Goal: Information Seeking & Learning: Learn about a topic

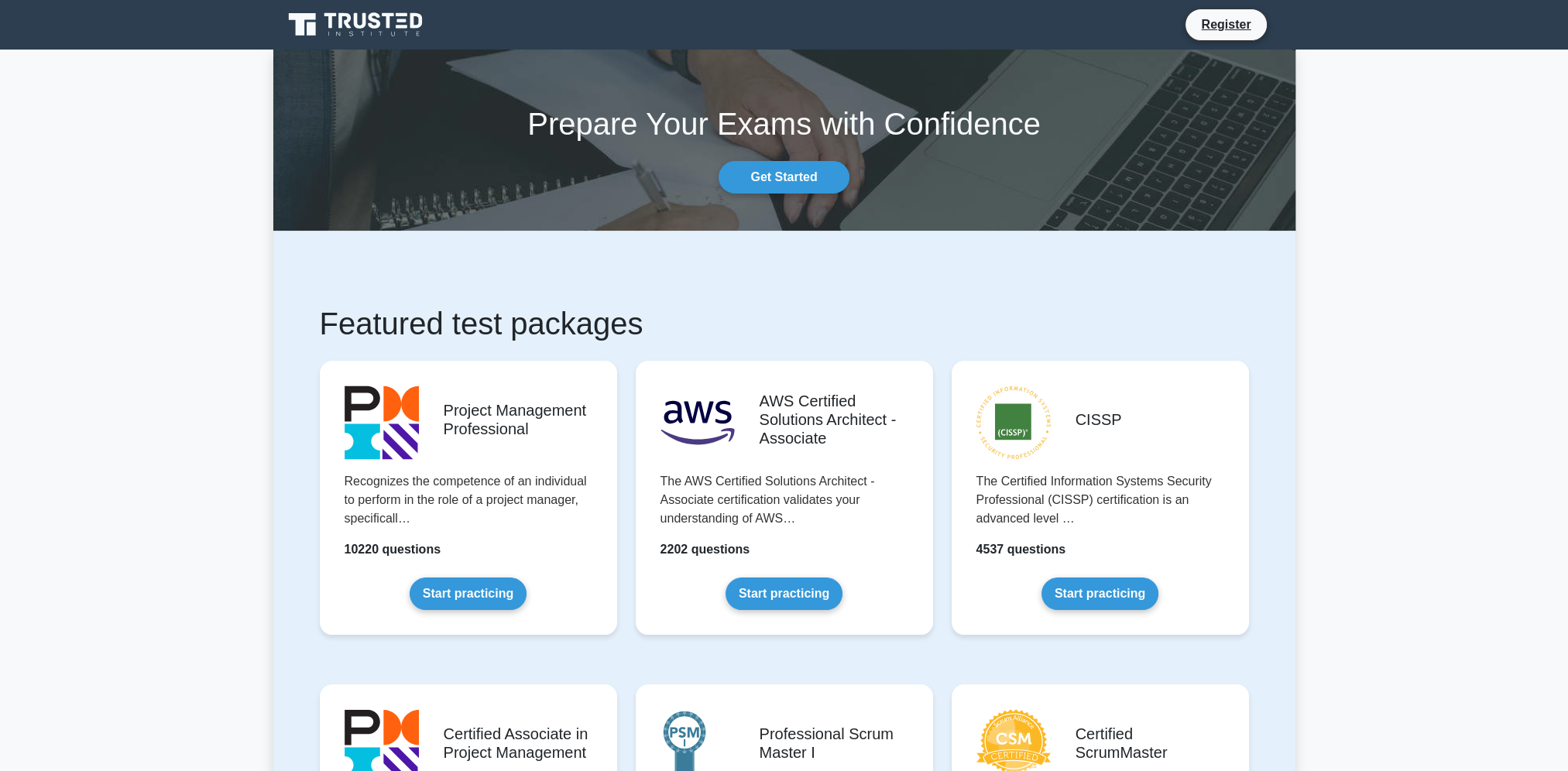
click at [1237, 30] on link "Register" at bounding box center [1225, 25] width 68 height 20
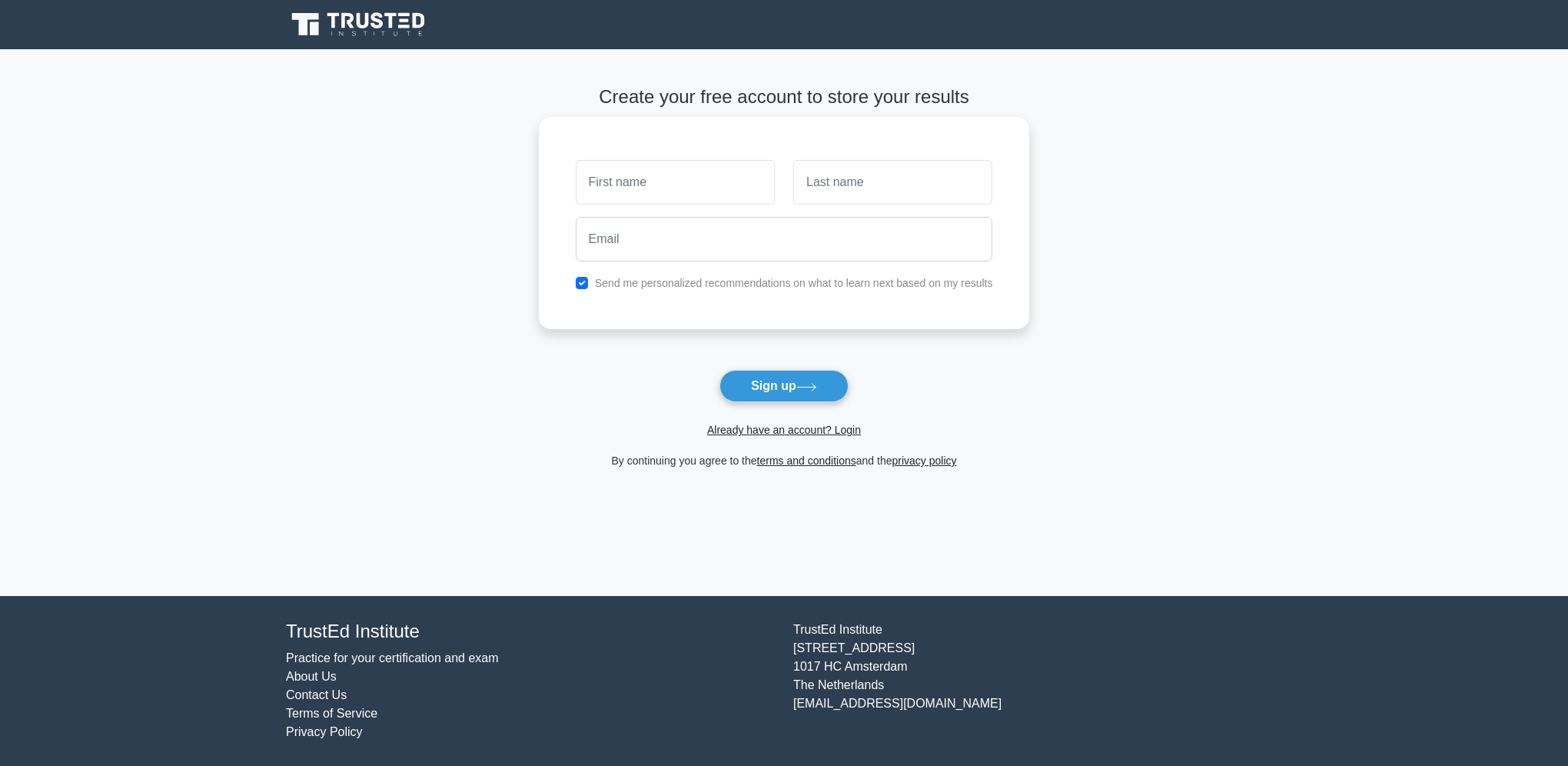
click at [664, 193] on input "text" at bounding box center [675, 182] width 199 height 45
type input "Jan"
type input "Spacil"
type input "spacil@gmail.com"
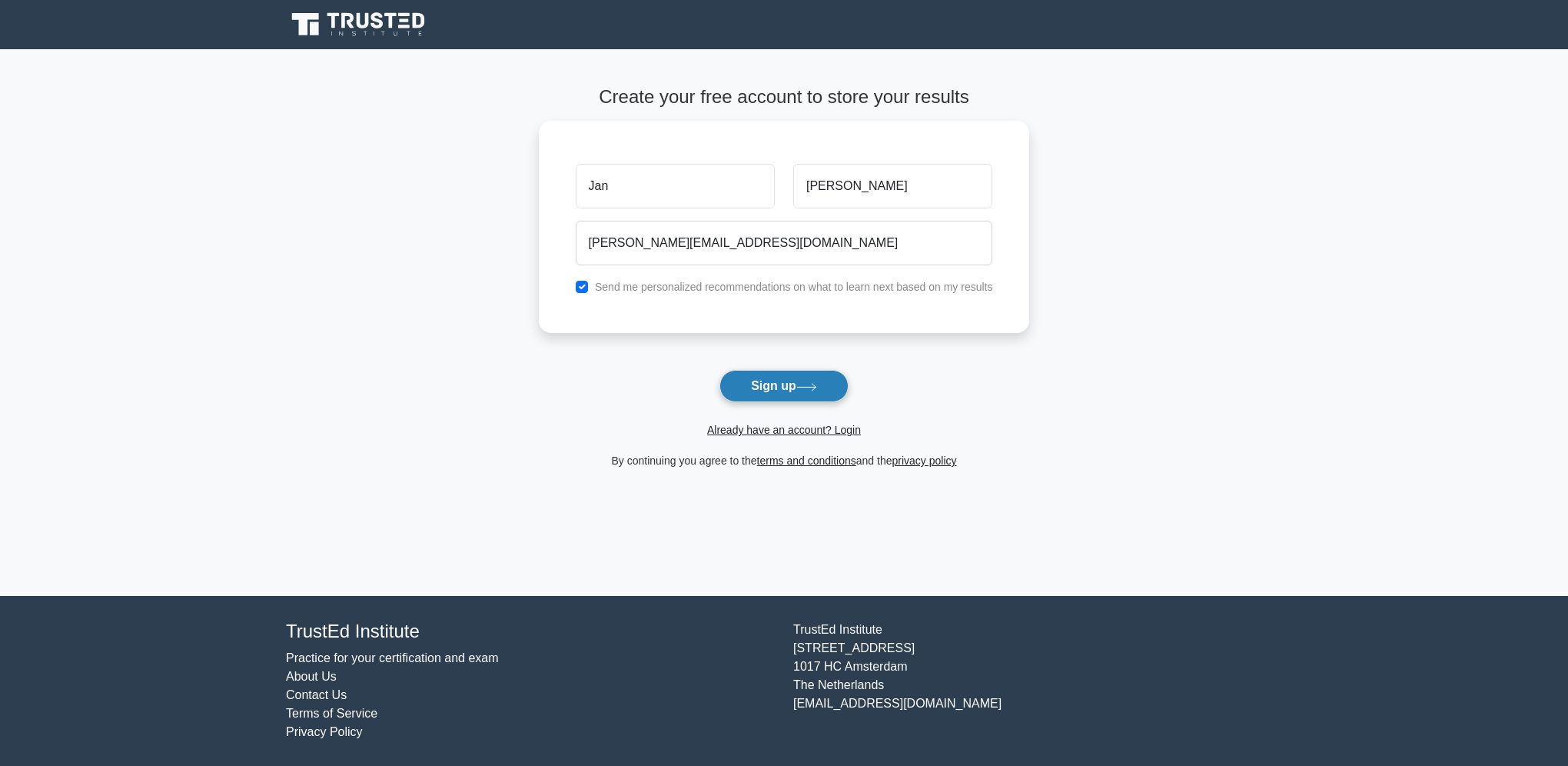
click at [797, 393] on button "Sign up" at bounding box center [784, 386] width 129 height 32
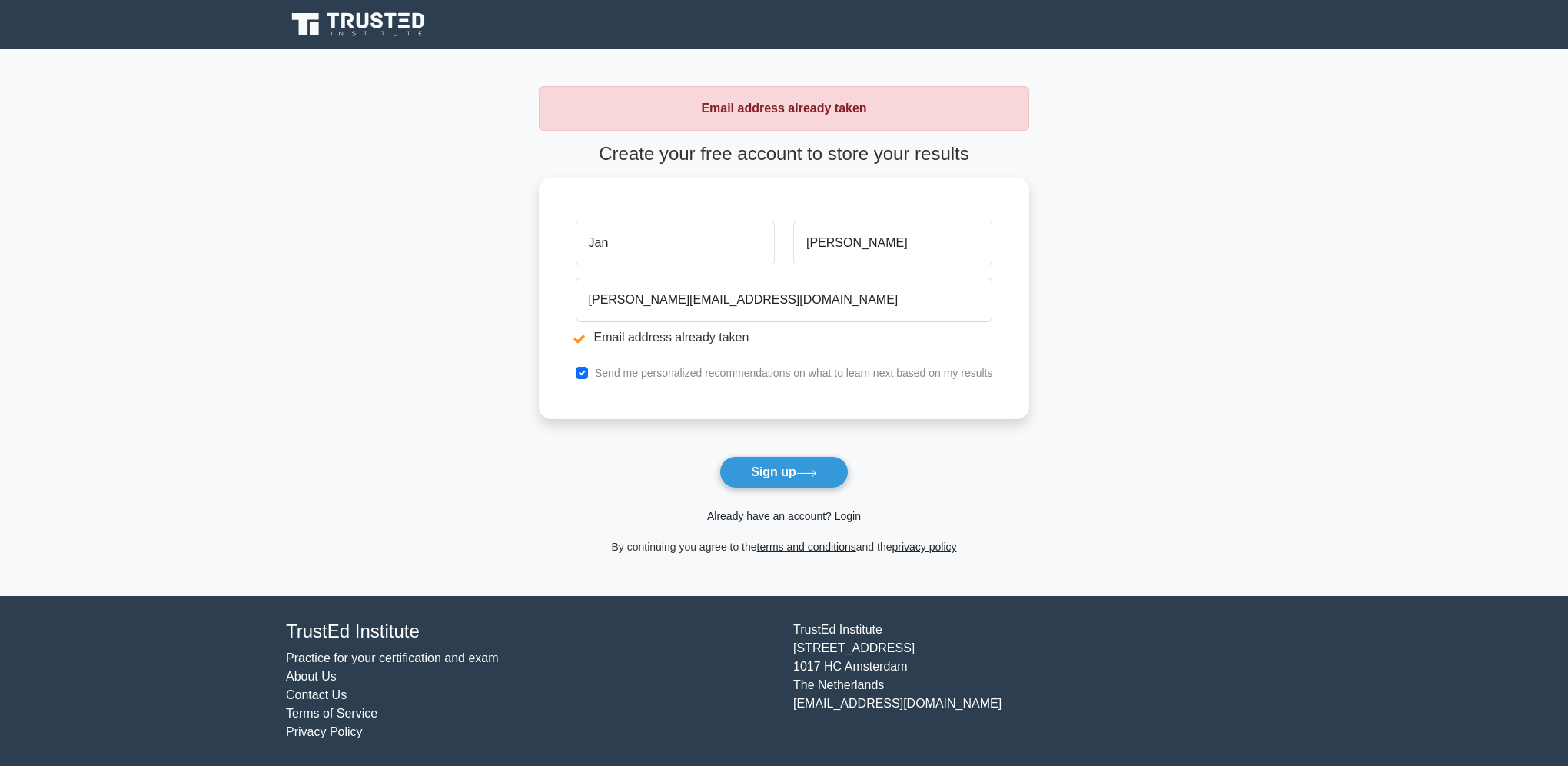
click at [788, 520] on link "Already have an account? Login" at bounding box center [784, 516] width 153 height 12
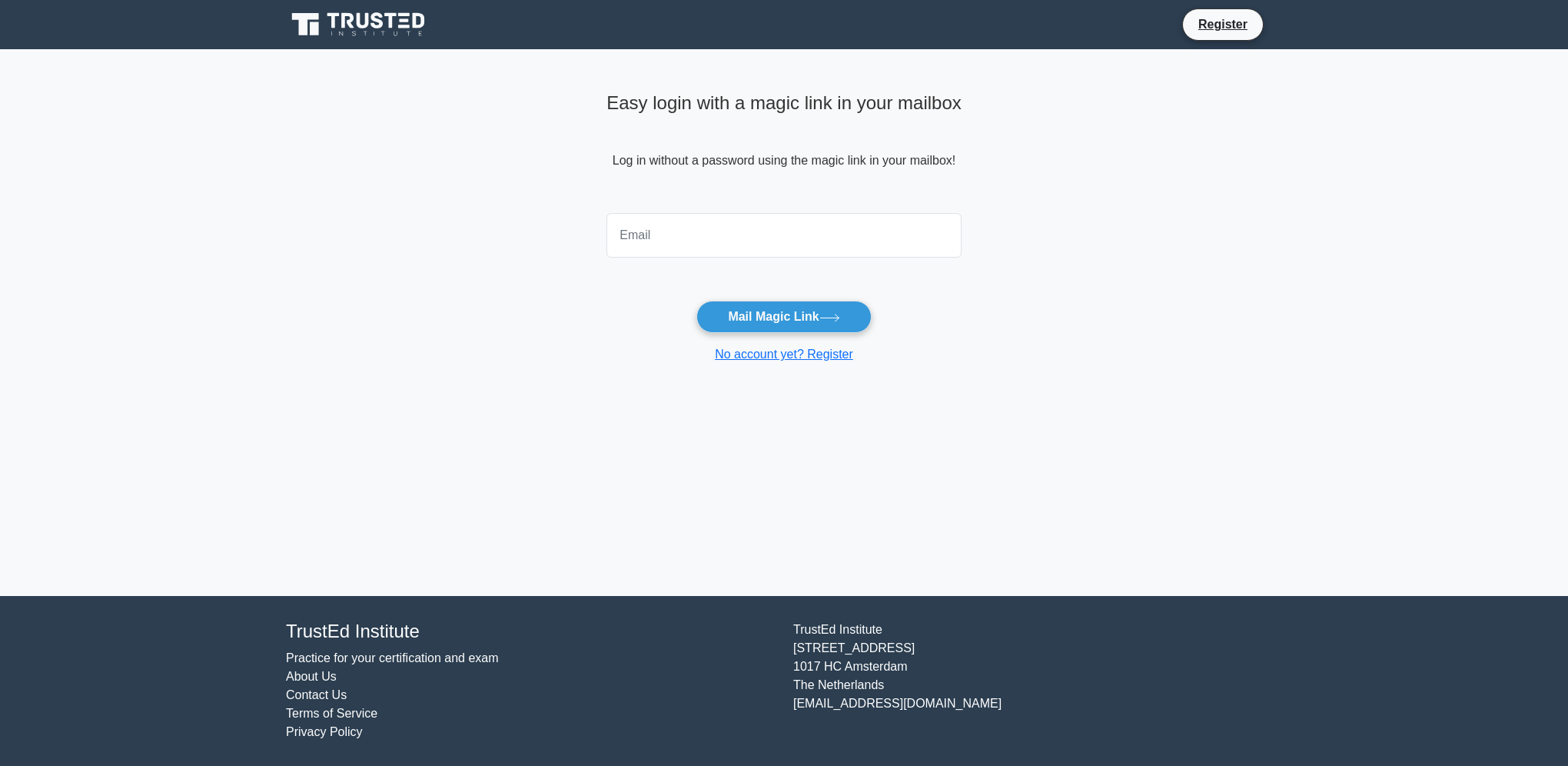
click at [743, 260] on div at bounding box center [784, 236] width 374 height 57
click at [739, 249] on input "email" at bounding box center [784, 235] width 355 height 45
type input "[PERSON_NAME][EMAIL_ADDRESS][DOMAIN_NAME]"
click at [799, 329] on button "Mail Magic Link" at bounding box center [784, 317] width 175 height 32
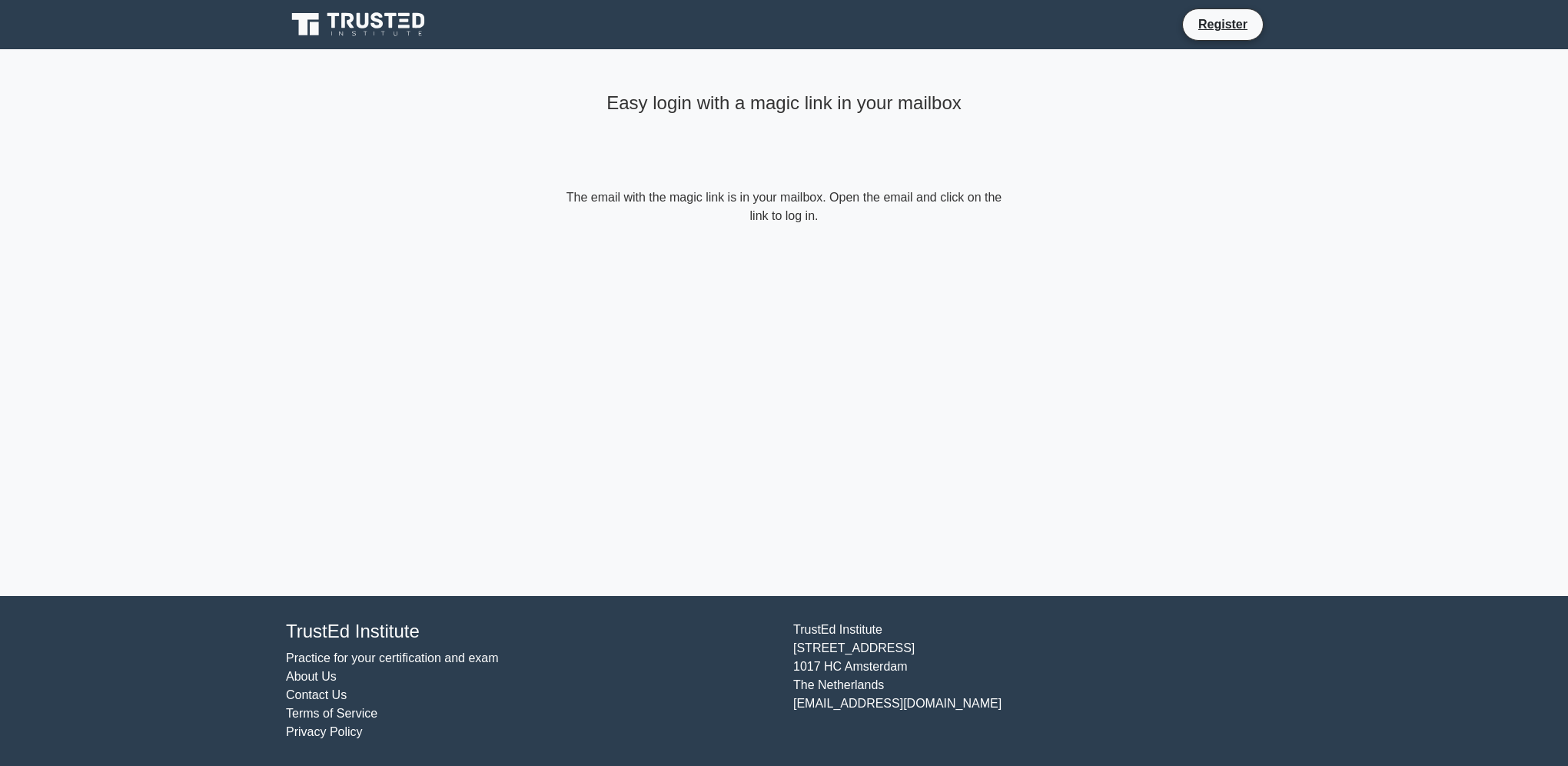
click at [1142, 142] on main "Easy login with a magic link in your mailbox The email with the magic link is i…" at bounding box center [784, 322] width 1568 height 547
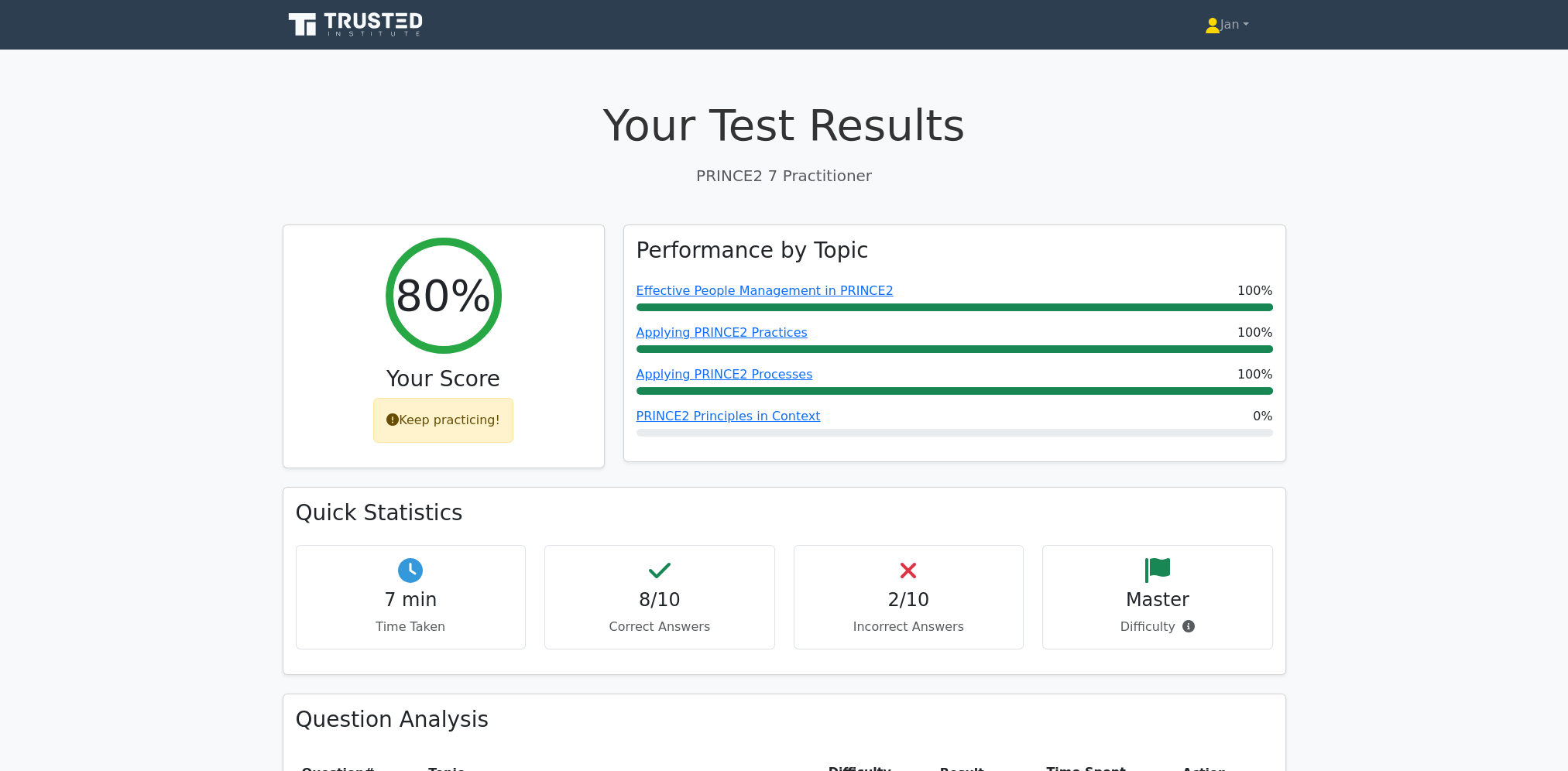
click at [1122, 132] on h1 "Your Test Results" at bounding box center [784, 124] width 1004 height 52
click at [1226, 28] on link "Jan" at bounding box center [1226, 25] width 119 height 31
click at [1229, 33] on link "Jan" at bounding box center [1226, 25] width 119 height 31
click at [1208, 57] on link "Profile" at bounding box center [1229, 61] width 123 height 25
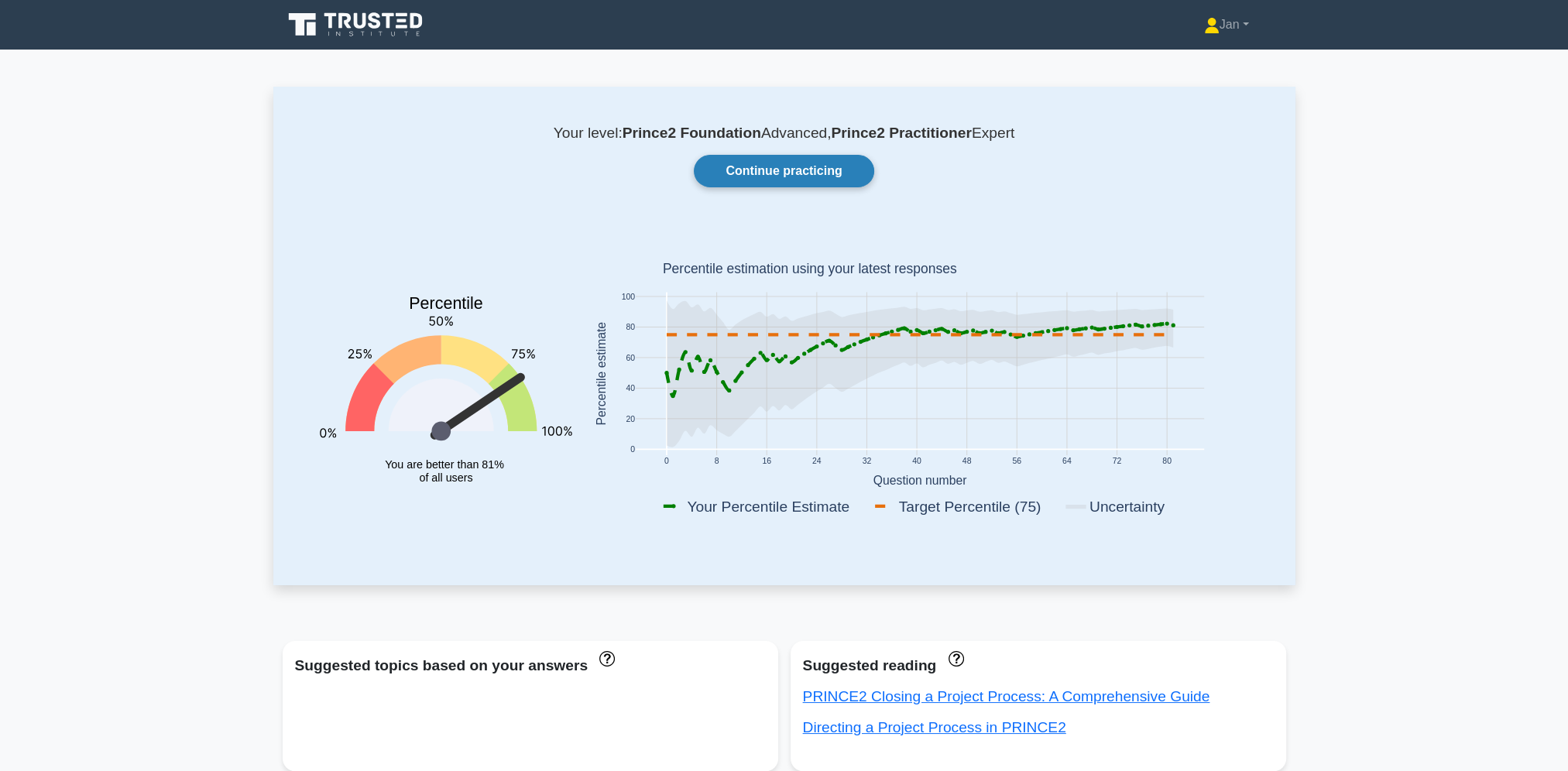
click at [798, 181] on link "Continue practicing" at bounding box center [784, 171] width 180 height 33
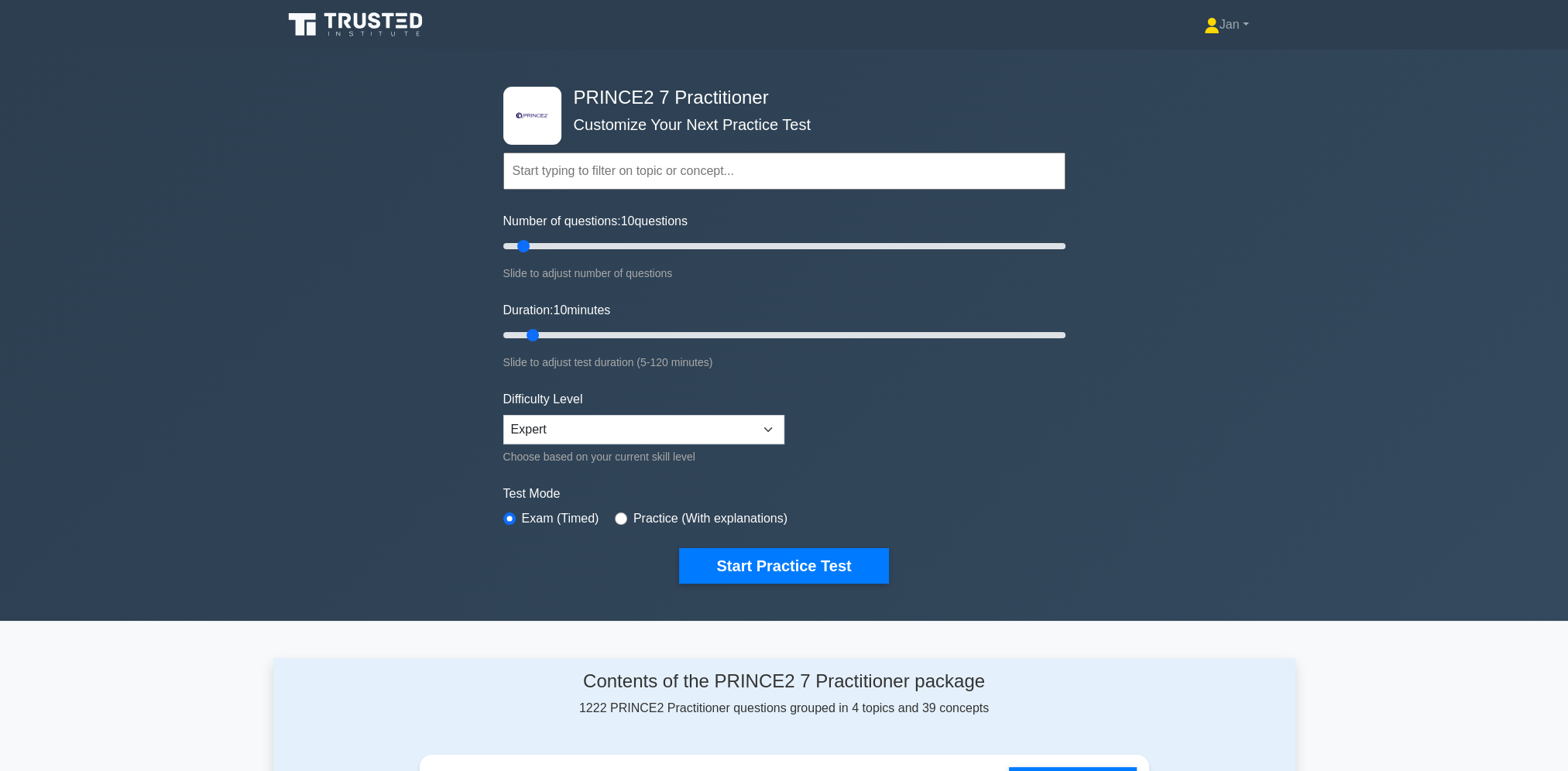
drag, startPoint x: 590, startPoint y: 164, endPoint x: 602, endPoint y: 166, distance: 12.2
click at [591, 166] on input "text" at bounding box center [784, 170] width 562 height 37
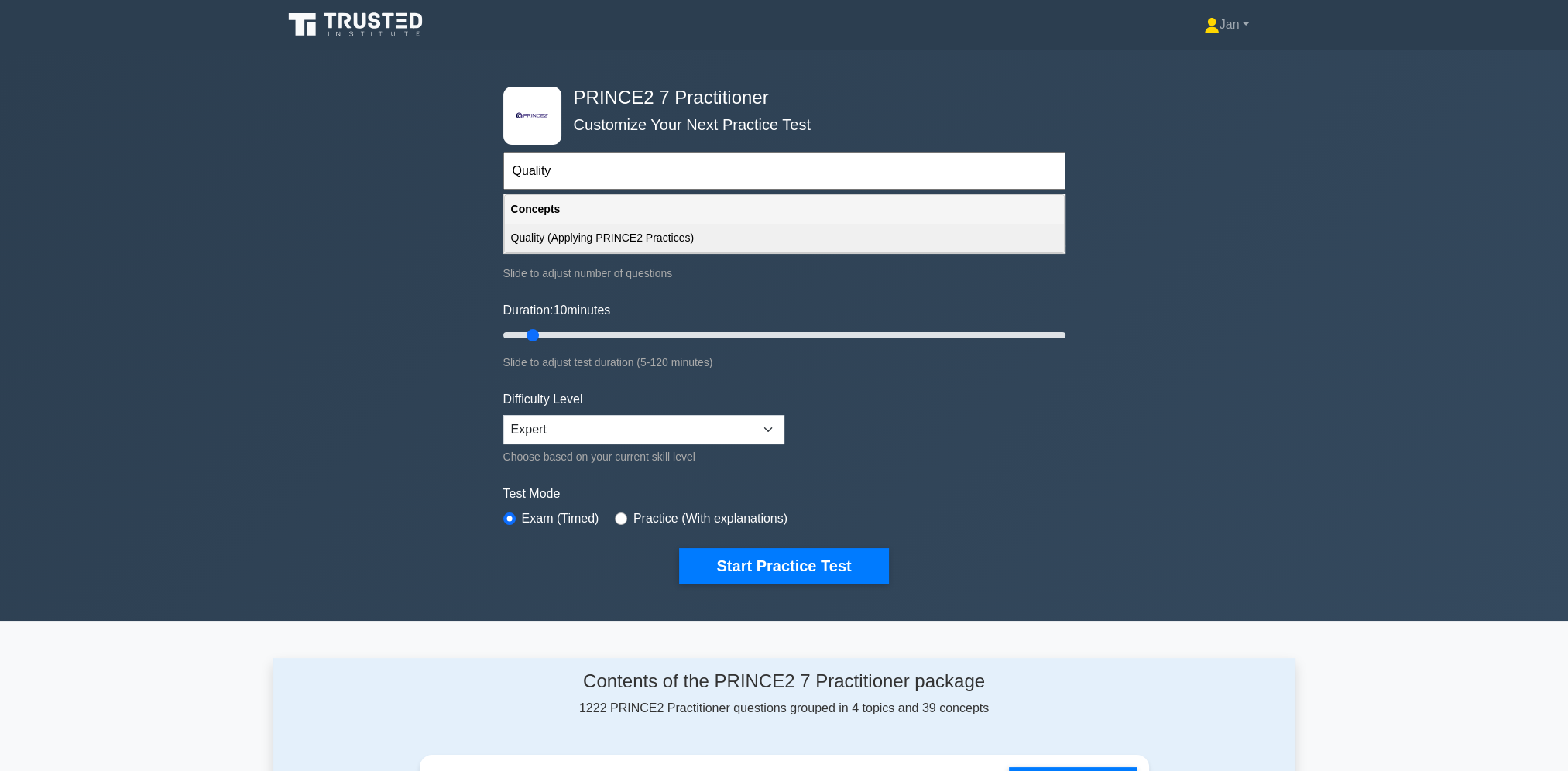
click at [649, 236] on div "Quality (Applying PRINCE2 Practices)" at bounding box center [784, 238] width 559 height 29
type input "Quality (Applying PRINCE2 Practices)"
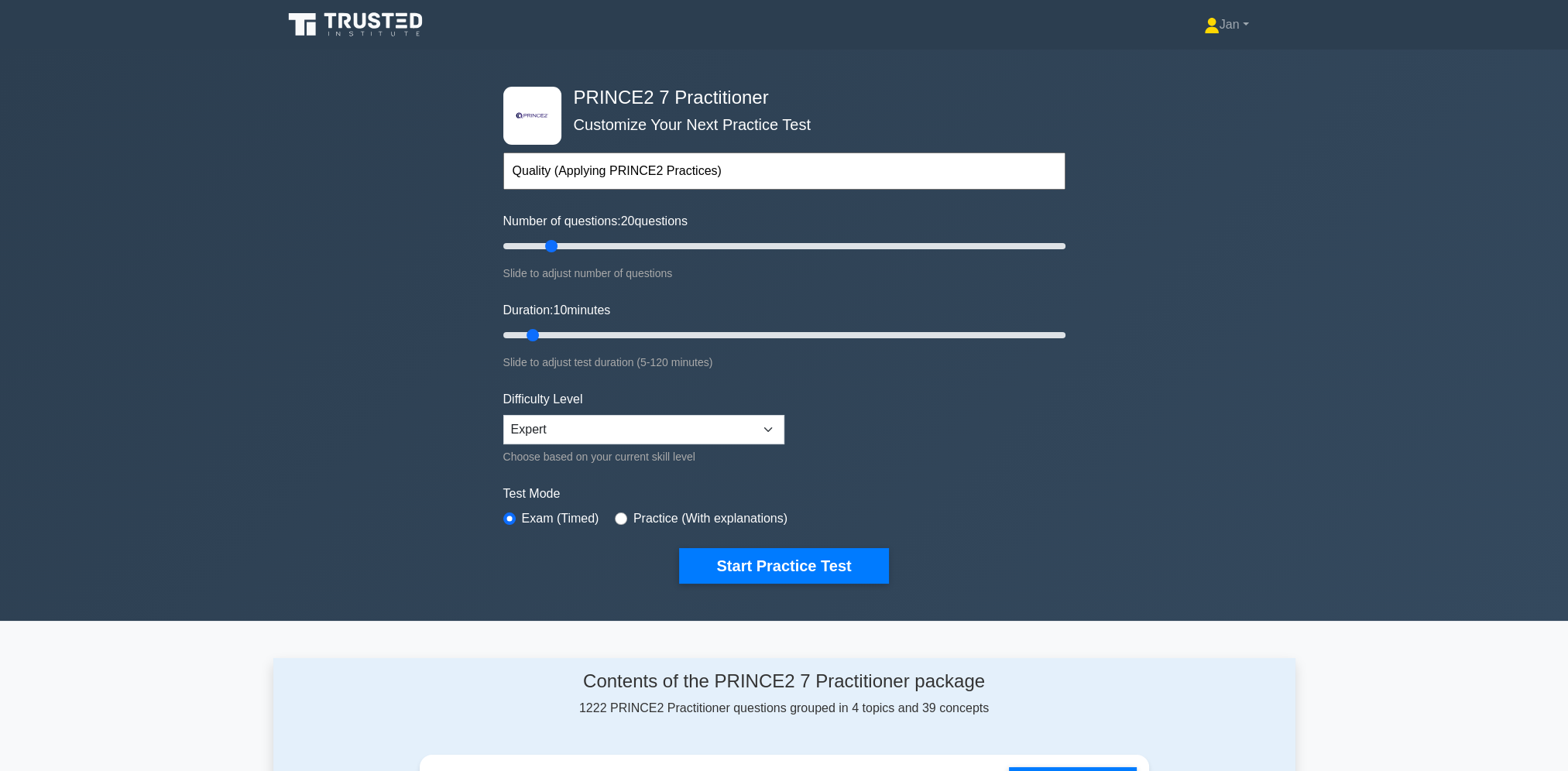
drag, startPoint x: 524, startPoint y: 243, endPoint x: 548, endPoint y: 243, distance: 24.0
type input "20"
click at [548, 243] on input "Number of questions: 20 questions" at bounding box center [784, 246] width 562 height 19
drag, startPoint x: 536, startPoint y: 330, endPoint x: 600, endPoint y: 330, distance: 64.0
click at [600, 330] on input "Duration: 25 minutes" at bounding box center [784, 334] width 562 height 19
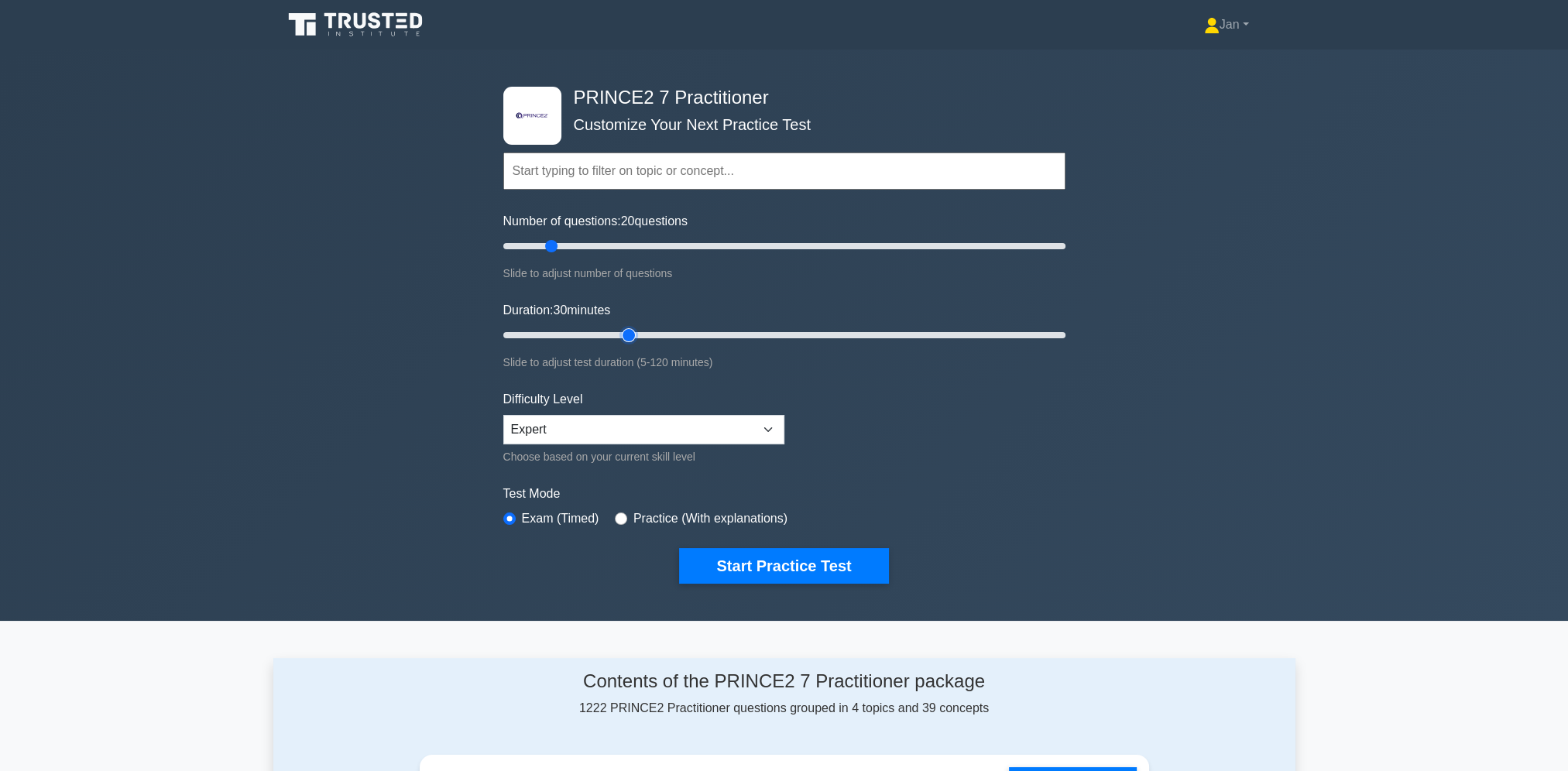
drag, startPoint x: 600, startPoint y: 330, endPoint x: 619, endPoint y: 330, distance: 19.0
type input "30"
click at [619, 330] on input "Duration: 30 minutes" at bounding box center [784, 334] width 562 height 19
click at [600, 437] on select "Beginner Intermediate Expert" at bounding box center [644, 429] width 281 height 29
click at [503, 415] on select "Beginner Intermediate Expert" at bounding box center [644, 429] width 281 height 29
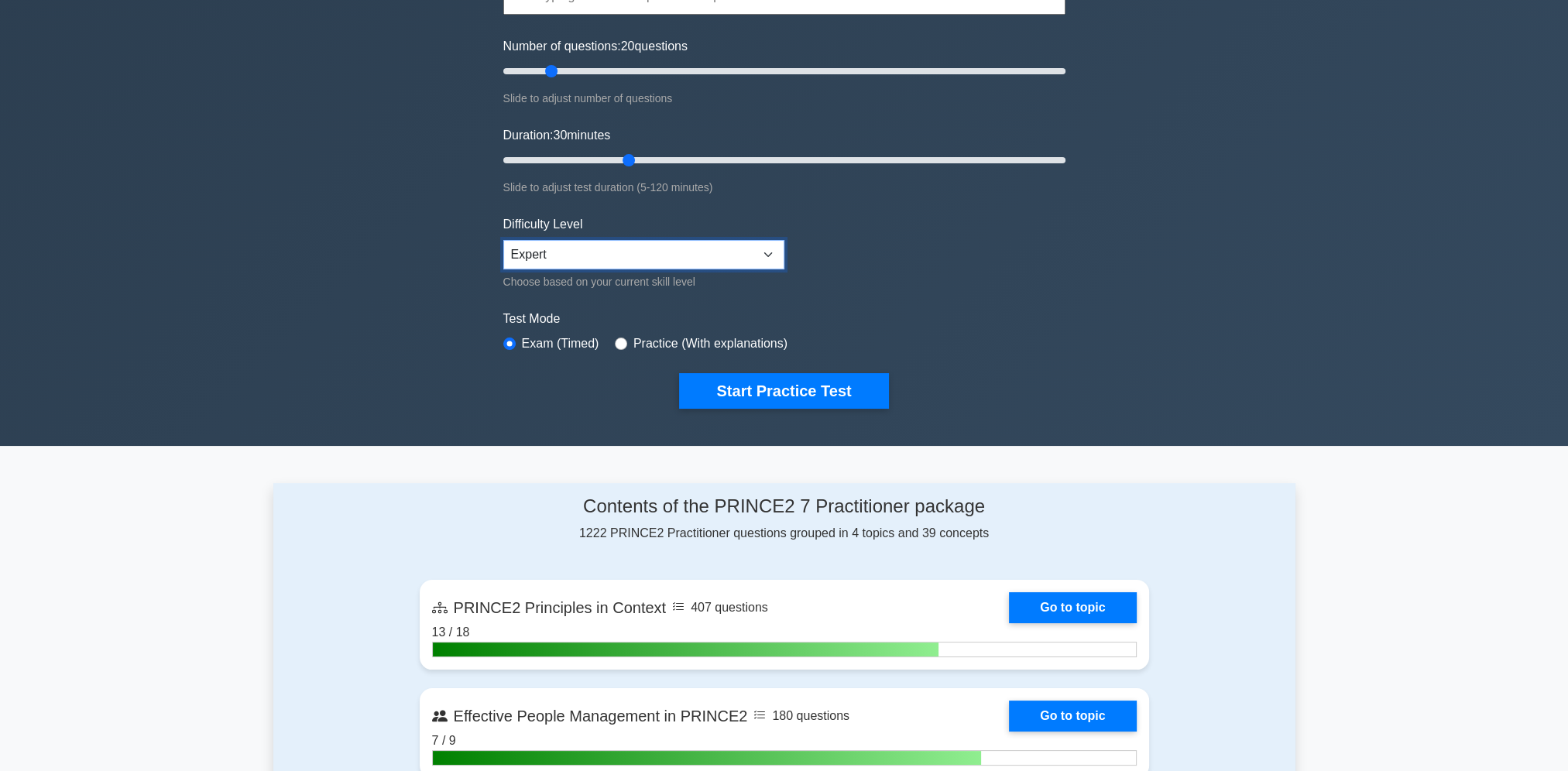
scroll to position [155, 0]
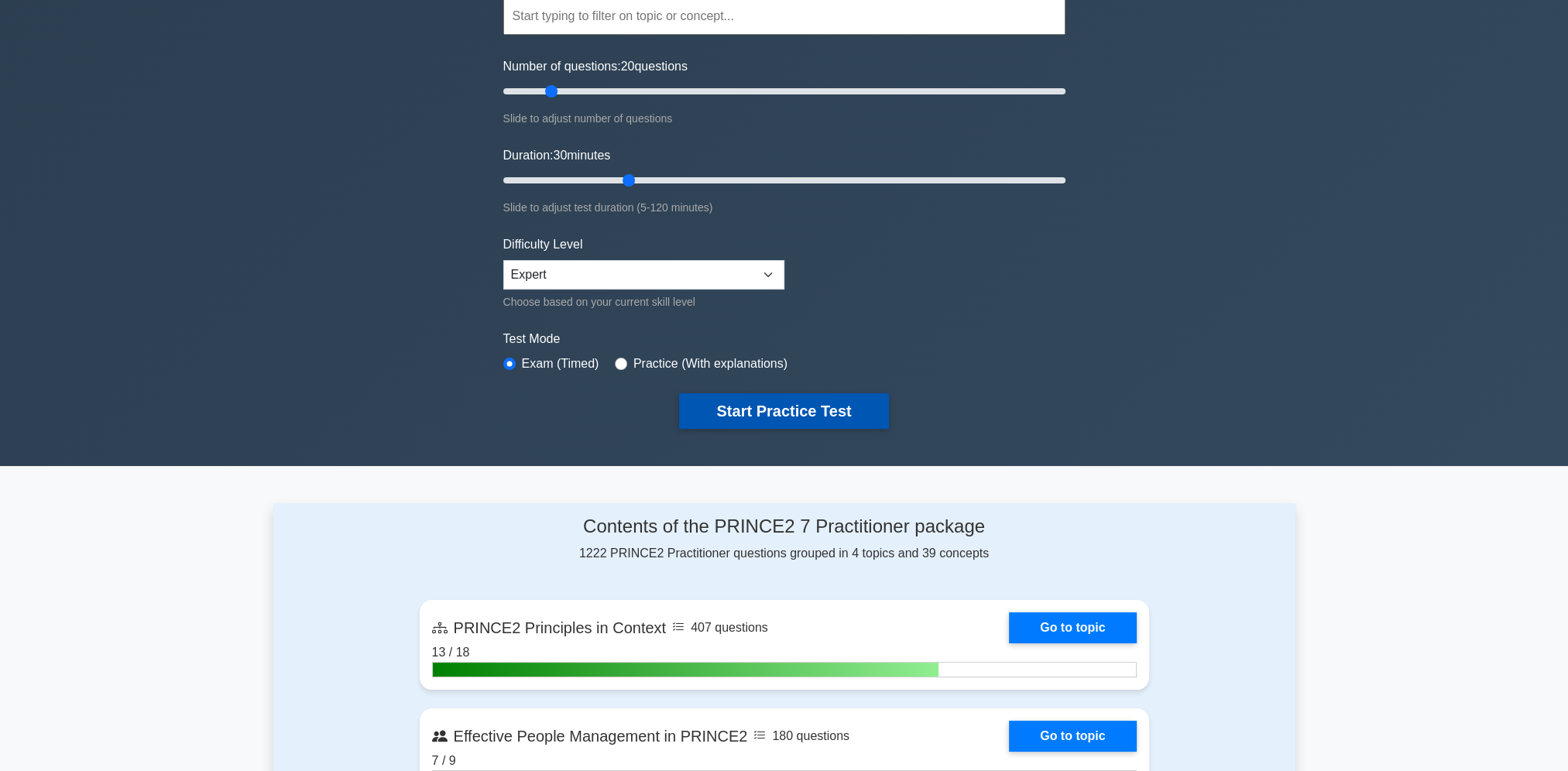
click at [788, 418] on button "Start Practice Test" at bounding box center [784, 411] width 209 height 36
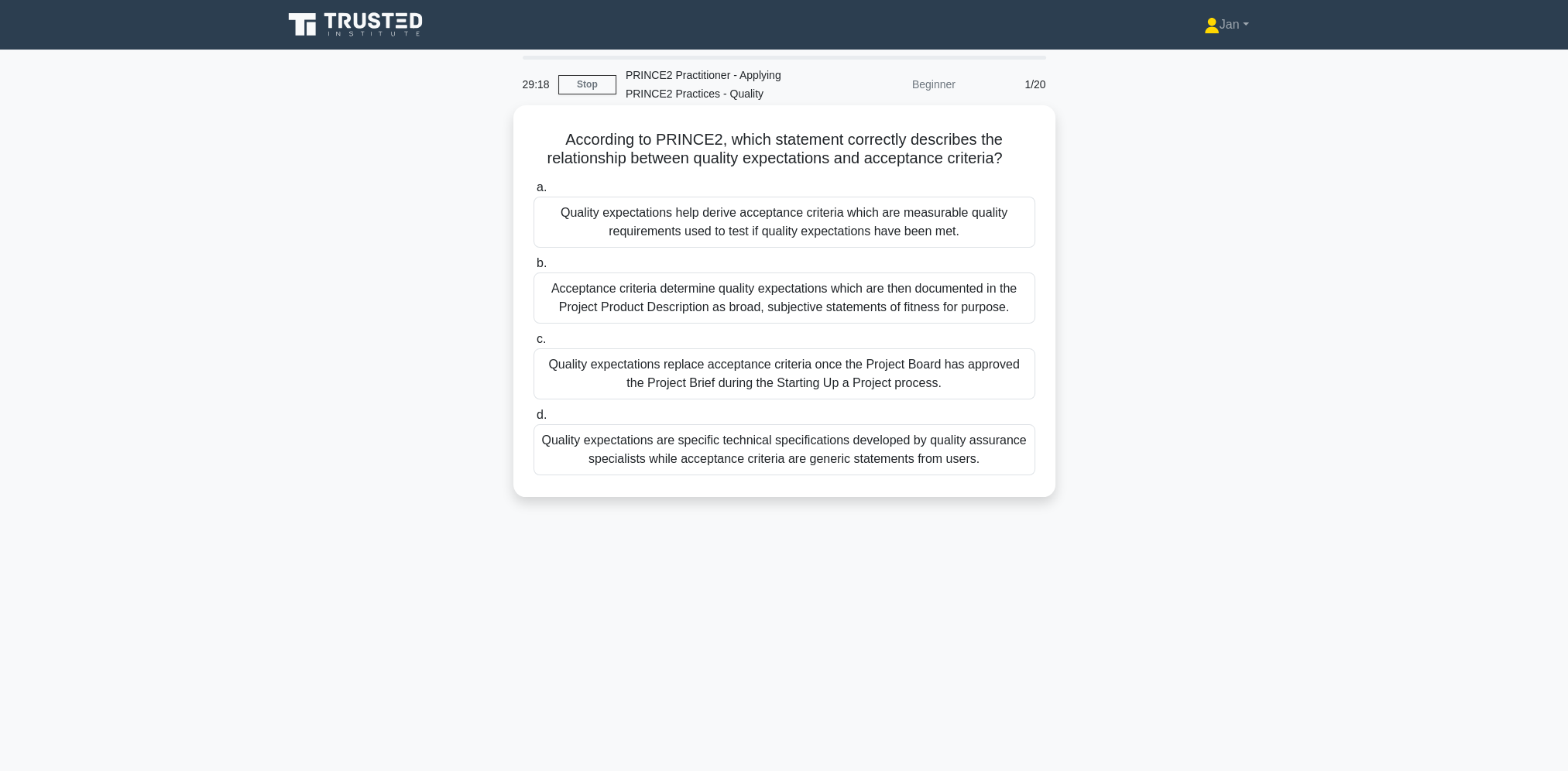
click at [846, 223] on div "Quality expectations help derive acceptance criteria which are measurable quali…" at bounding box center [784, 222] width 501 height 51
click at [533, 193] on input "a. Quality expectations help derive acceptance criteria which are measurable qu…" at bounding box center [533, 187] width 0 height 10
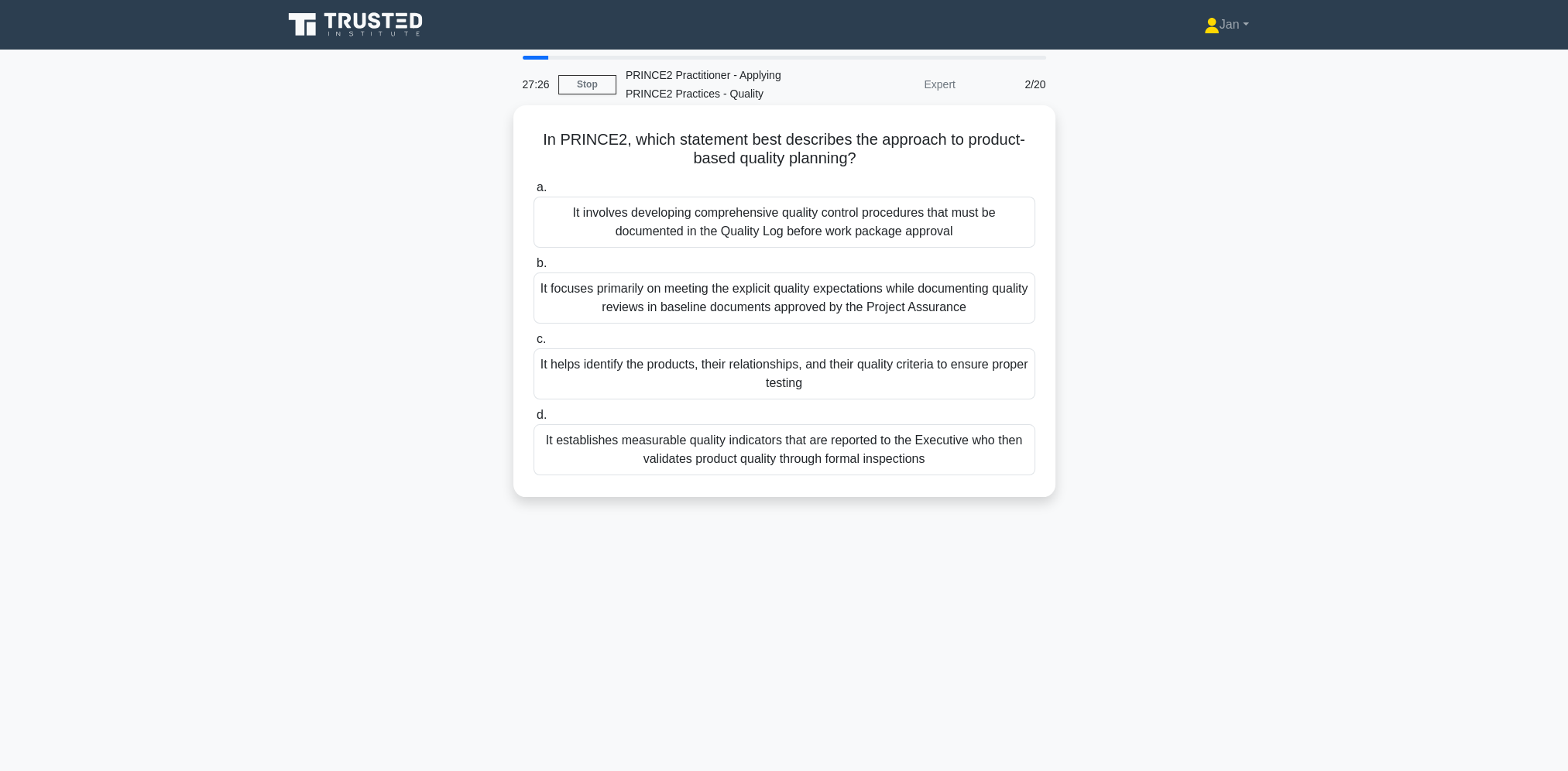
click at [832, 376] on div "It helps identify the products, their relationships, and their quality criteria…" at bounding box center [784, 374] width 501 height 51
click at [533, 344] on input "c. It helps identify the products, their relationships, and their quality crite…" at bounding box center [533, 339] width 0 height 10
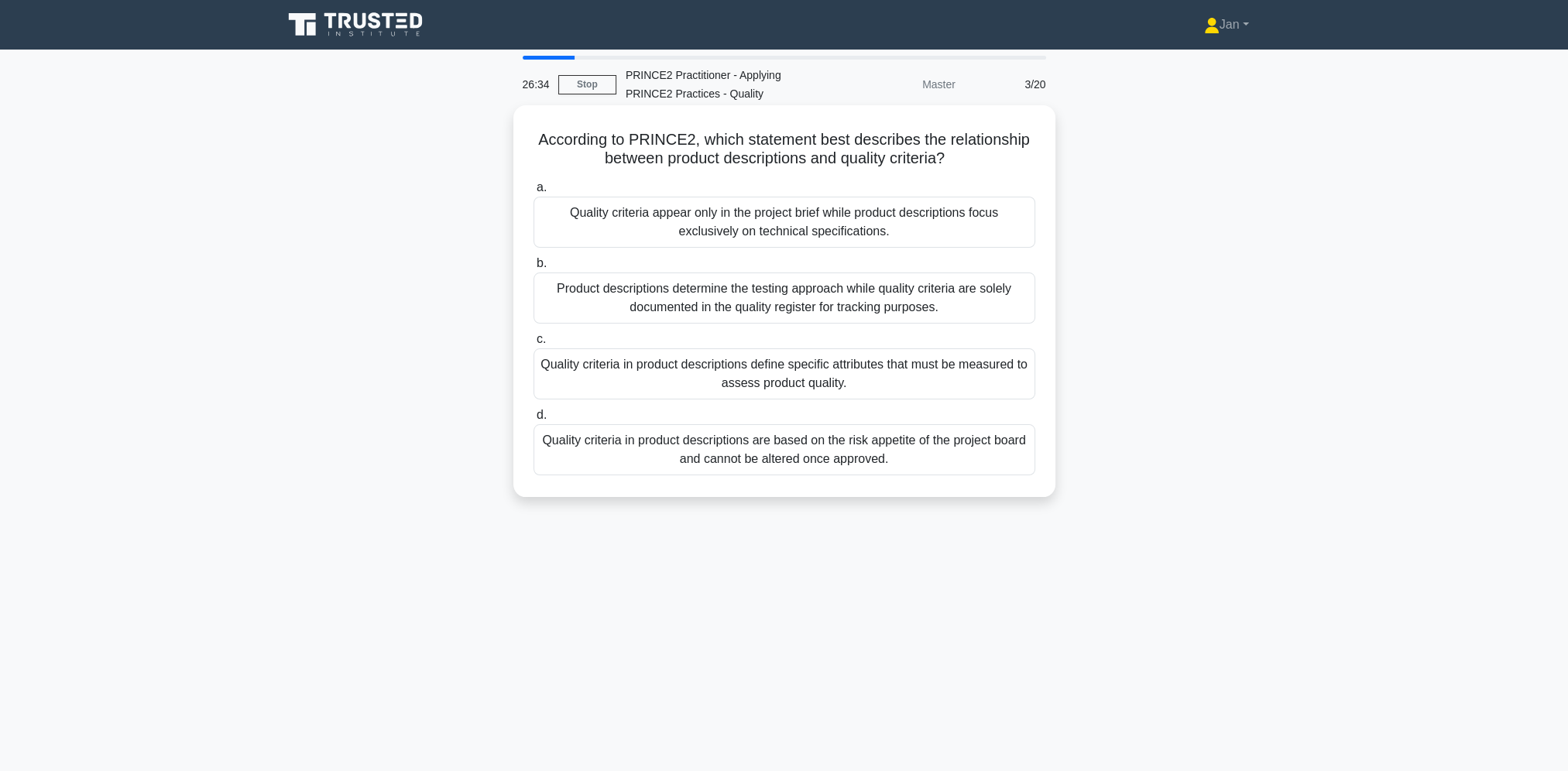
click at [868, 379] on div "Quality criteria in product descriptions define specific attributes that must b…" at bounding box center [784, 374] width 501 height 51
click at [533, 344] on input "c. Quality criteria in product descriptions define specific attributes that mus…" at bounding box center [533, 339] width 0 height 10
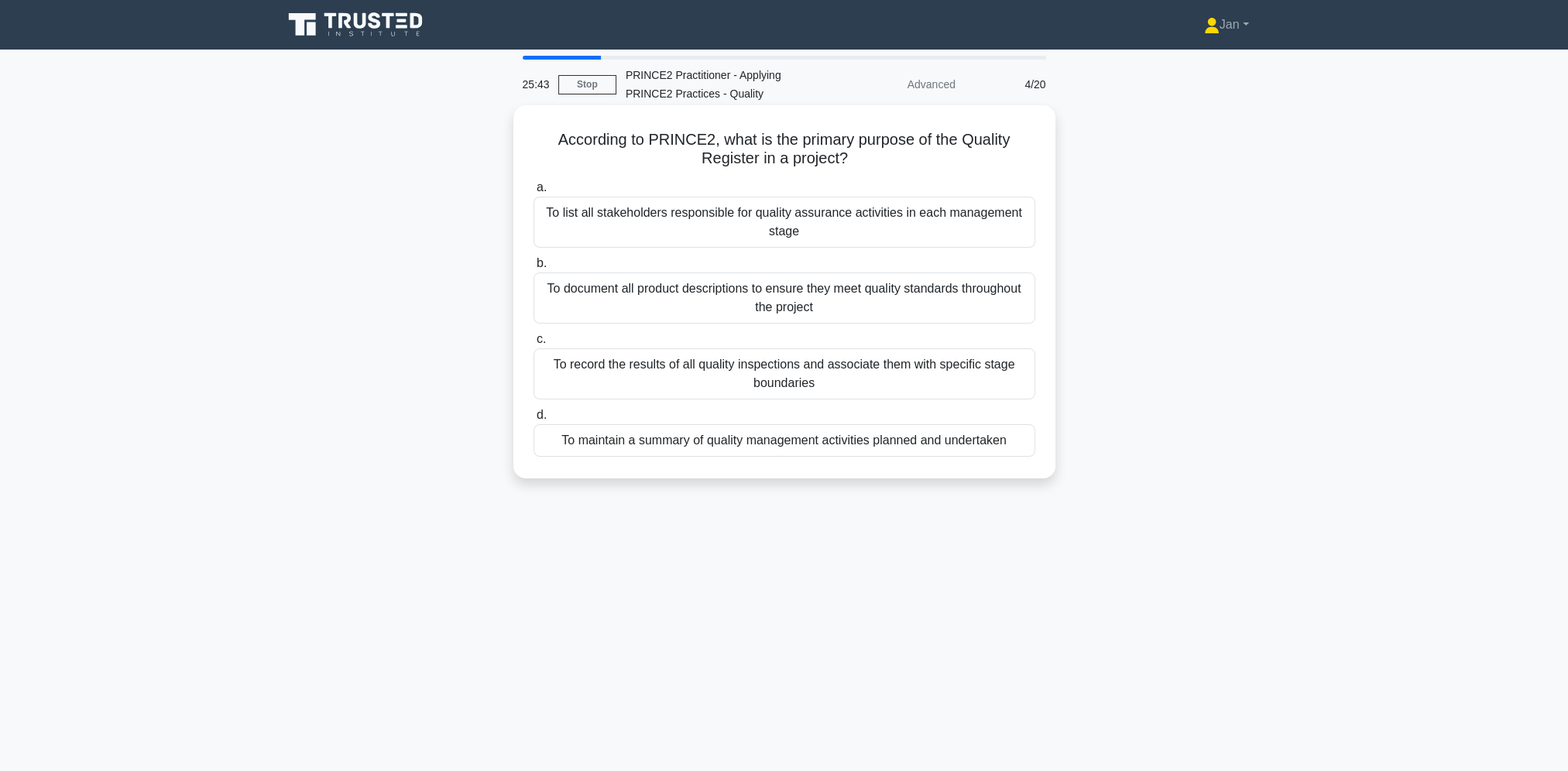
click at [838, 377] on div "To record the results of all quality inspections and associate them with specif…" at bounding box center [784, 374] width 501 height 51
click at [533, 344] on input "c. To record the results of all quality inspections and associate them with spe…" at bounding box center [533, 339] width 0 height 10
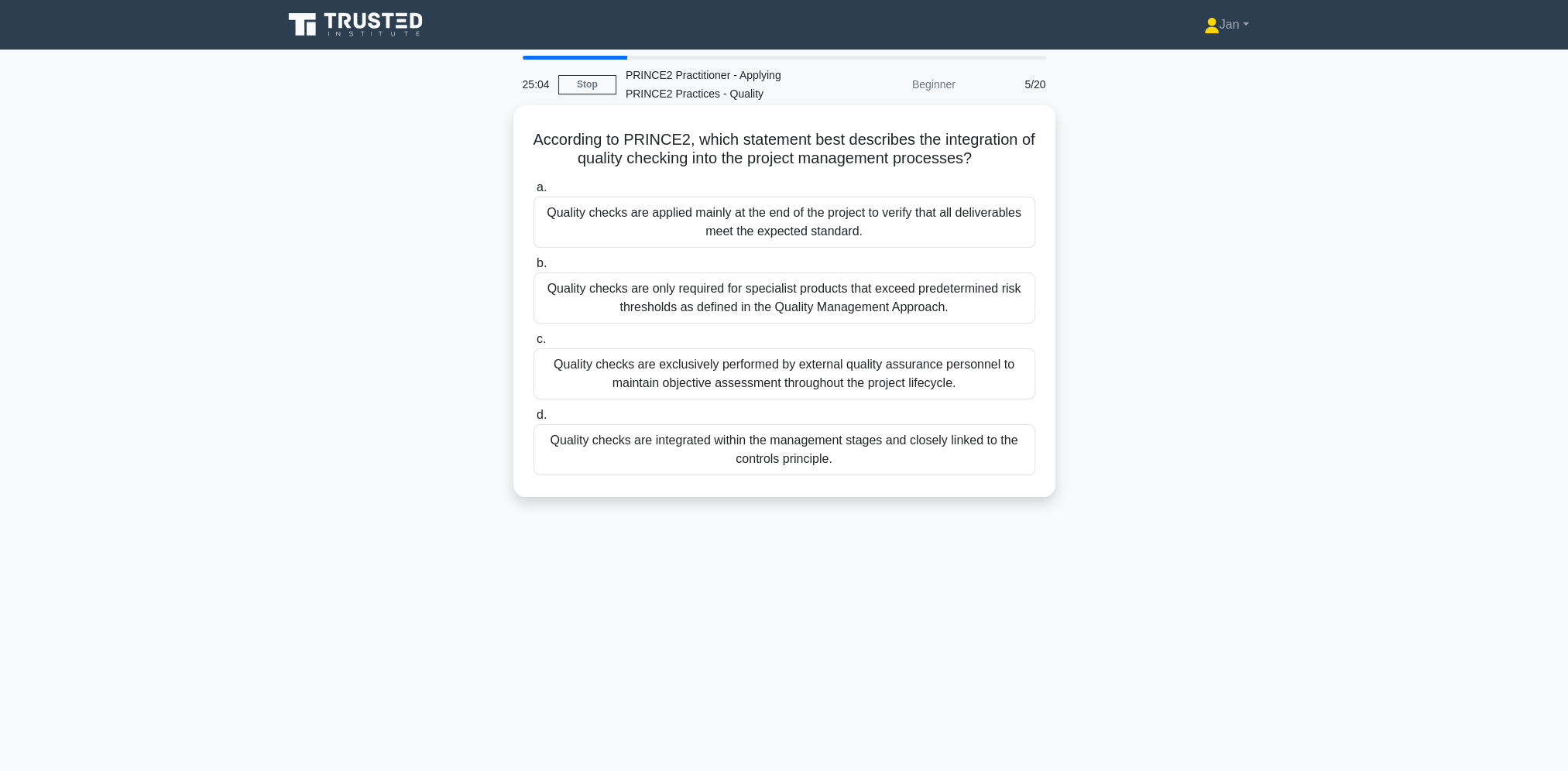
click at [817, 449] on div "Quality checks are integrated within the management stages and closely linked t…" at bounding box center [784, 450] width 501 height 51
click at [533, 420] on input "d. Quality checks are integrated within the management stages and closely linke…" at bounding box center [533, 415] width 0 height 10
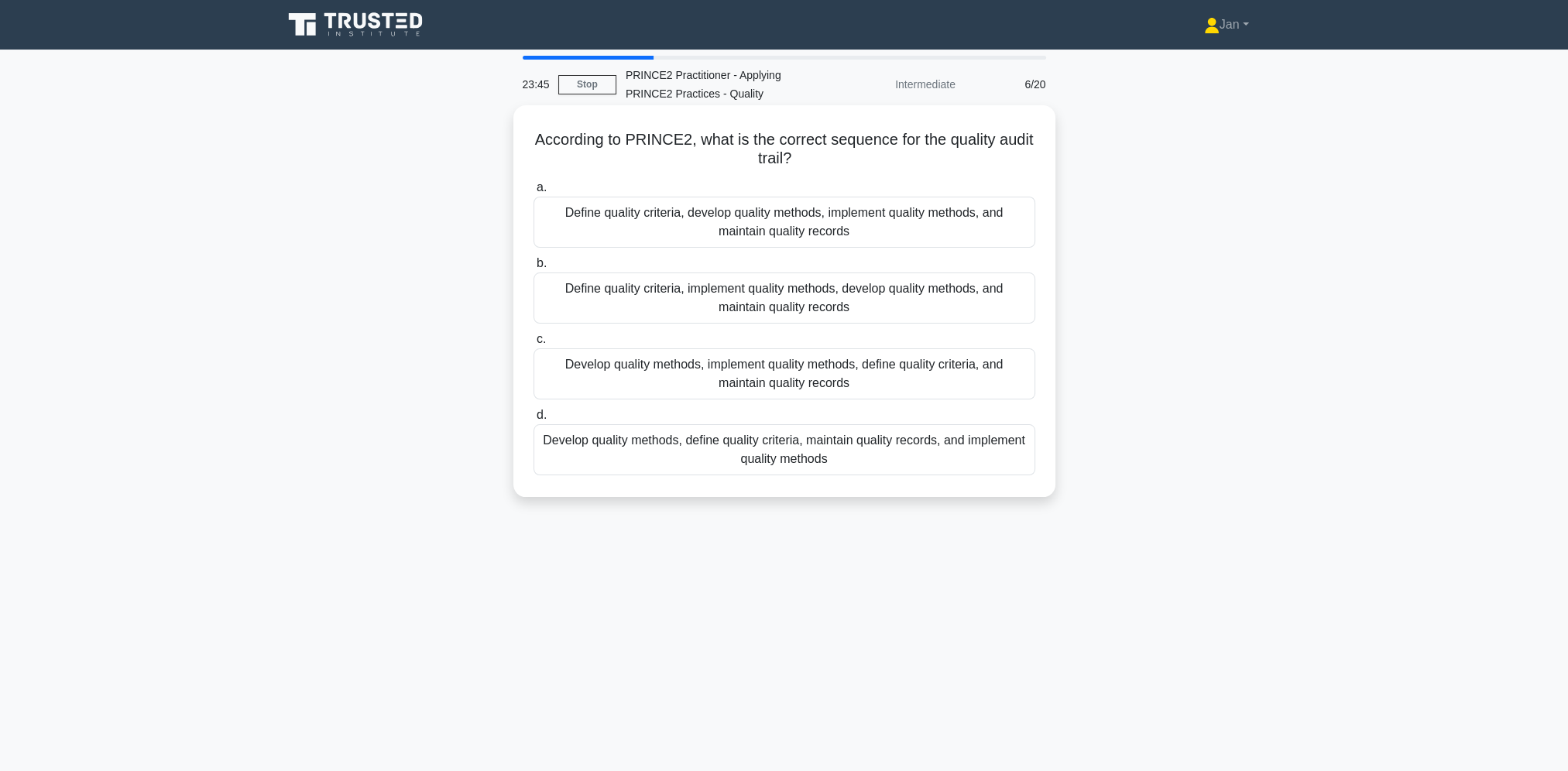
click at [870, 230] on div "Define quality criteria, develop quality methods, implement quality methods, an…" at bounding box center [784, 222] width 501 height 51
click at [533, 193] on input "a. Define quality criteria, develop quality methods, implement quality methods,…" at bounding box center [533, 187] width 0 height 10
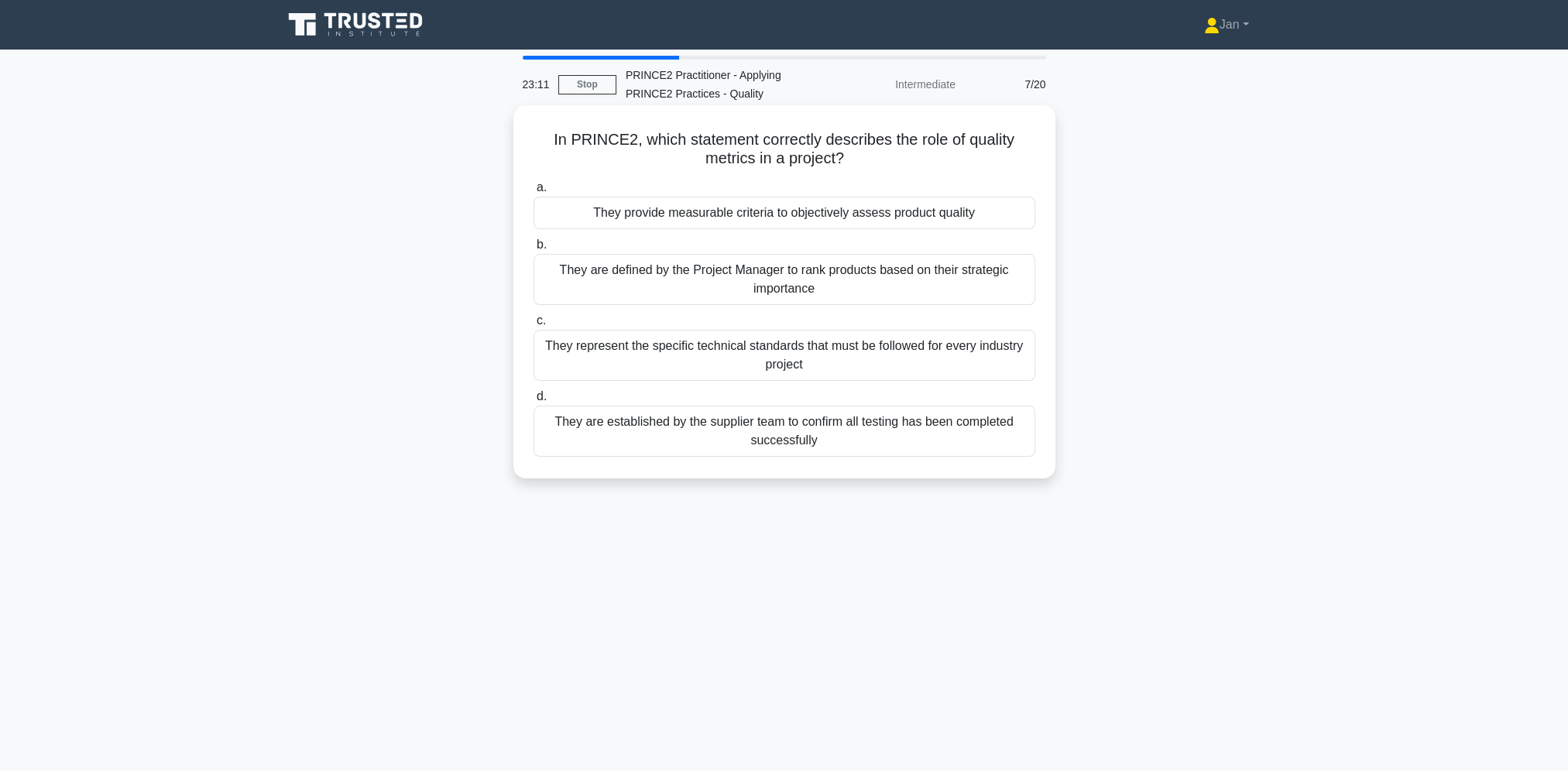
click at [914, 212] on div "They provide measurable criteria to objectively assess product quality" at bounding box center [784, 213] width 501 height 33
click at [533, 193] on input "a. They provide measurable criteria to objectively assess product quality" at bounding box center [533, 187] width 0 height 10
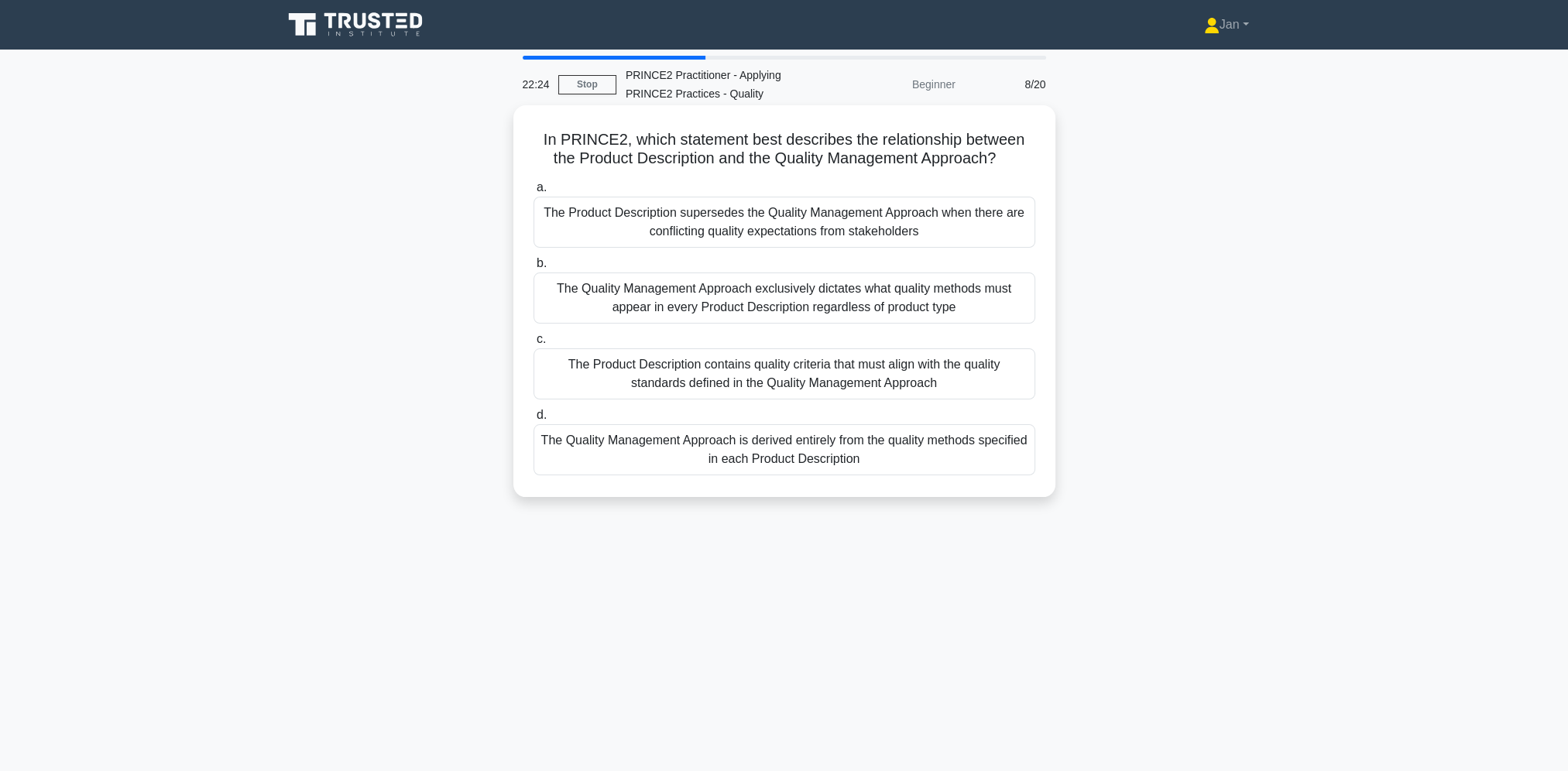
click at [953, 378] on div "The Product Description contains quality criteria that must align with the qual…" at bounding box center [784, 374] width 501 height 51
click at [533, 344] on input "c. The Product Description contains quality criteria that must align with the q…" at bounding box center [533, 339] width 0 height 10
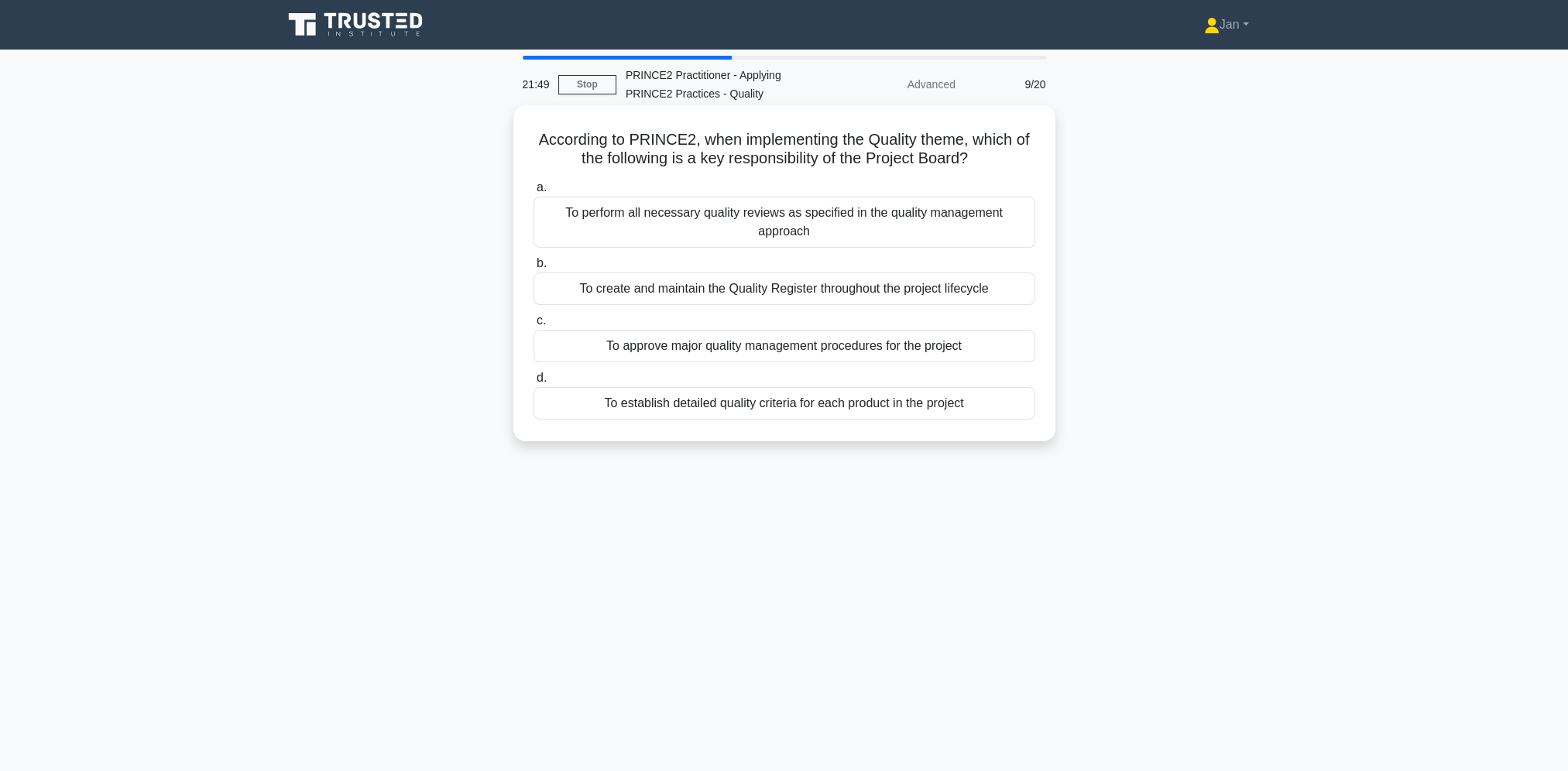
click at [947, 333] on div "To approve major quality management procedures for the project" at bounding box center [784, 346] width 501 height 33
click at [533, 325] on input "c. To approve major quality management procedures for the project" at bounding box center [533, 321] width 0 height 10
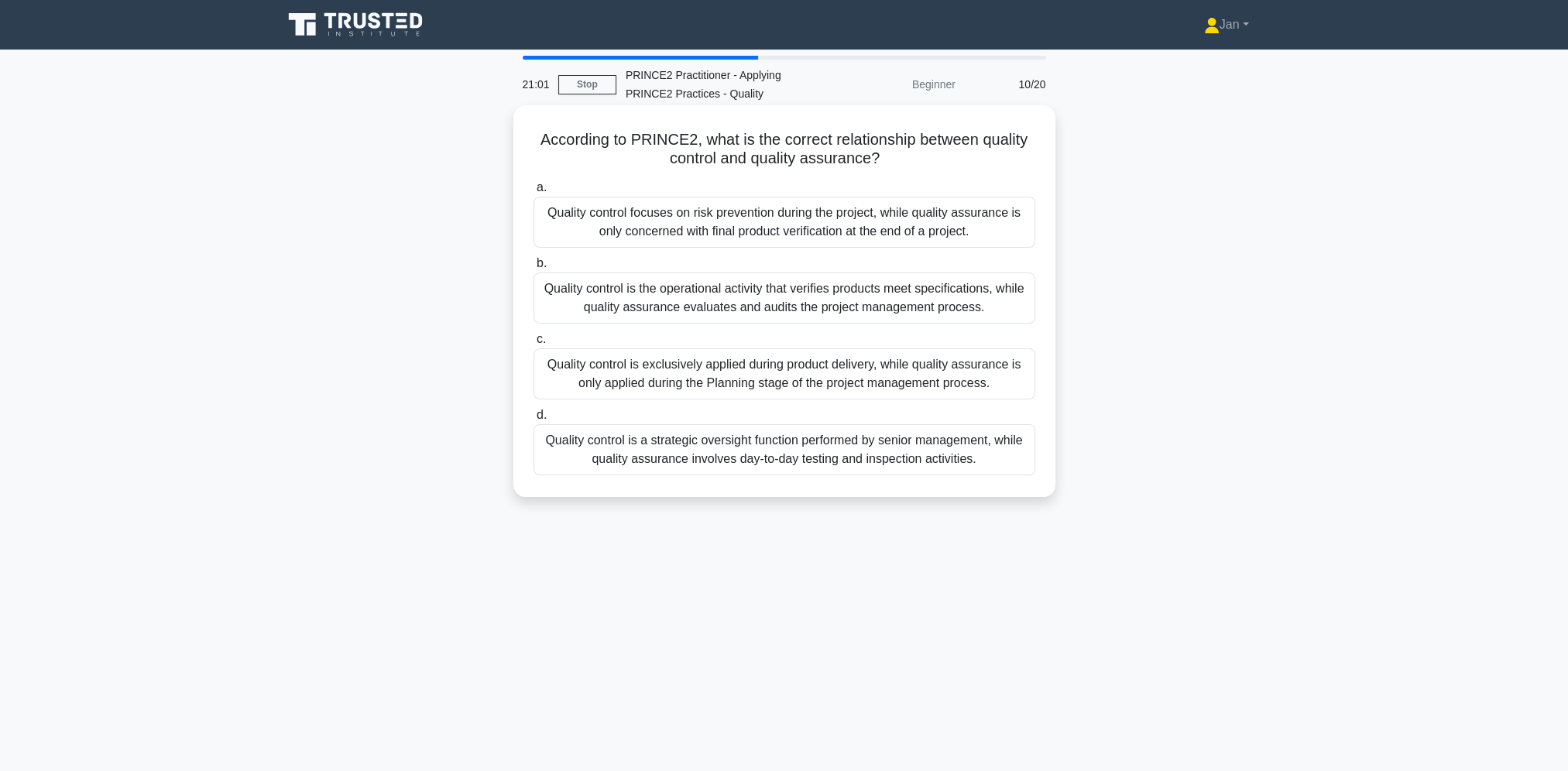
click at [881, 303] on div "Quality control is the operational activity that verifies products meet specifi…" at bounding box center [784, 298] width 501 height 51
click at [533, 268] on input "b. Quality control is the operational activity that verifies products meet spec…" at bounding box center [533, 263] width 0 height 10
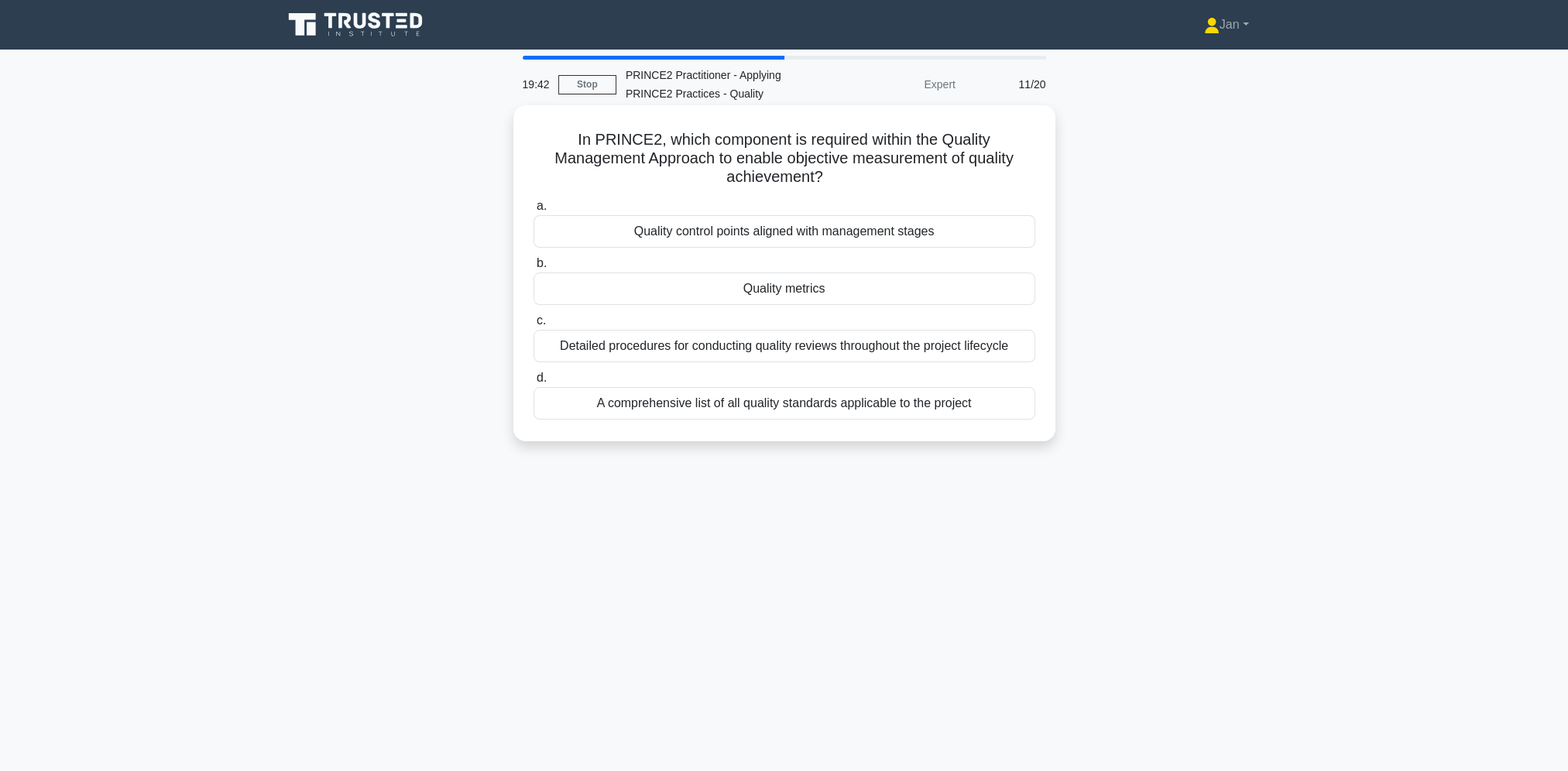
click at [843, 286] on div "Quality metrics" at bounding box center [784, 289] width 501 height 33
click at [533, 268] on input "b. Quality metrics" at bounding box center [533, 263] width 0 height 10
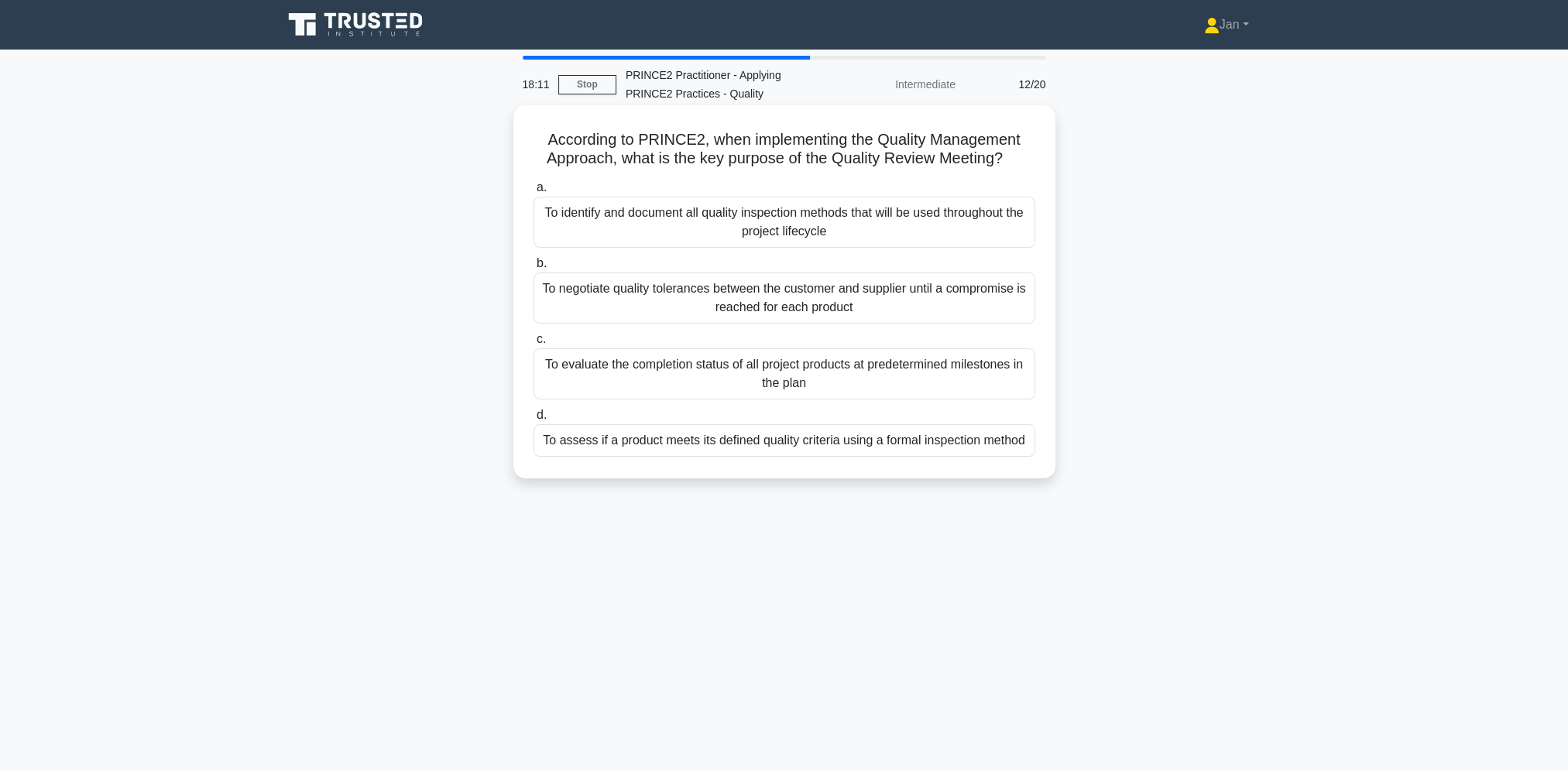
click at [887, 381] on div "To evaluate the completion status of all project products at predetermined mile…" at bounding box center [784, 374] width 501 height 51
click at [533, 344] on input "c. To evaluate the completion status of all project products at predetermined m…" at bounding box center [533, 339] width 0 height 10
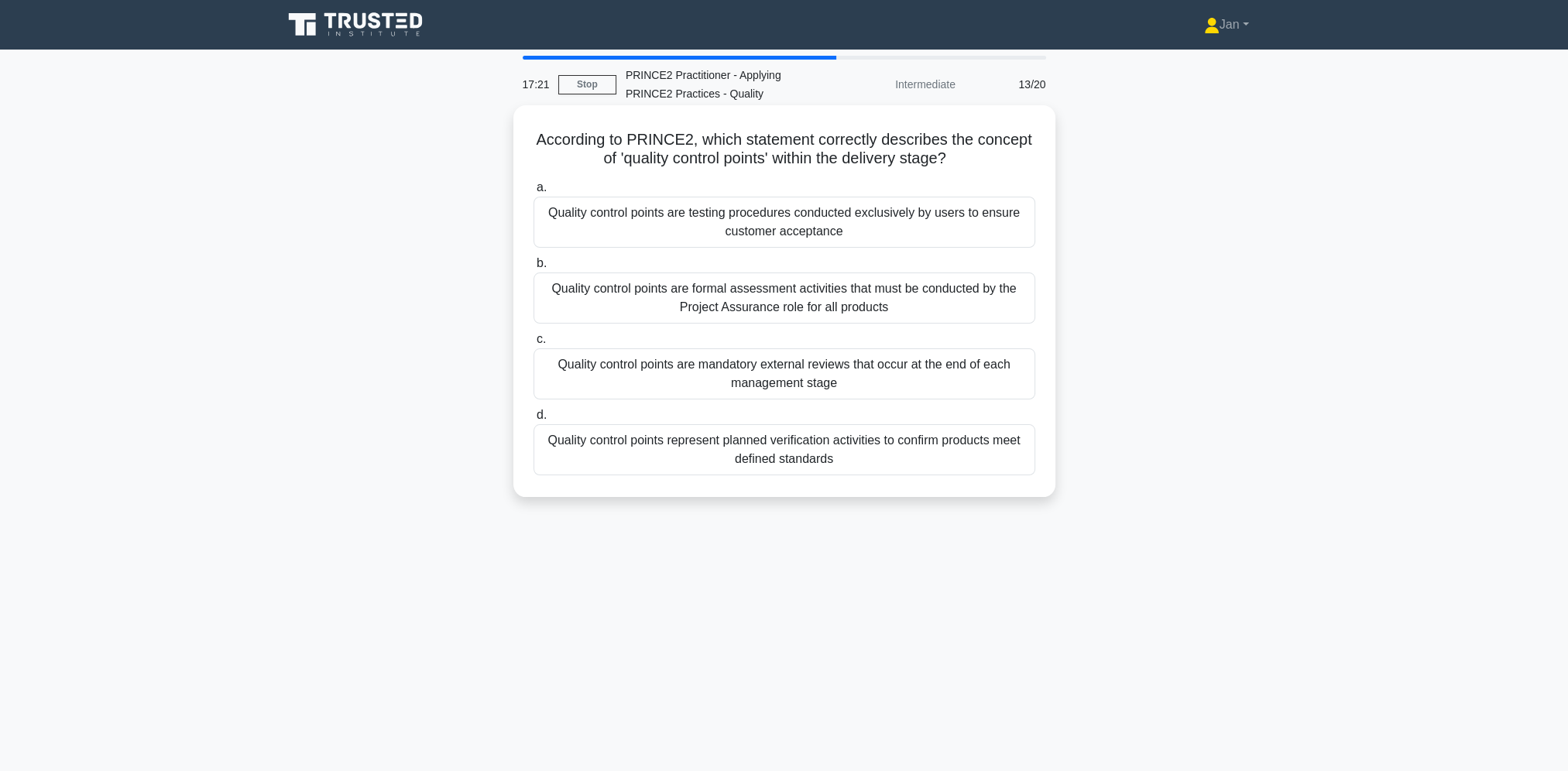
click at [867, 450] on div "Quality control points represent planned verification activities to confirm pro…" at bounding box center [784, 450] width 501 height 51
click at [533, 420] on input "d. Quality control points represent planned verification activities to confirm …" at bounding box center [533, 415] width 0 height 10
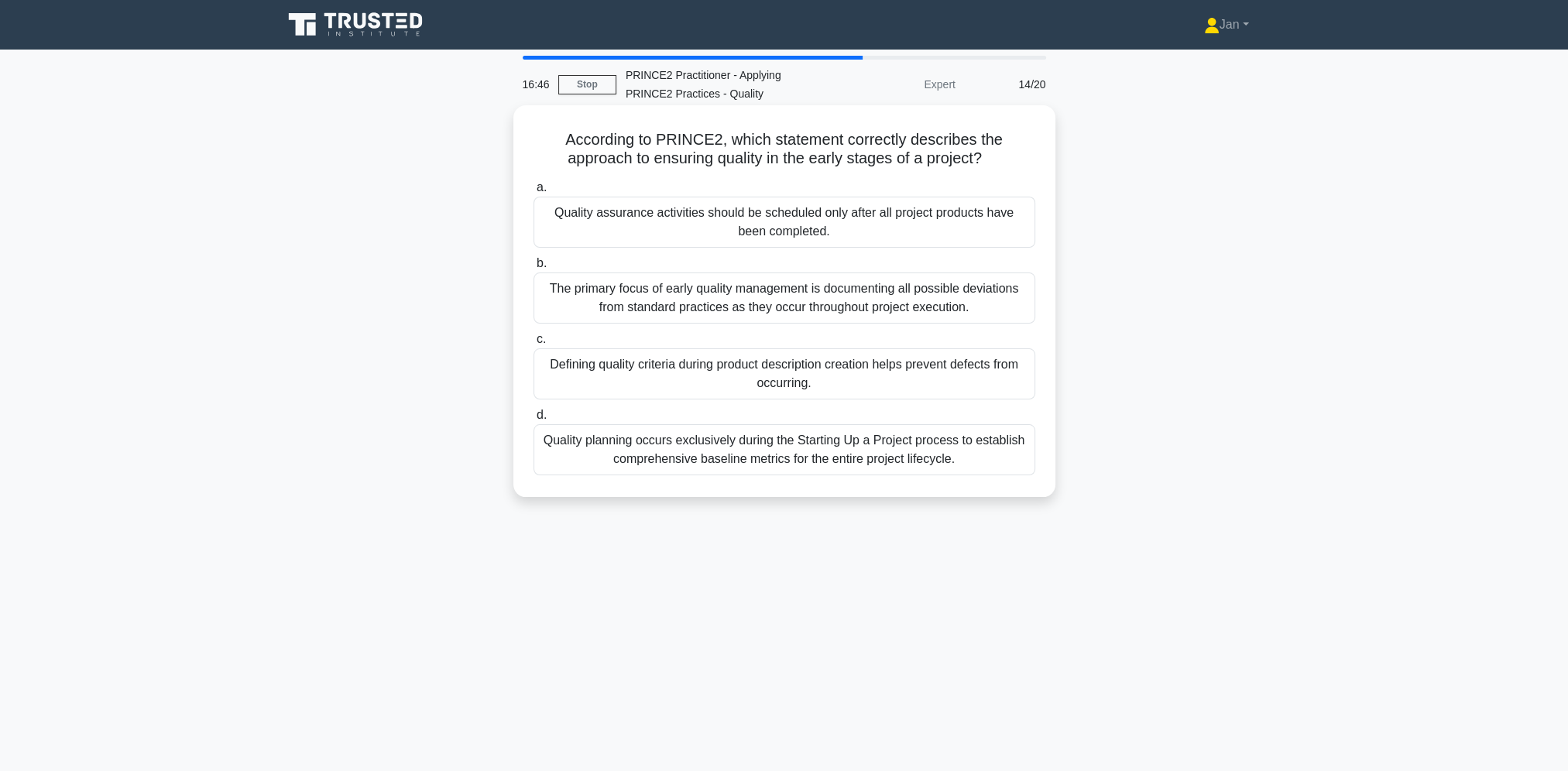
scroll to position [65, 0]
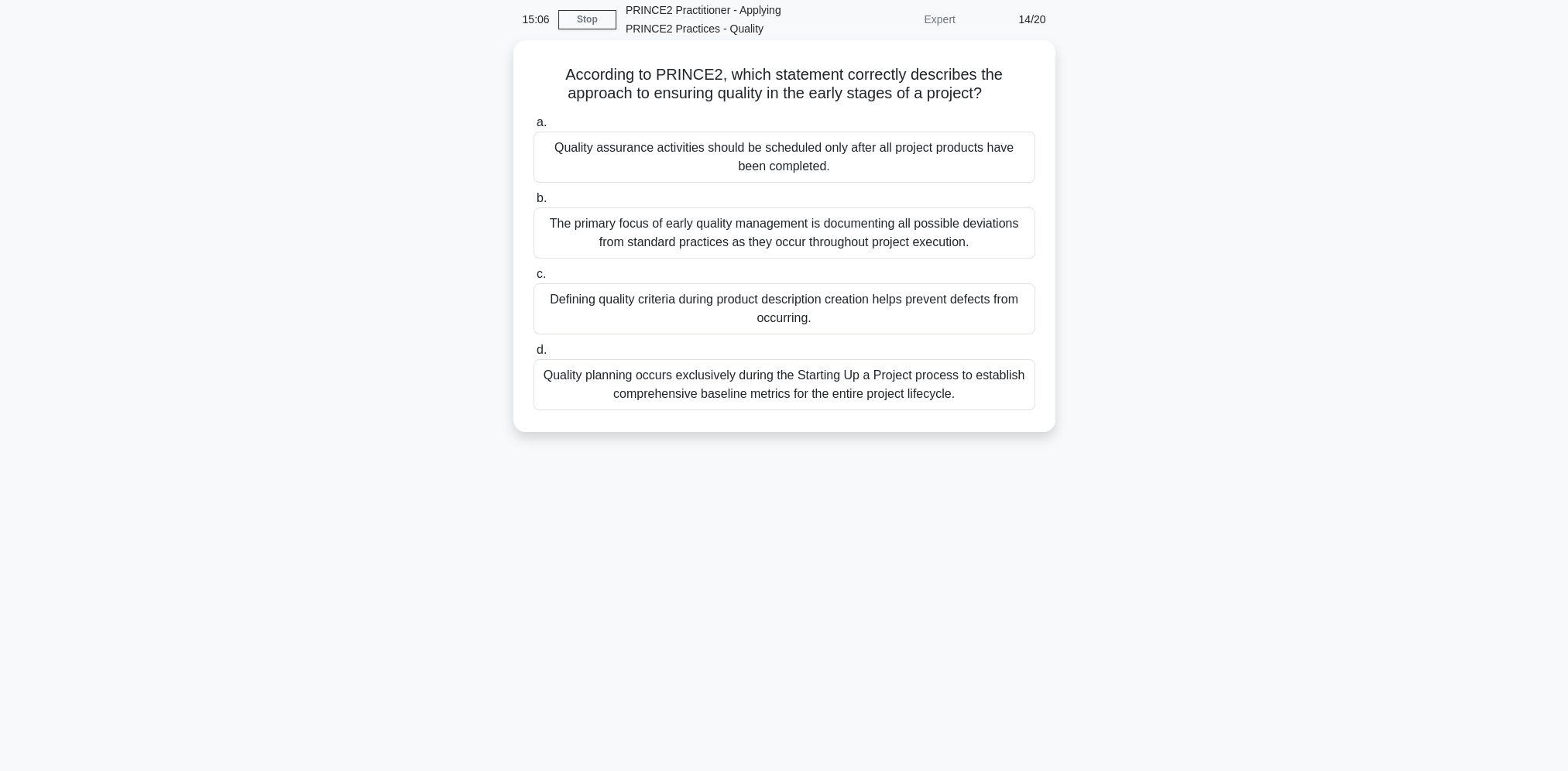
click at [886, 313] on div "Defining quality criteria during product description creation helps prevent def…" at bounding box center [784, 308] width 501 height 51
click at [533, 280] on input "c. Defining quality criteria during product description creation helps prevent …" at bounding box center [533, 274] width 0 height 10
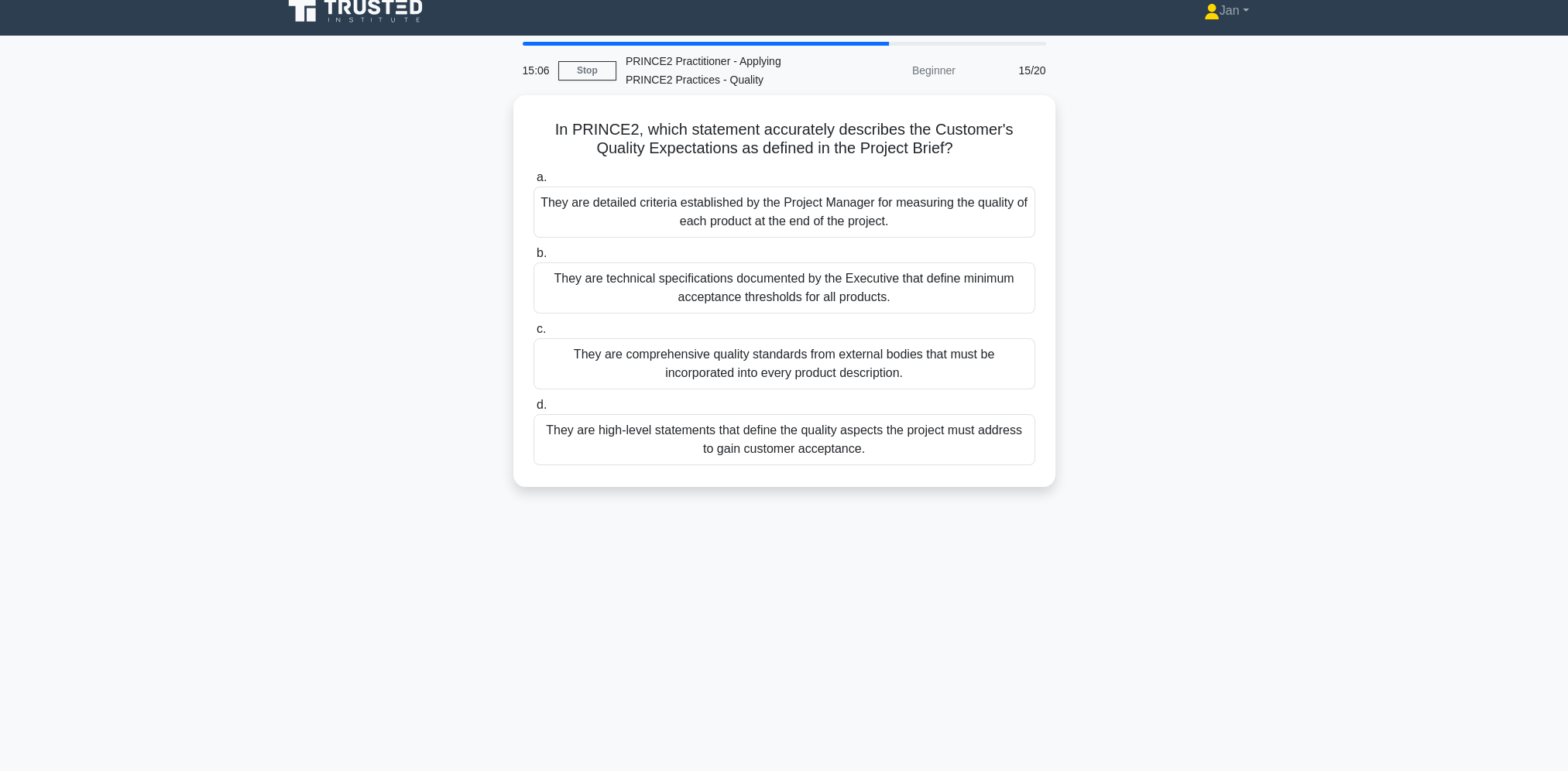
scroll to position [0, 0]
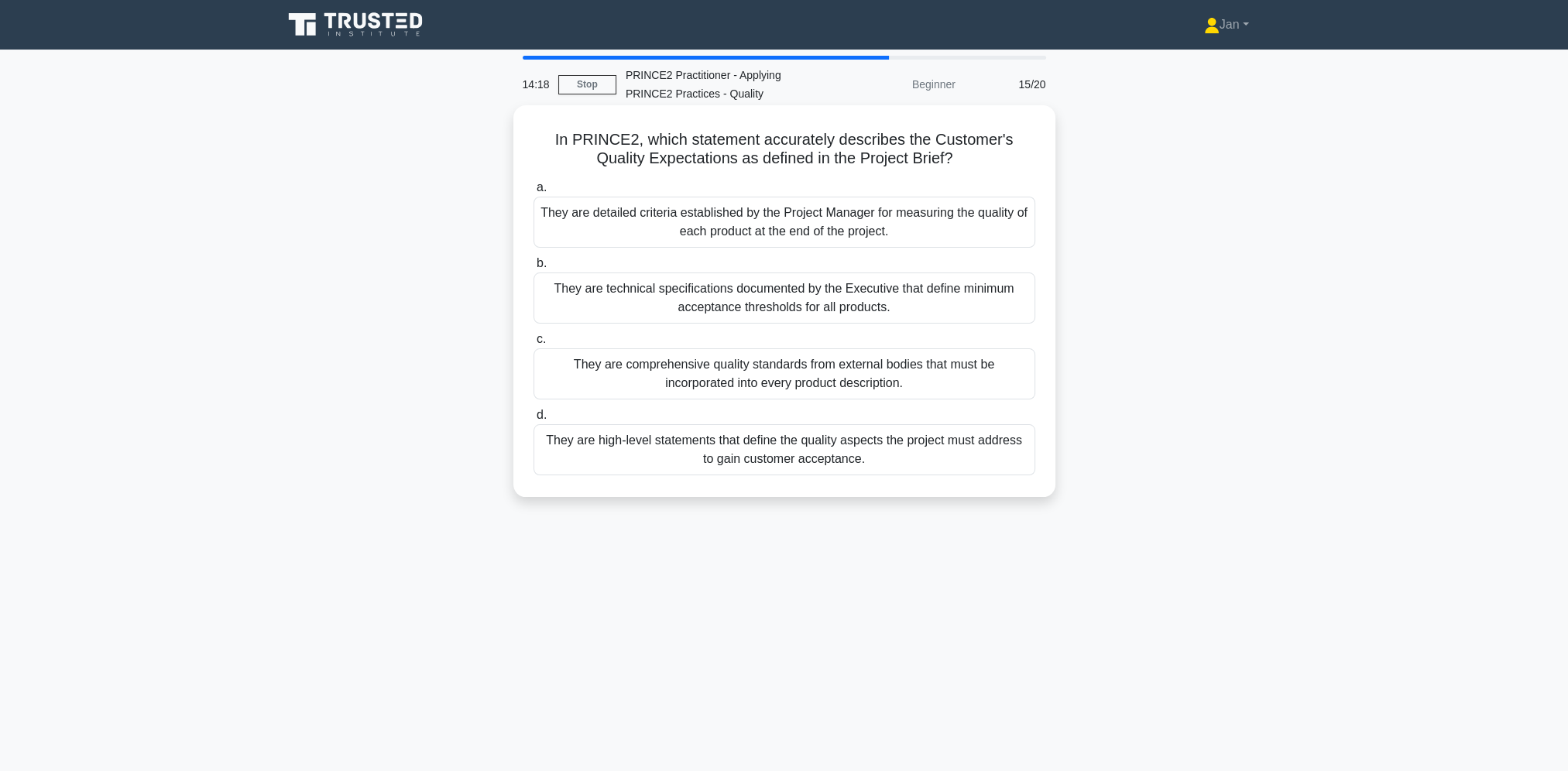
click at [919, 450] on div "They are high-level statements that define the quality aspects the project must…" at bounding box center [784, 450] width 501 height 51
click at [533, 420] on input "d. They are high-level statements that define the quality aspects the project m…" at bounding box center [533, 415] width 0 height 10
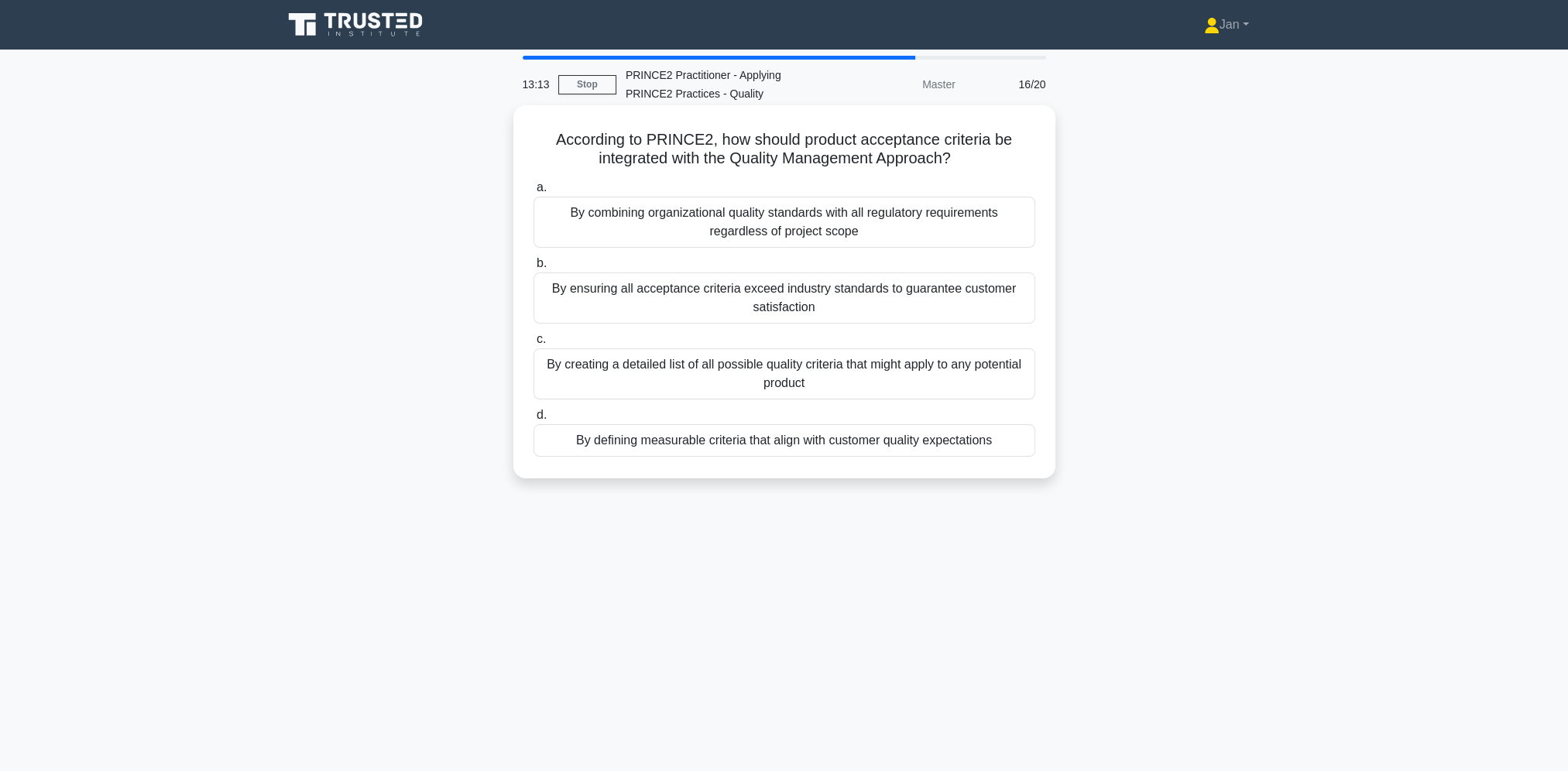
click at [887, 448] on div "By defining measurable criteria that align with customer quality expectations" at bounding box center [784, 441] width 501 height 33
click at [533, 420] on input "d. By defining measurable criteria that align with customer quality expectations" at bounding box center [533, 415] width 0 height 10
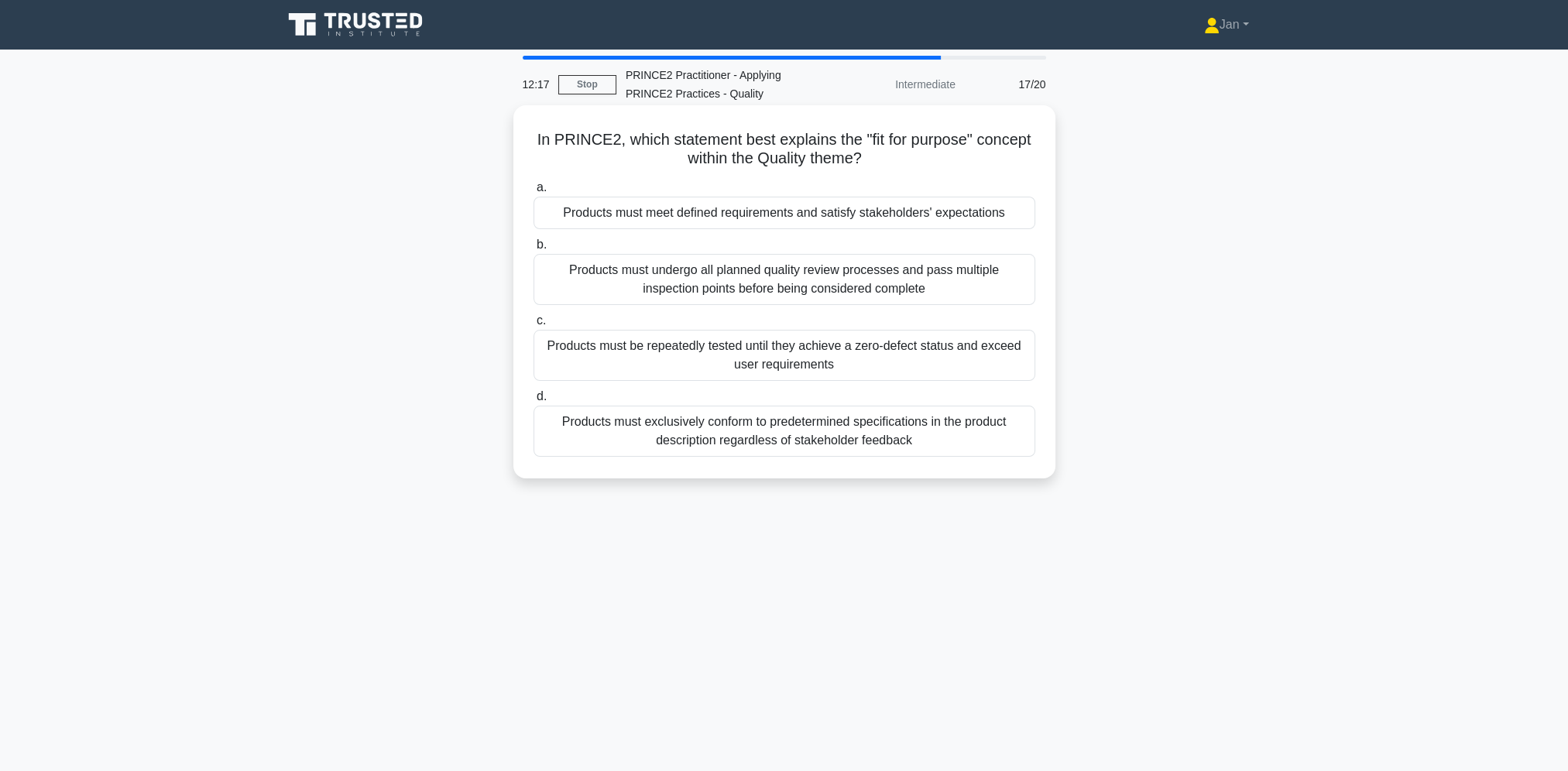
click at [982, 217] on div "Products must meet defined requirements and satisfy stakeholders' expectations" at bounding box center [784, 213] width 501 height 33
click at [533, 193] on input "a. Products must meet defined requirements and satisfy stakeholders' expectatio…" at bounding box center [533, 187] width 0 height 10
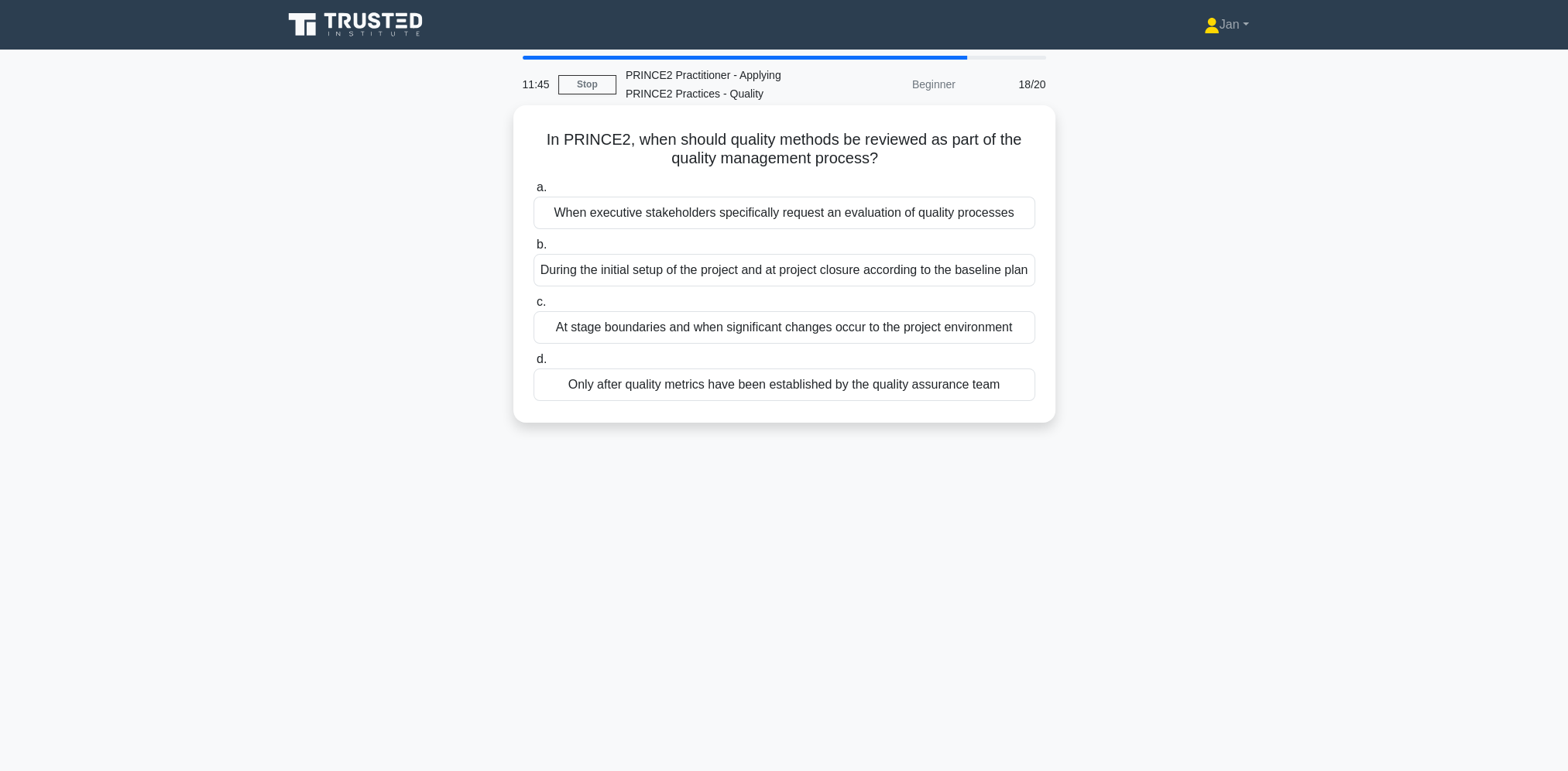
click at [903, 343] on div "At stage boundaries and when significant changes occur to the project environme…" at bounding box center [784, 327] width 501 height 33
click at [533, 307] on input "c. At stage boundaries and when significant changes occur to the project enviro…" at bounding box center [533, 302] width 0 height 10
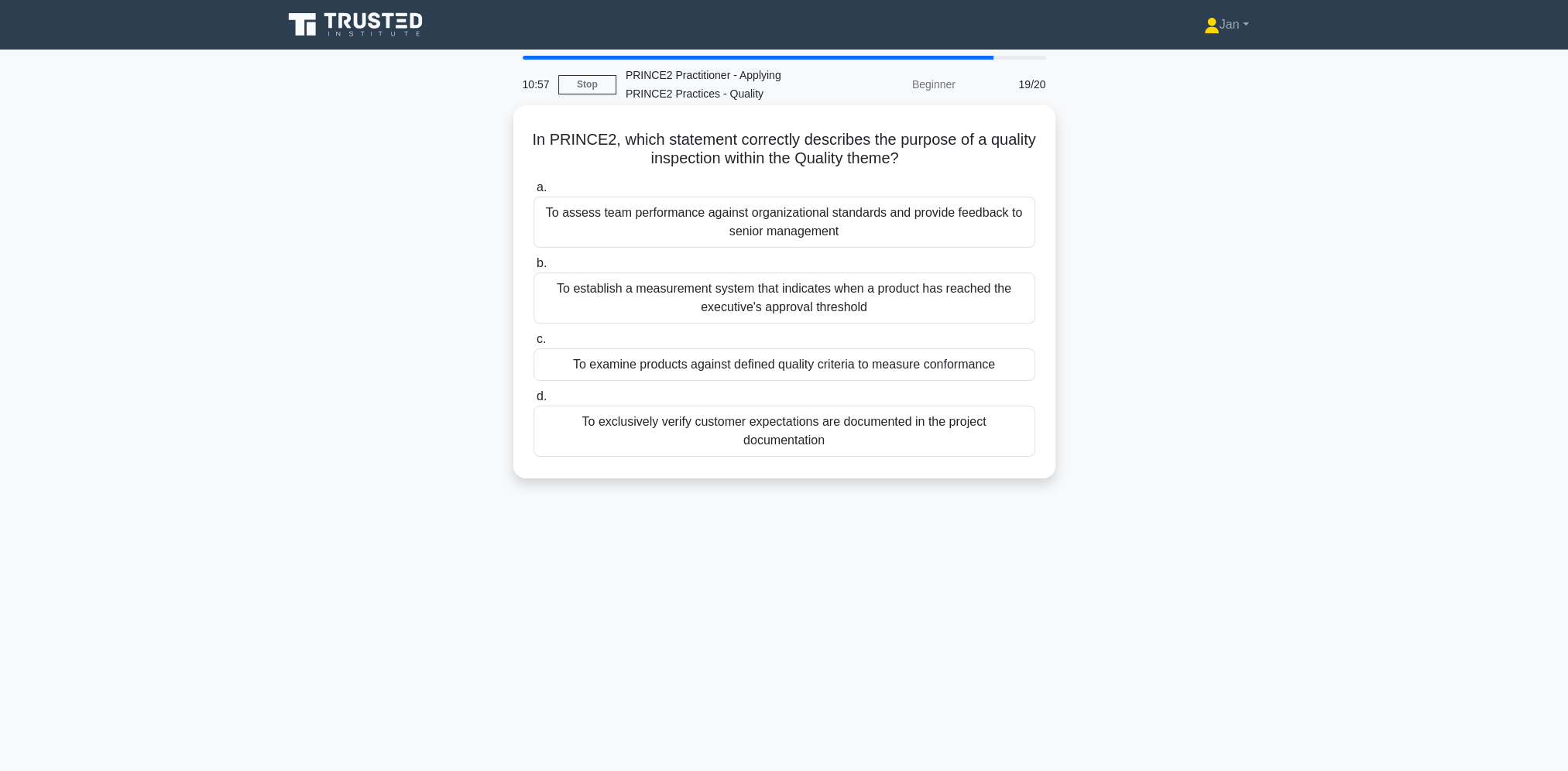
click at [983, 363] on div "To examine products against defined quality criteria to measure conformance" at bounding box center [784, 365] width 501 height 33
click at [533, 344] on input "c. To examine products against defined quality criteria to measure conformance" at bounding box center [533, 339] width 0 height 10
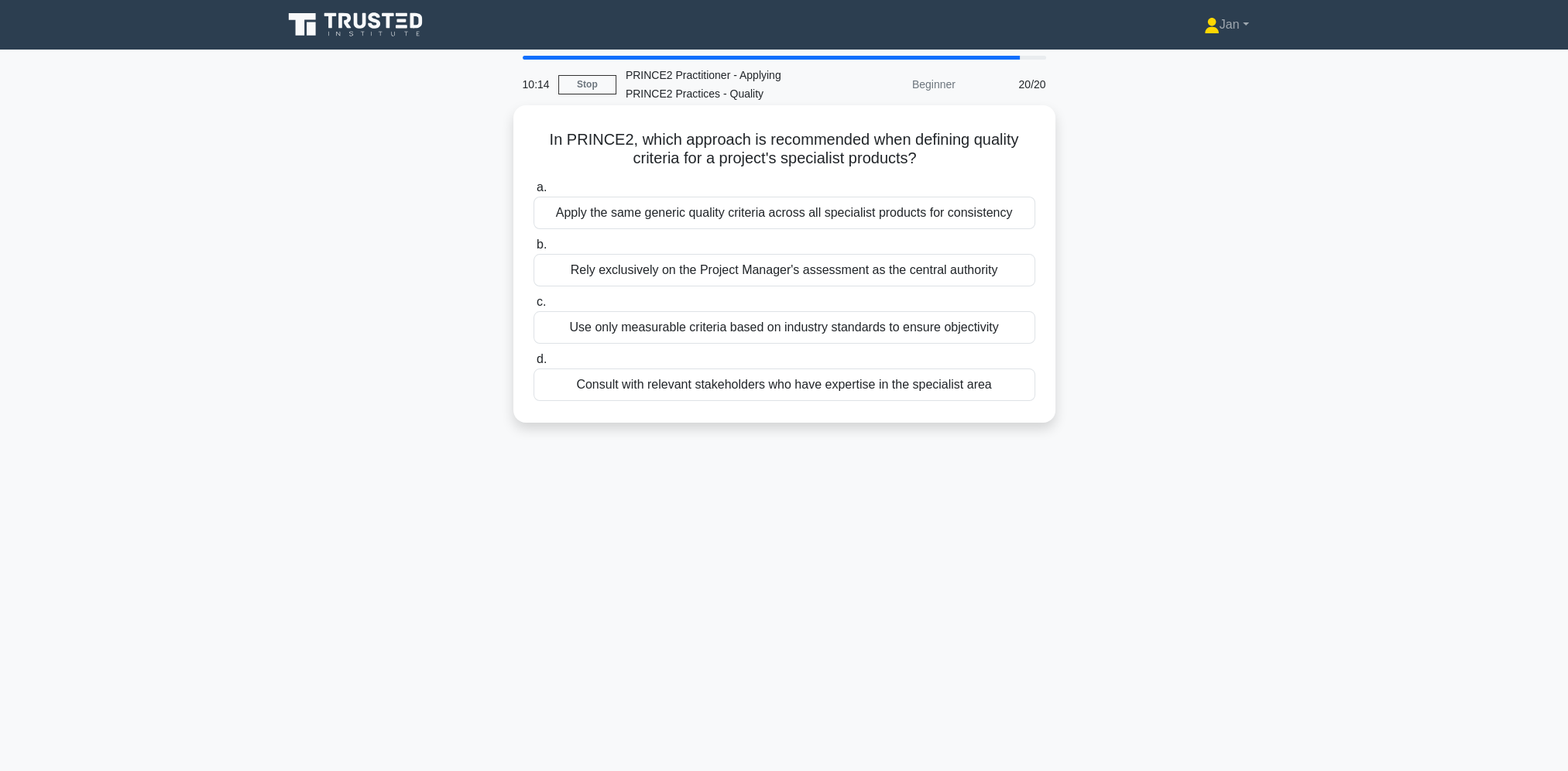
click at [879, 388] on div "Consult with relevant stakeholders who have expertise in the specialist area" at bounding box center [784, 385] width 501 height 33
click at [533, 365] on input "d. Consult with relevant stakeholders who have expertise in the specialist area" at bounding box center [533, 359] width 0 height 10
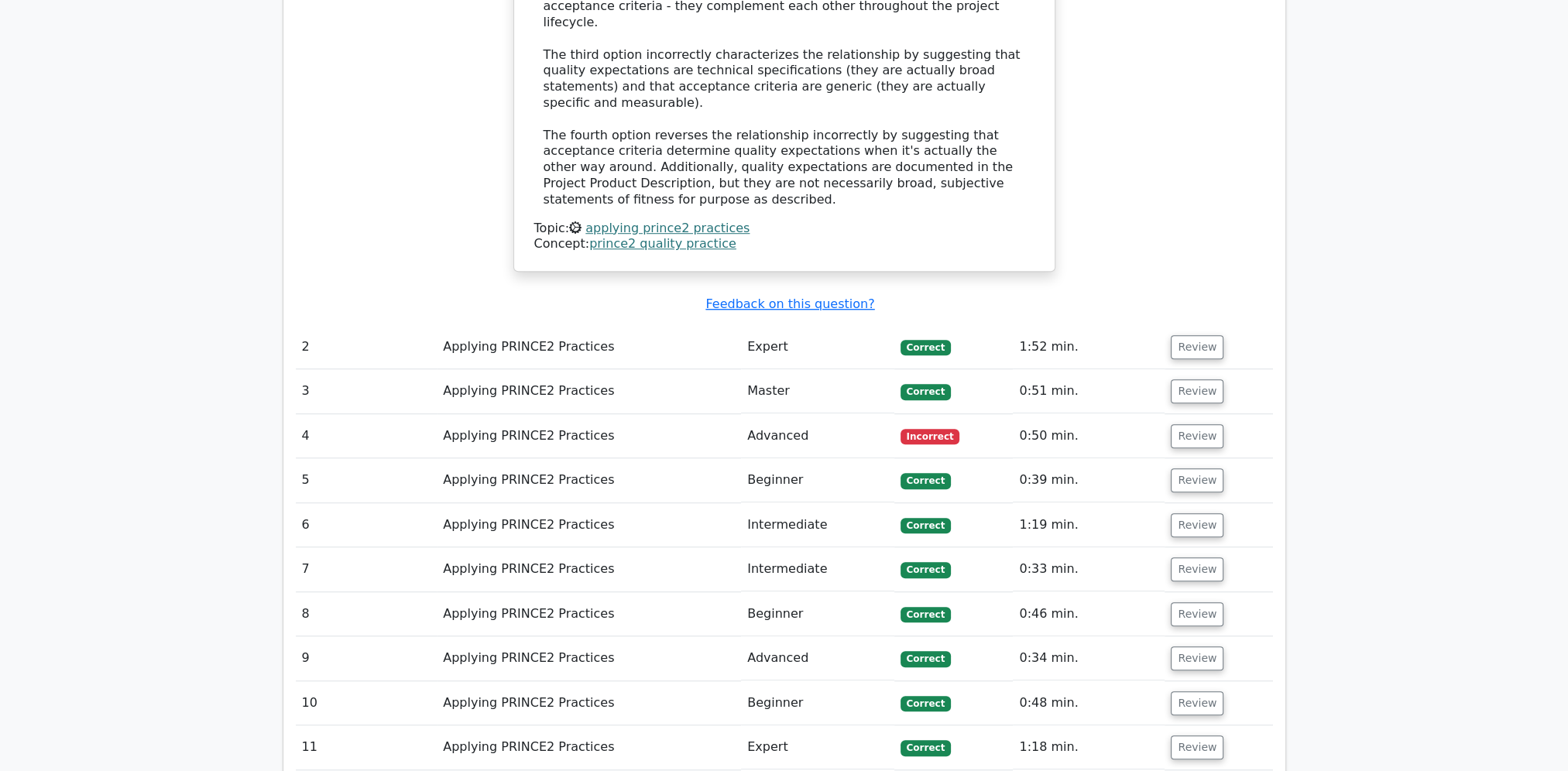
scroll to position [1470, 0]
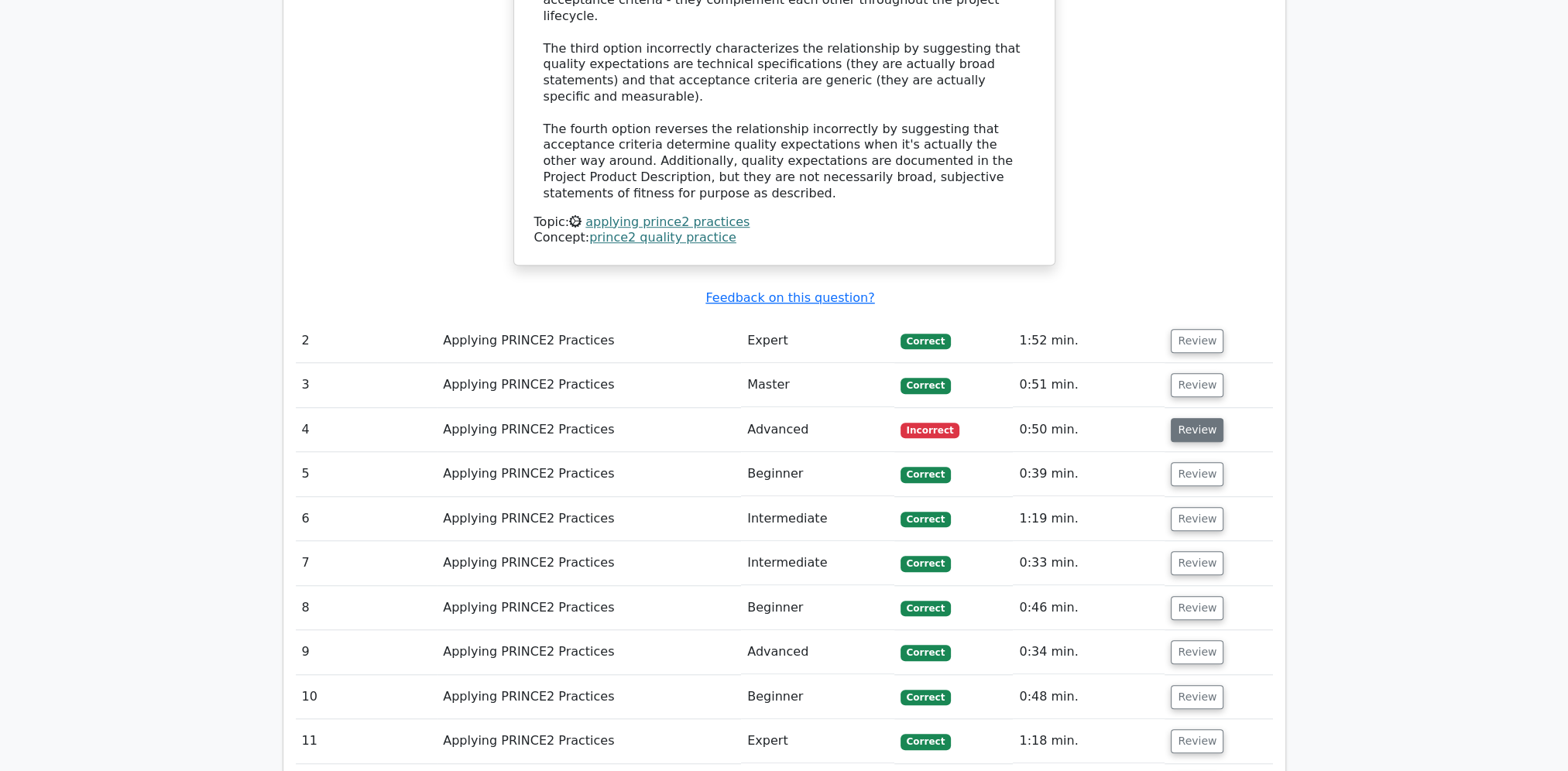
click at [1199, 418] on button "Review" at bounding box center [1197, 429] width 52 height 24
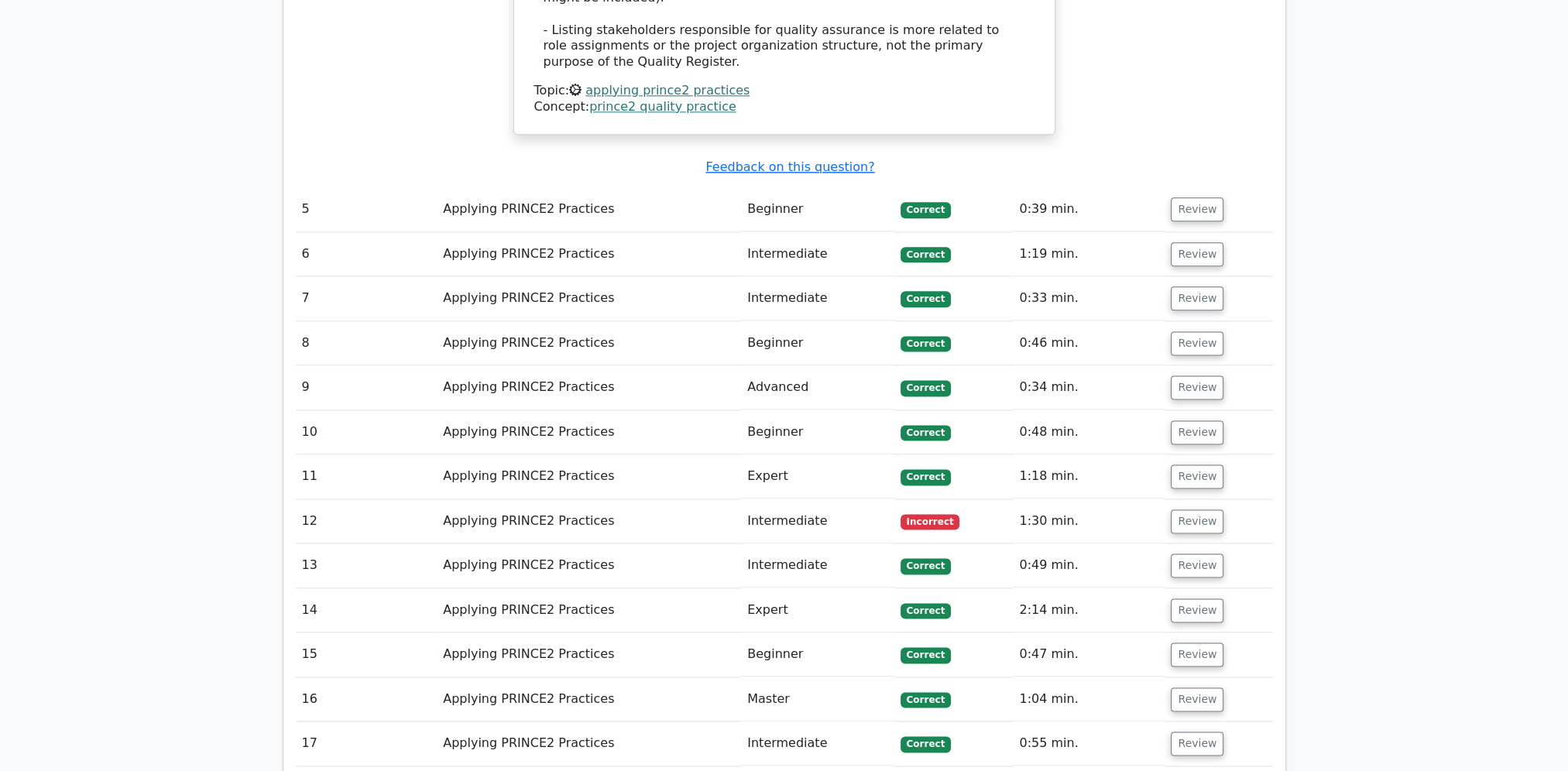
scroll to position [2631, 0]
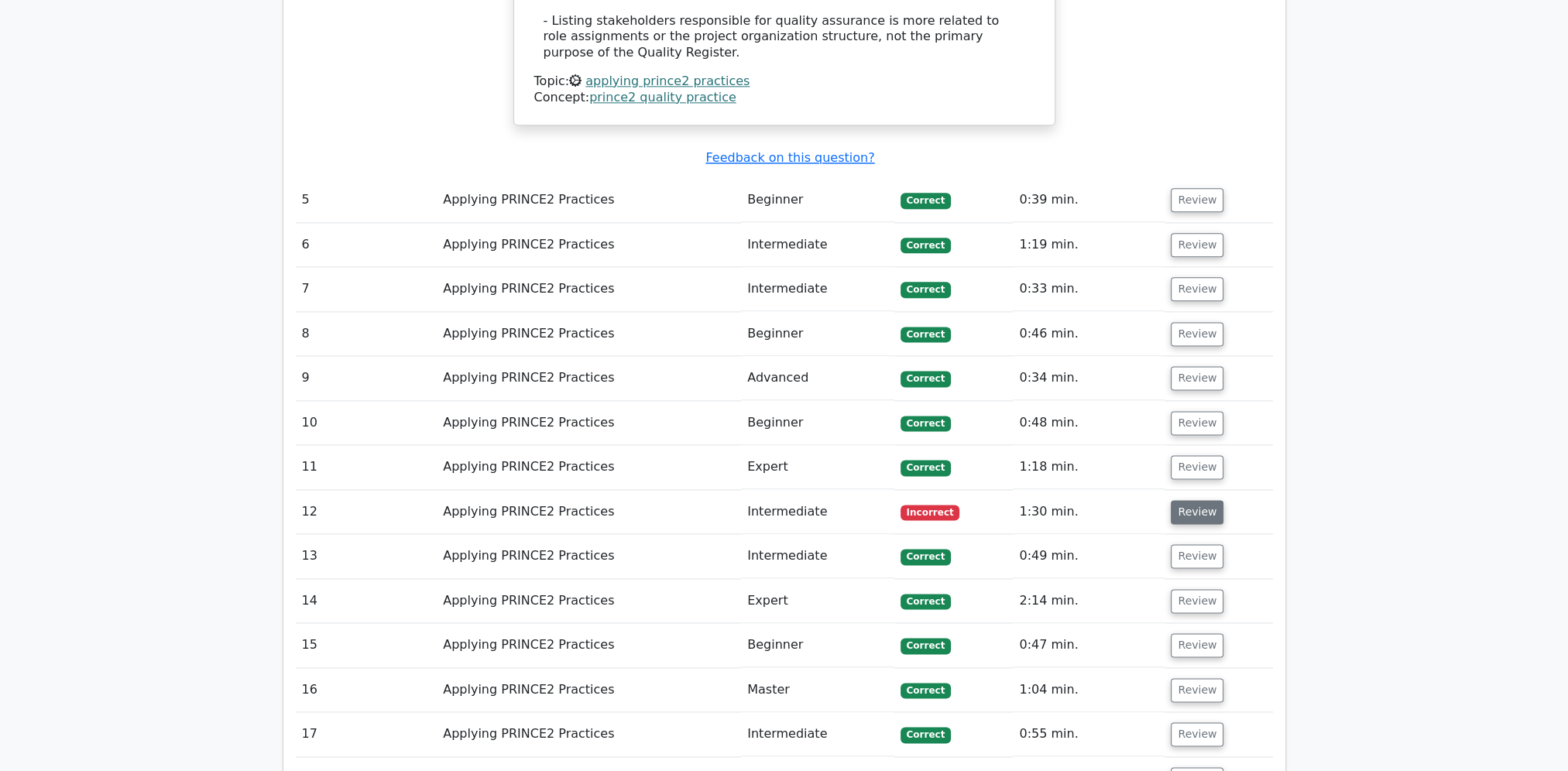
click at [1189, 500] on button "Review" at bounding box center [1197, 511] width 52 height 24
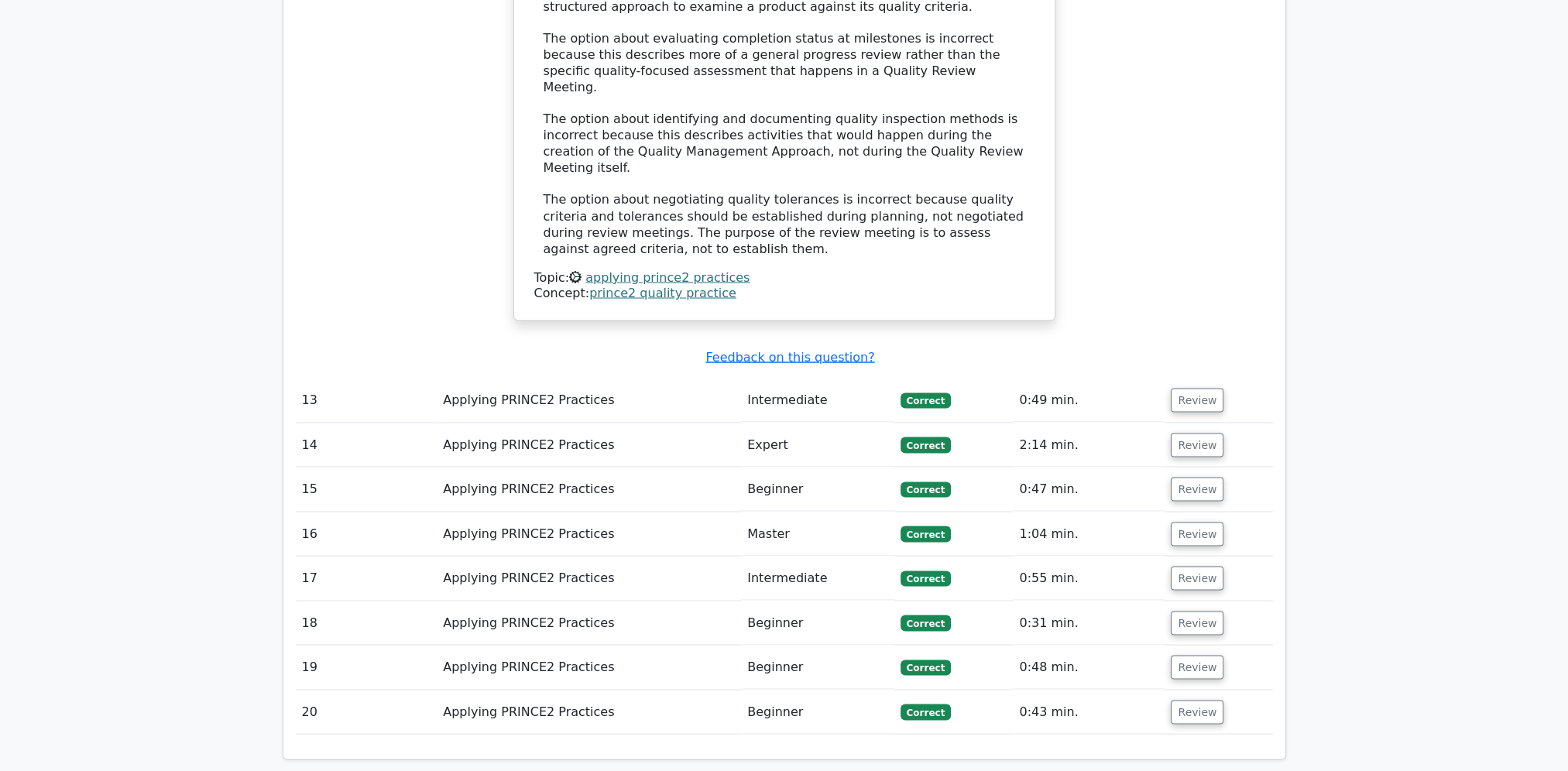
scroll to position [3841, 0]
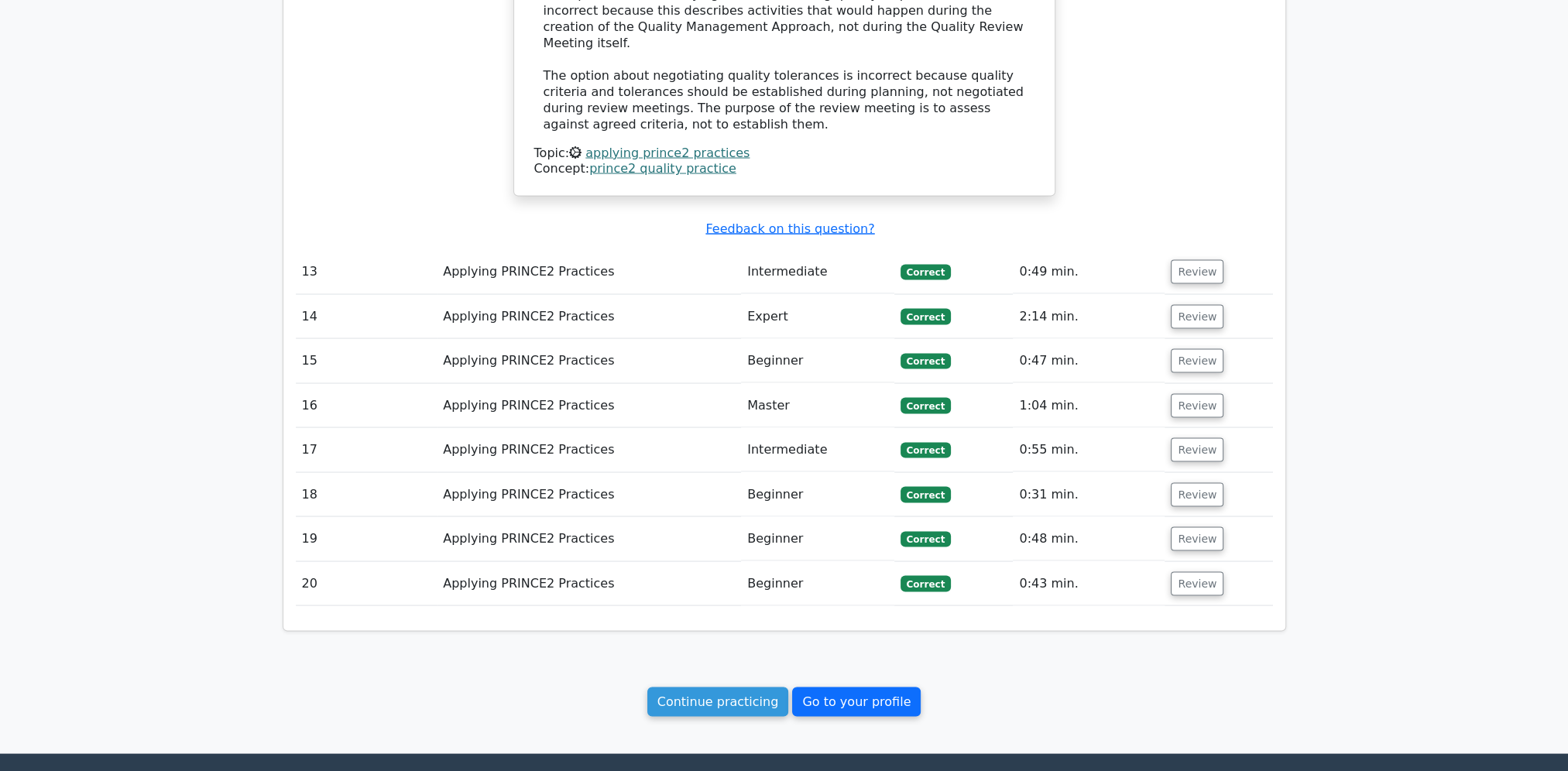
click at [876, 687] on link "Go to your profile" at bounding box center [856, 702] width 128 height 29
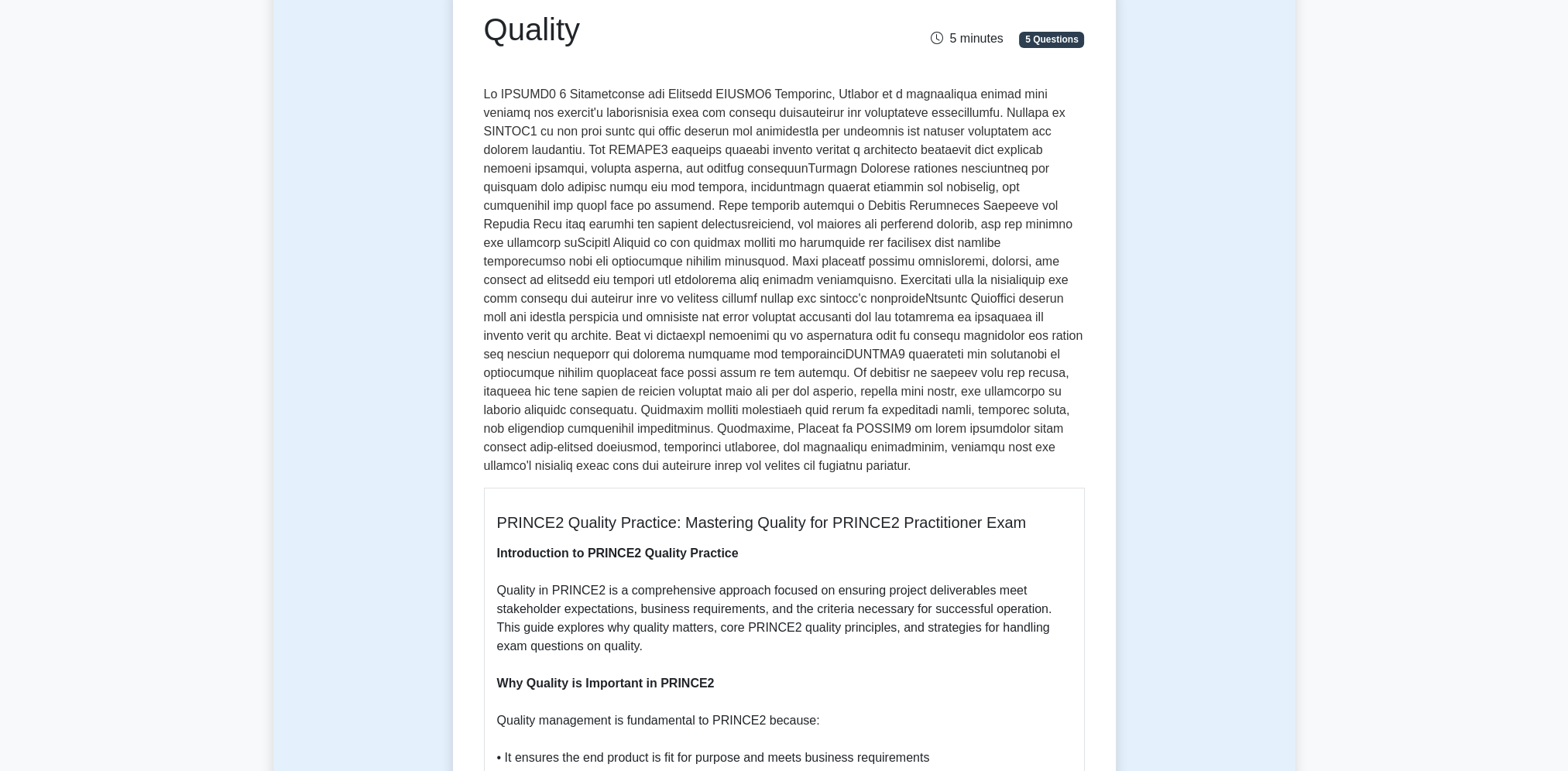
scroll to position [153, 0]
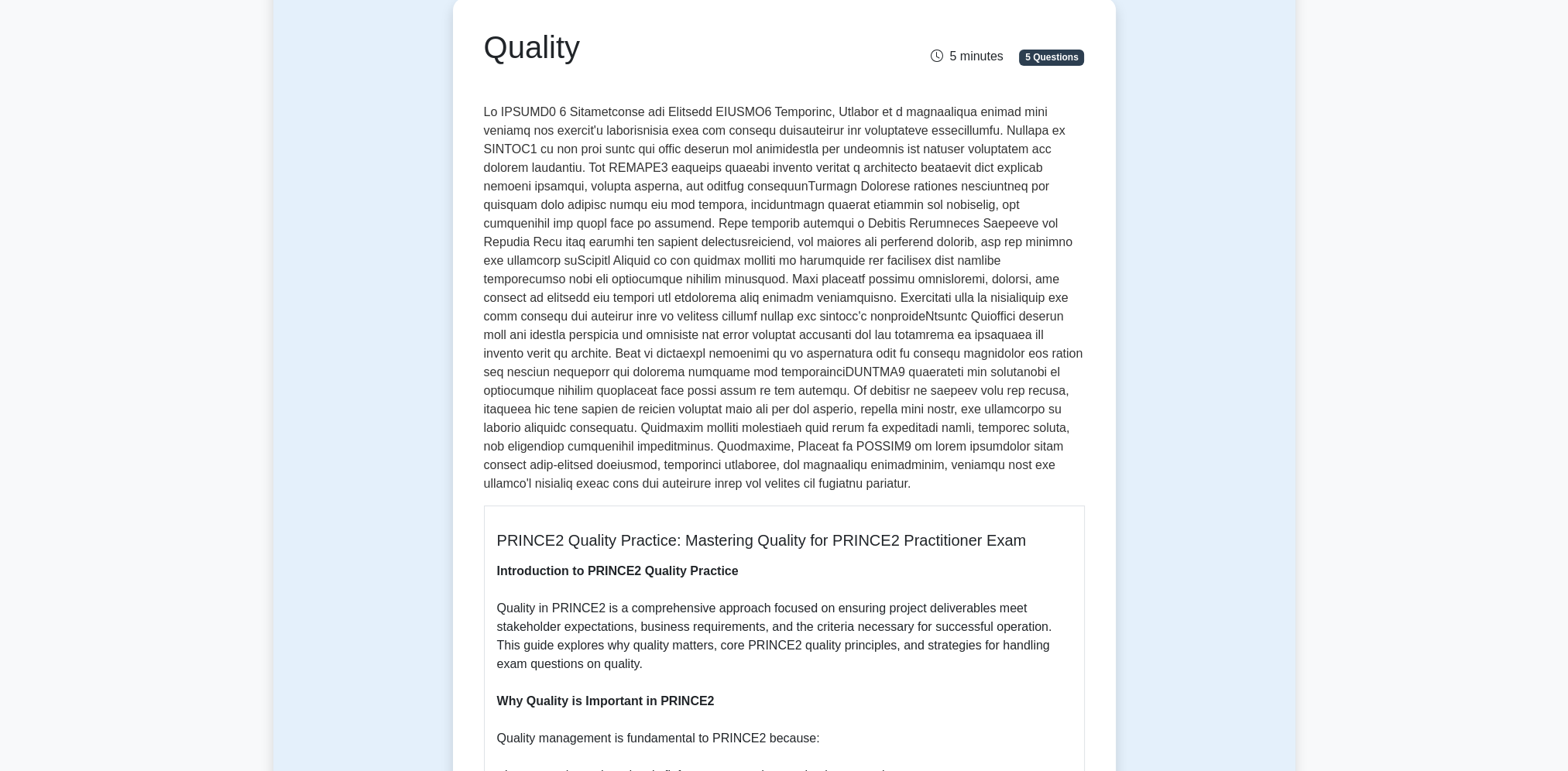
click at [705, 158] on p at bounding box center [784, 298] width 600 height 390
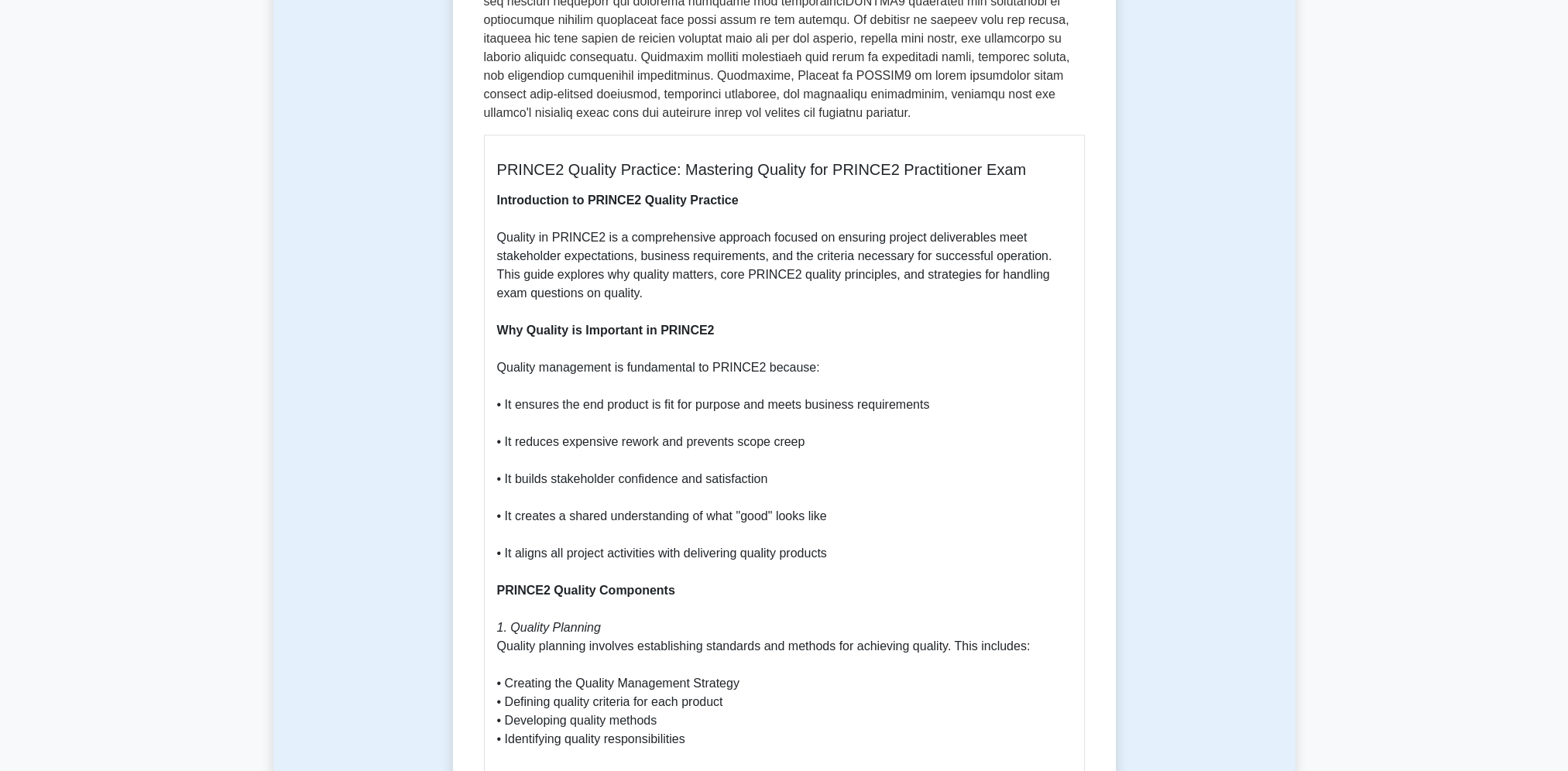
scroll to position [540, 0]
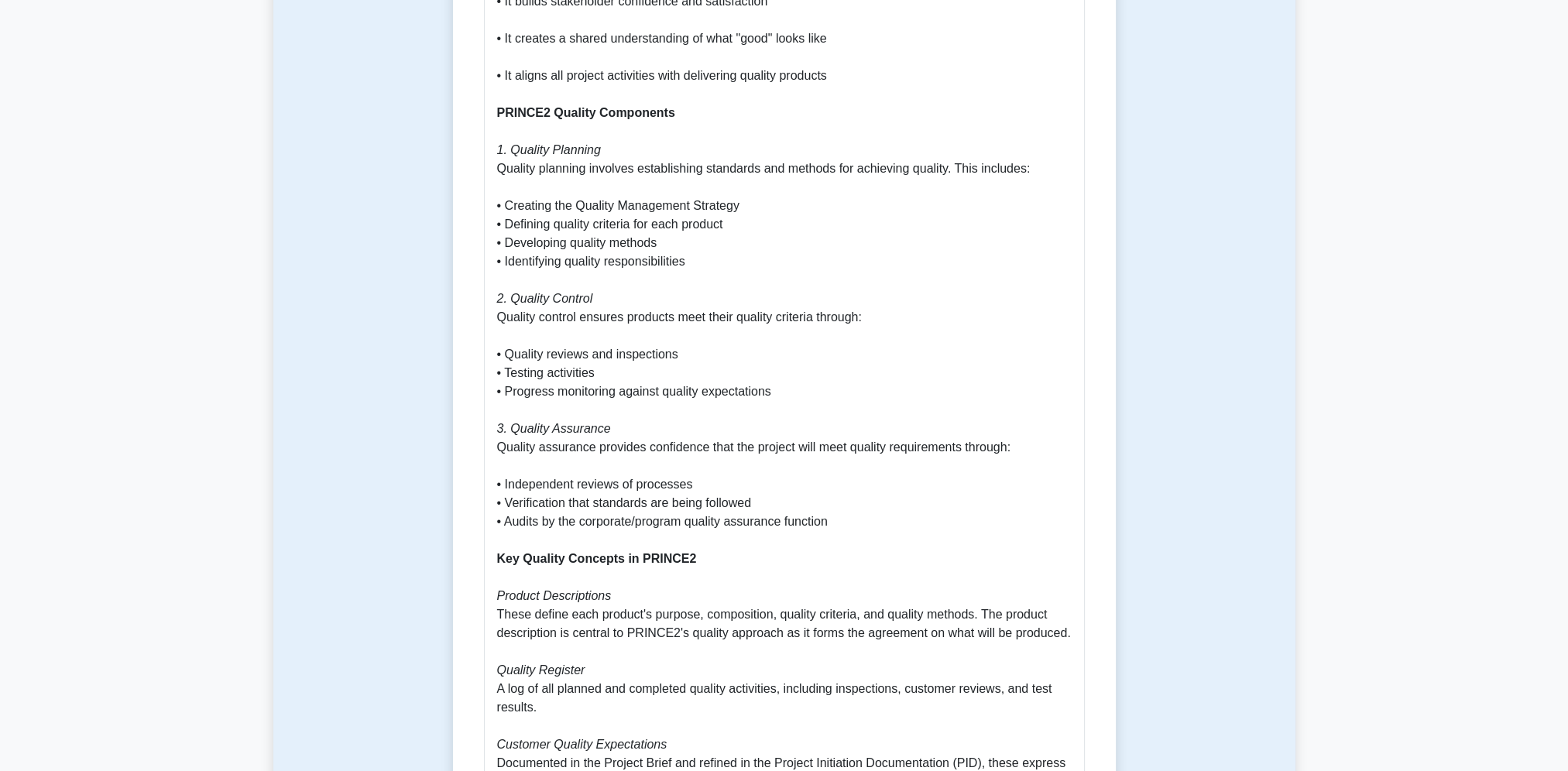
scroll to position [1005, 0]
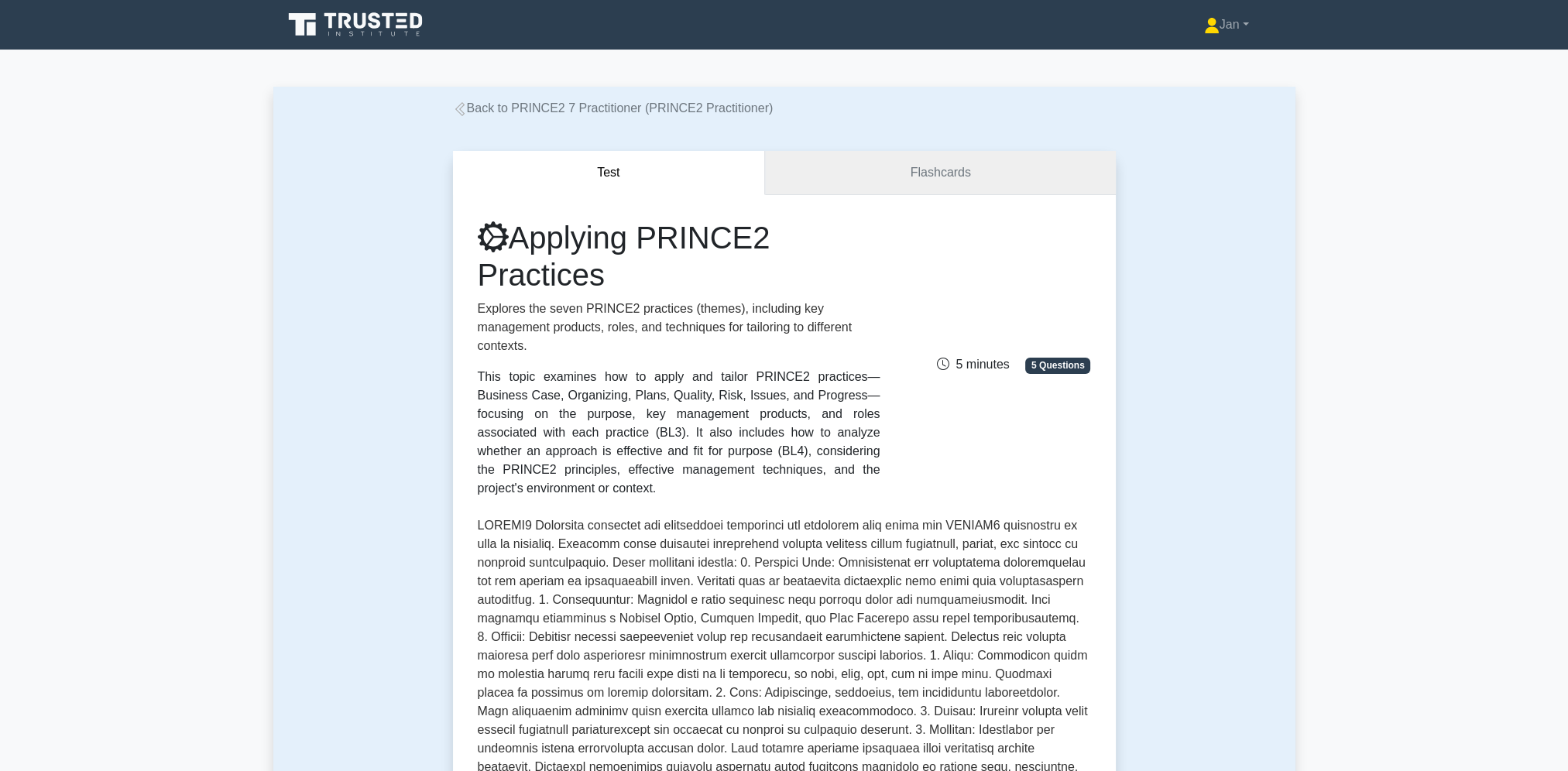
click at [952, 181] on link "Flashcards" at bounding box center [940, 173] width 350 height 44
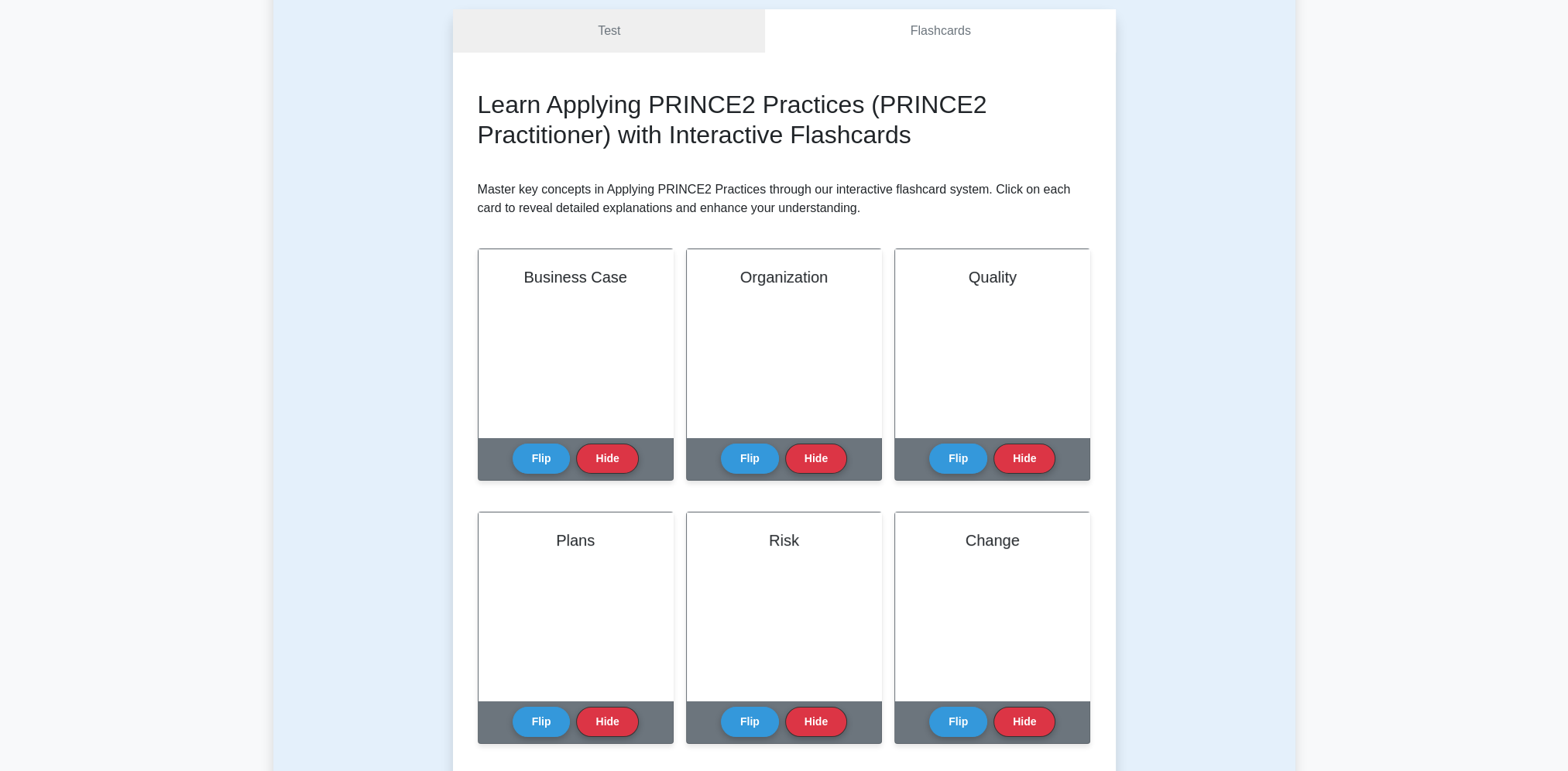
scroll to position [155, 0]
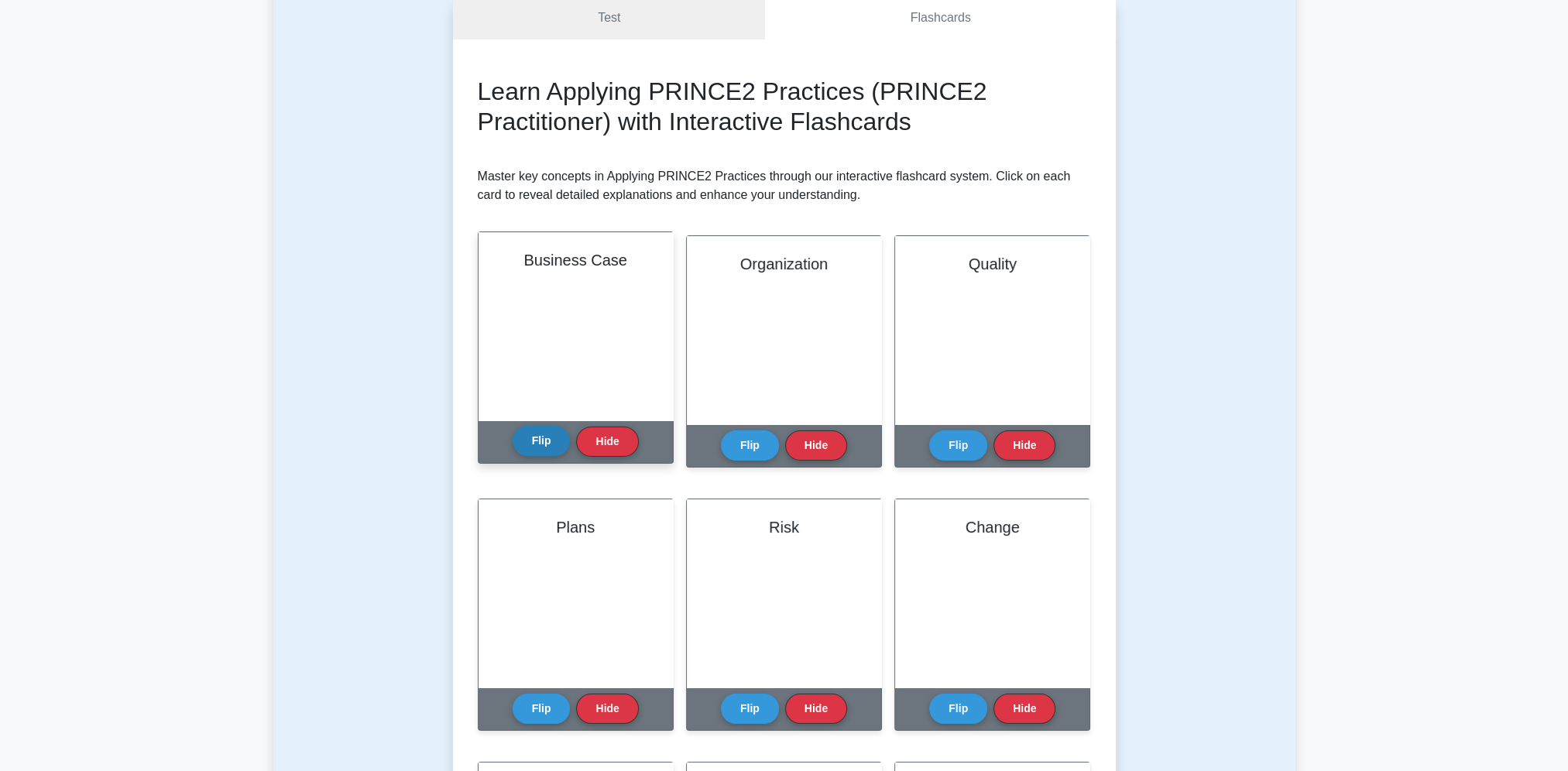
click at [538, 442] on button "Flip" at bounding box center [541, 441] width 58 height 30
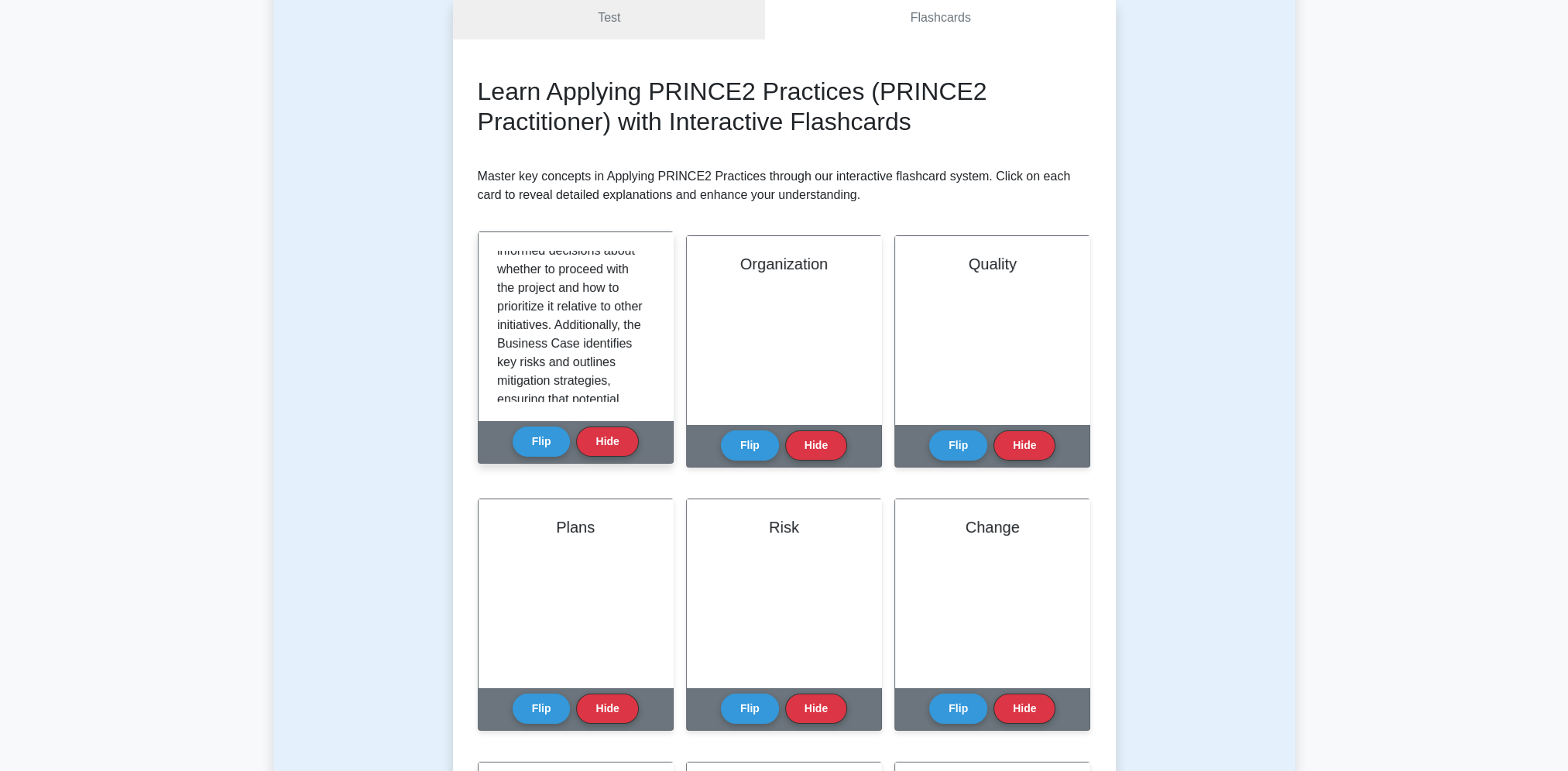
scroll to position [542, 0]
click at [533, 431] on button "Flip" at bounding box center [541, 441] width 58 height 30
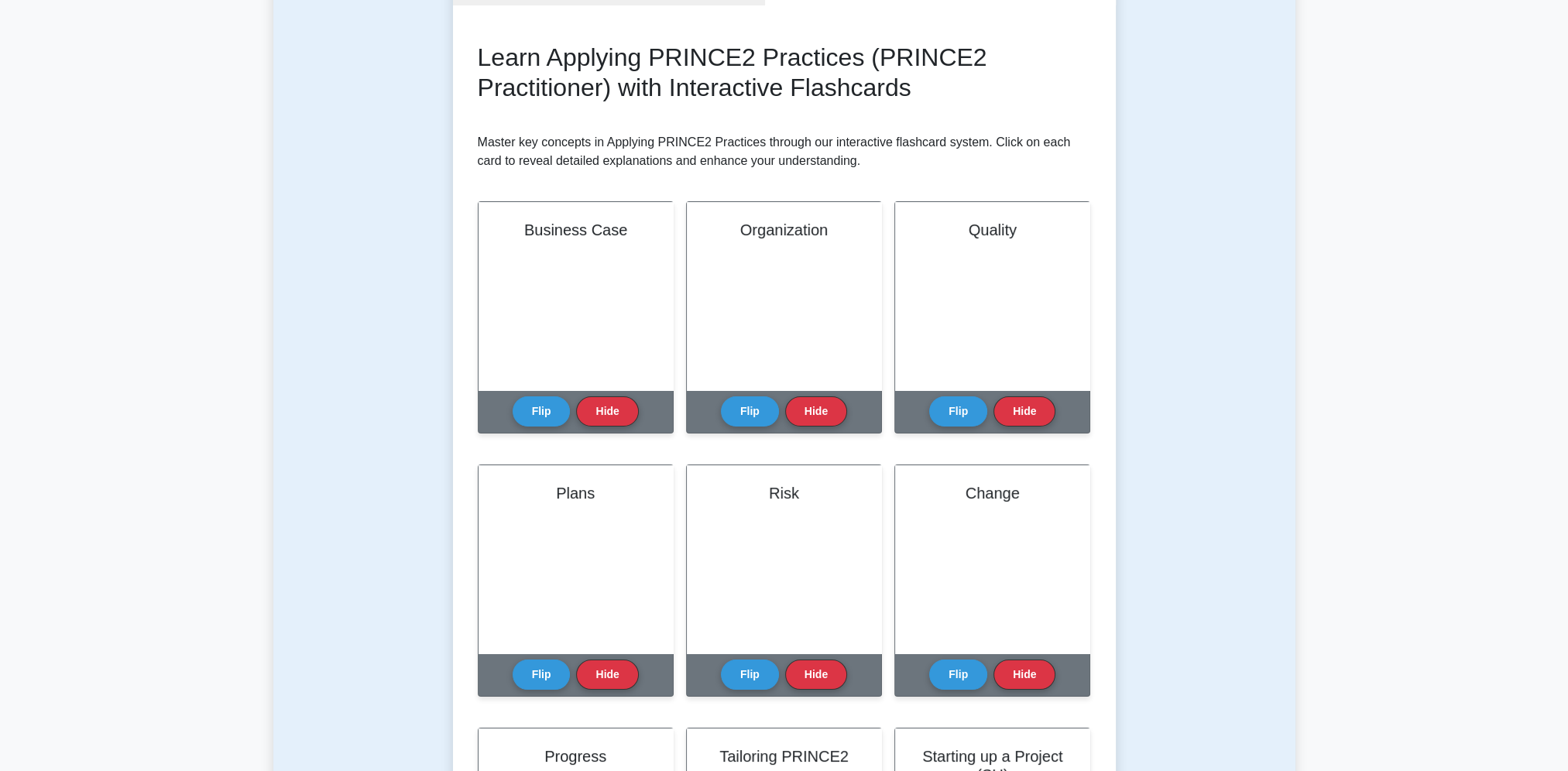
scroll to position [0, 0]
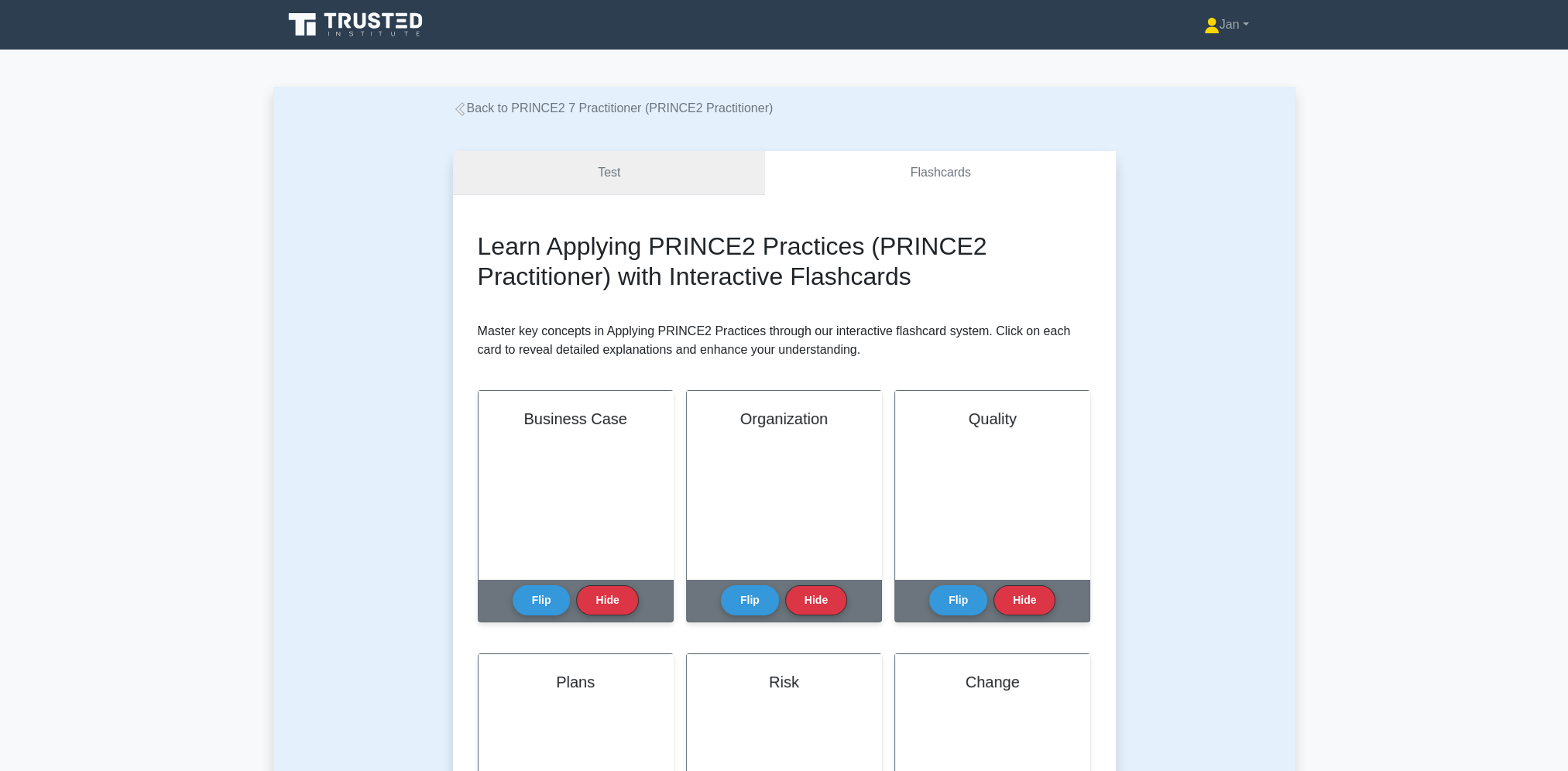
click at [627, 184] on link "Test" at bounding box center [609, 173] width 312 height 44
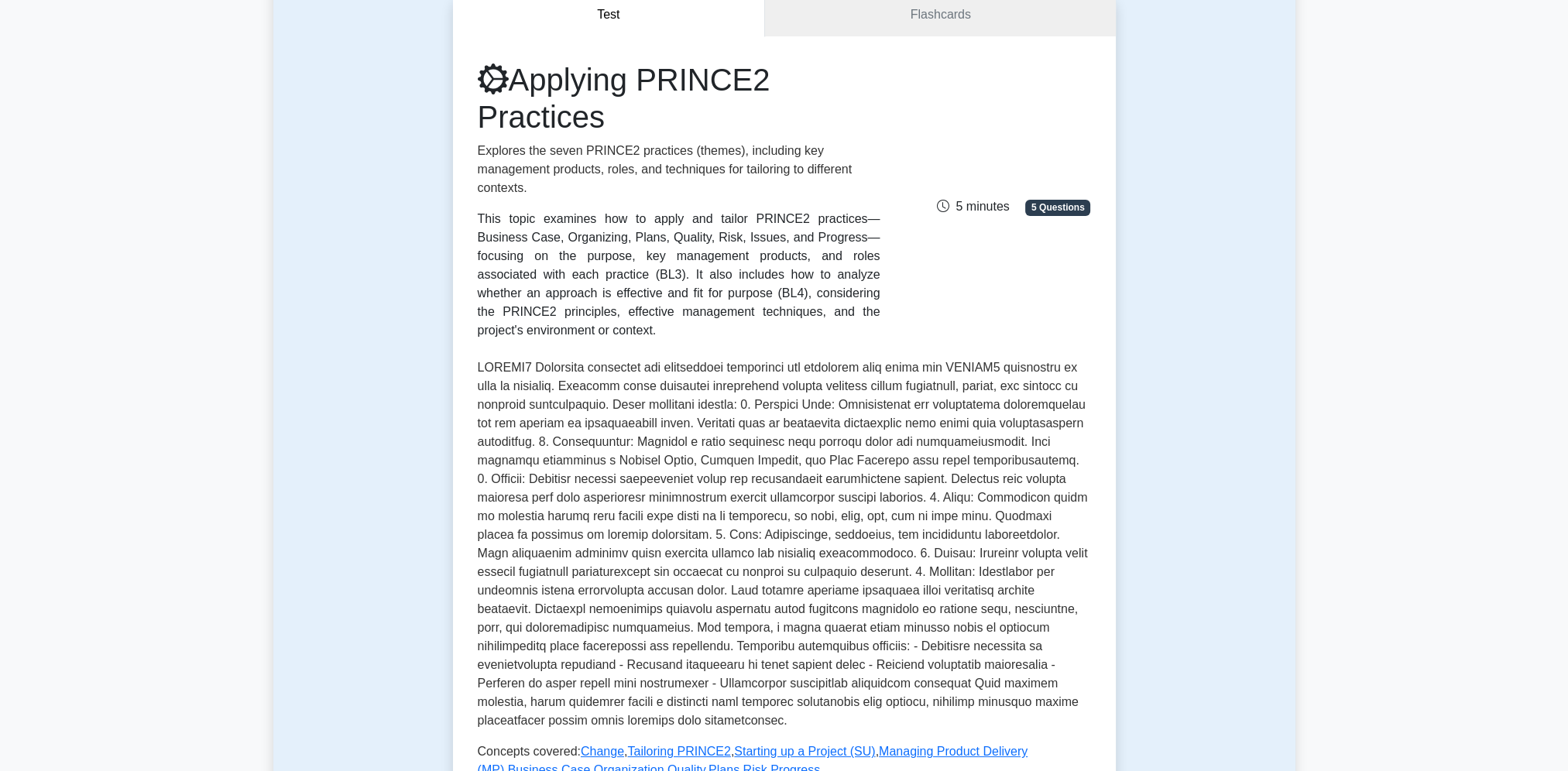
scroll to position [155, 0]
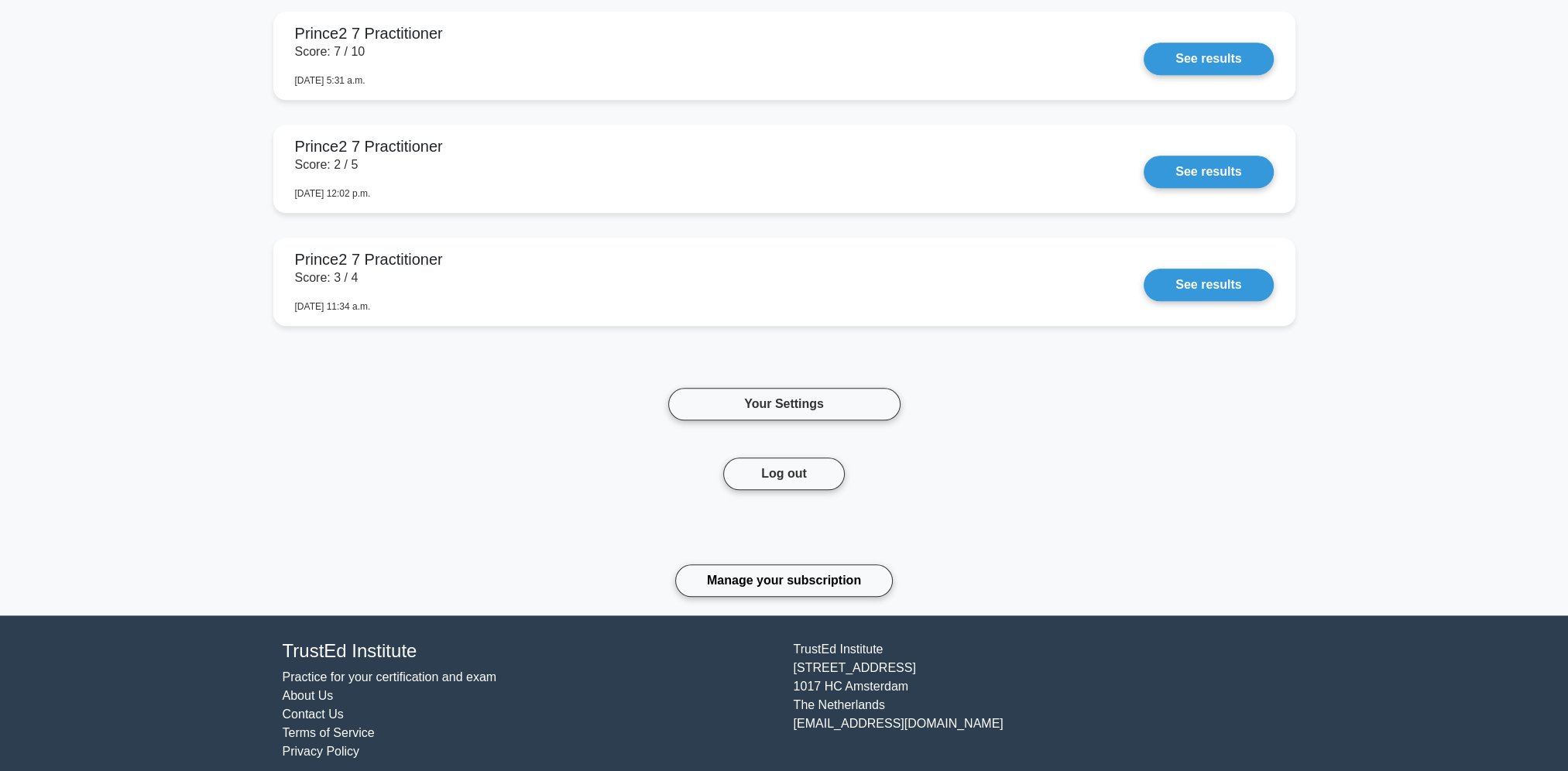
scroll to position [1916, 0]
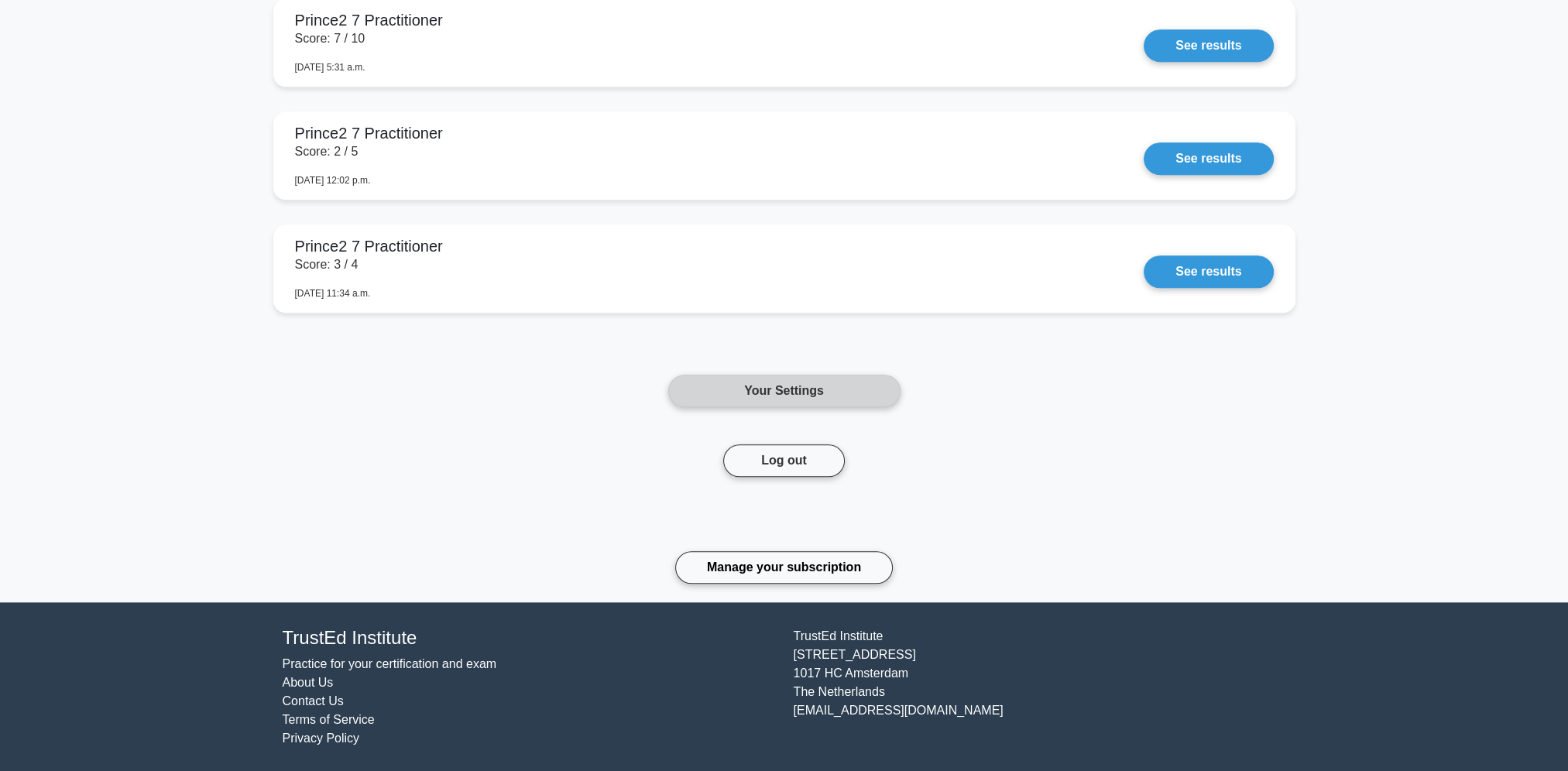
click at [802, 383] on link "Your Settings" at bounding box center [784, 391] width 232 height 33
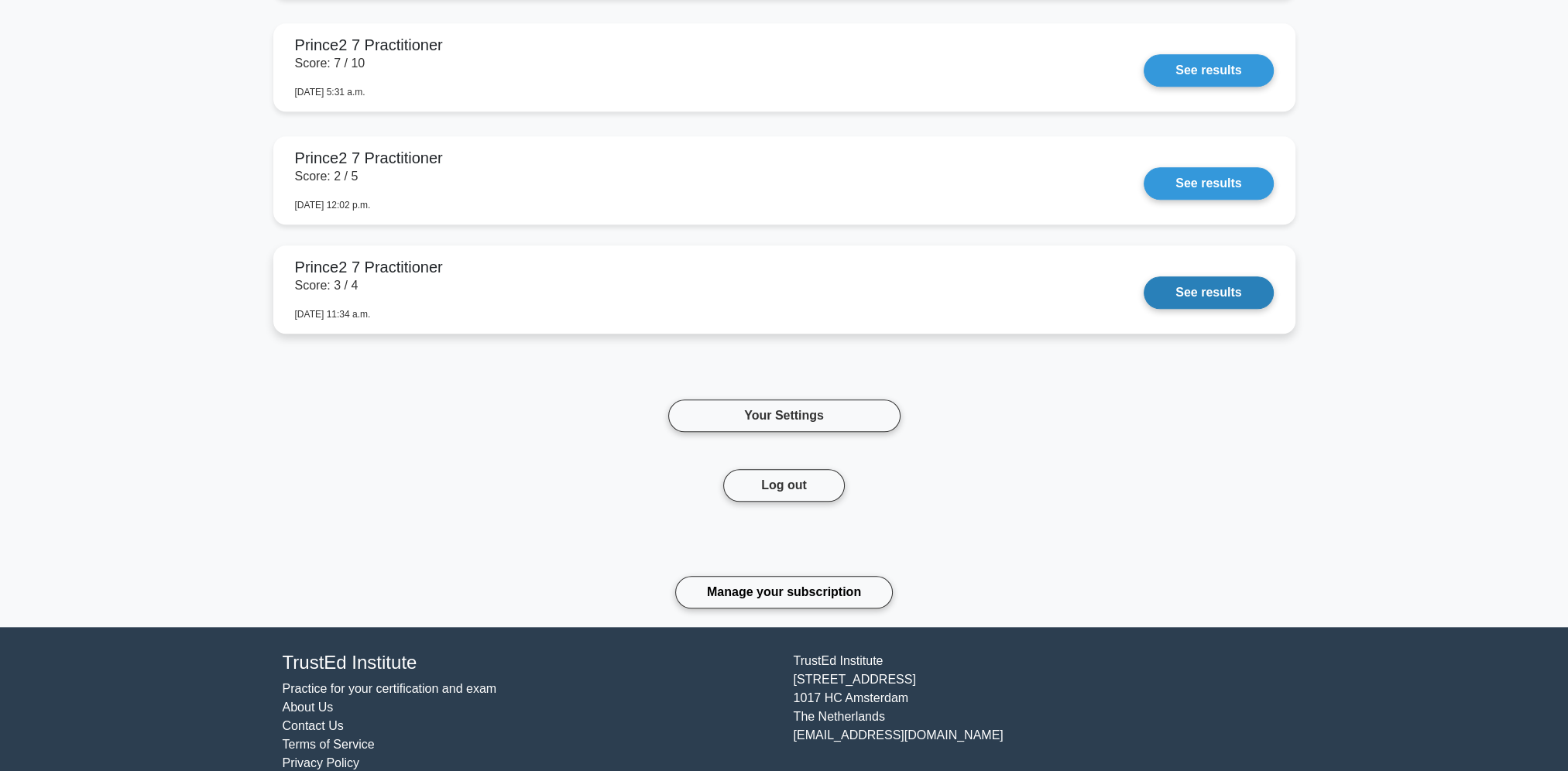
scroll to position [1916, 0]
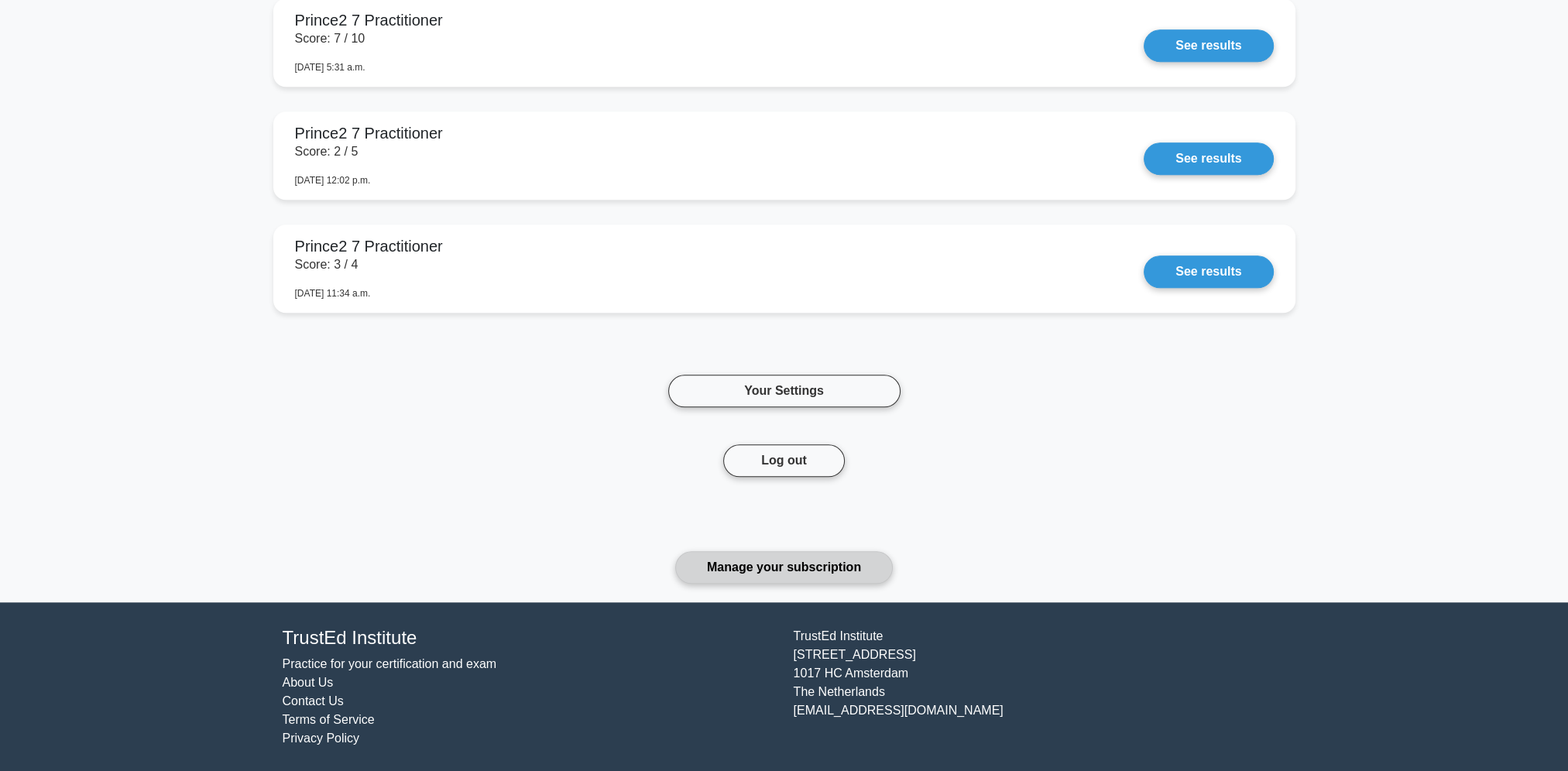
click at [817, 558] on link "Manage your subscription" at bounding box center [784, 567] width 218 height 33
